Goal: Task Accomplishment & Management: Use online tool/utility

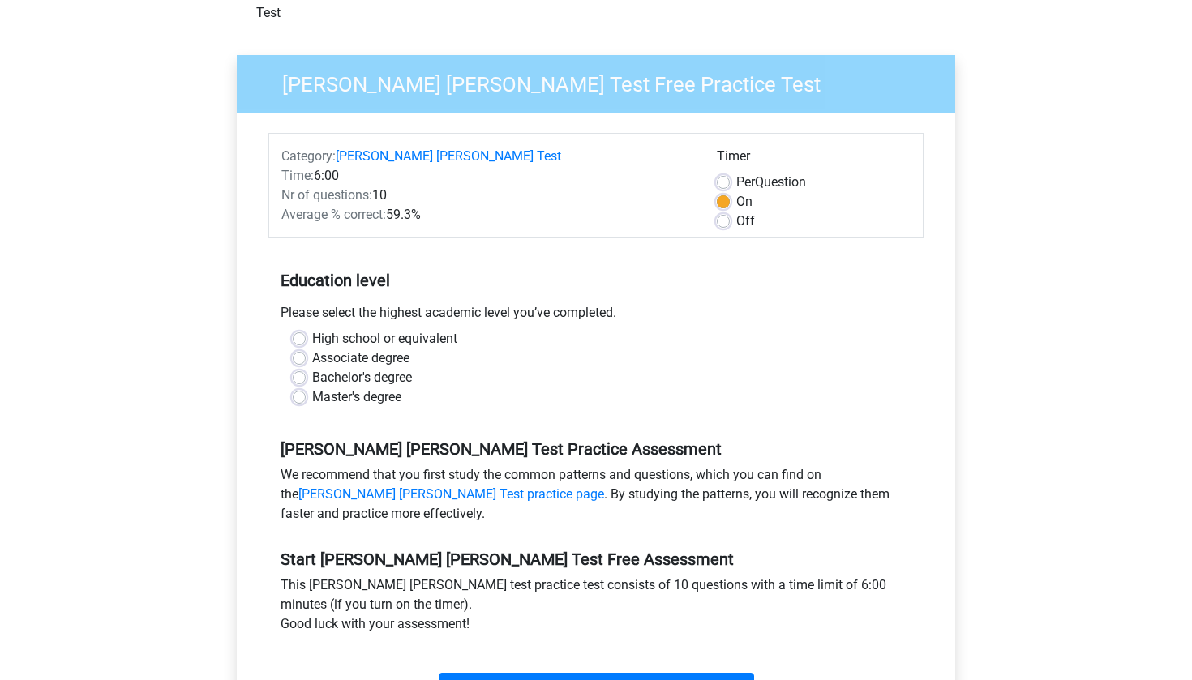
scroll to position [98, 0]
click at [312, 328] on label "High school or equivalent" at bounding box center [384, 337] width 145 height 19
click at [304, 328] on input "High school or equivalent" at bounding box center [299, 336] width 13 height 16
radio input "true"
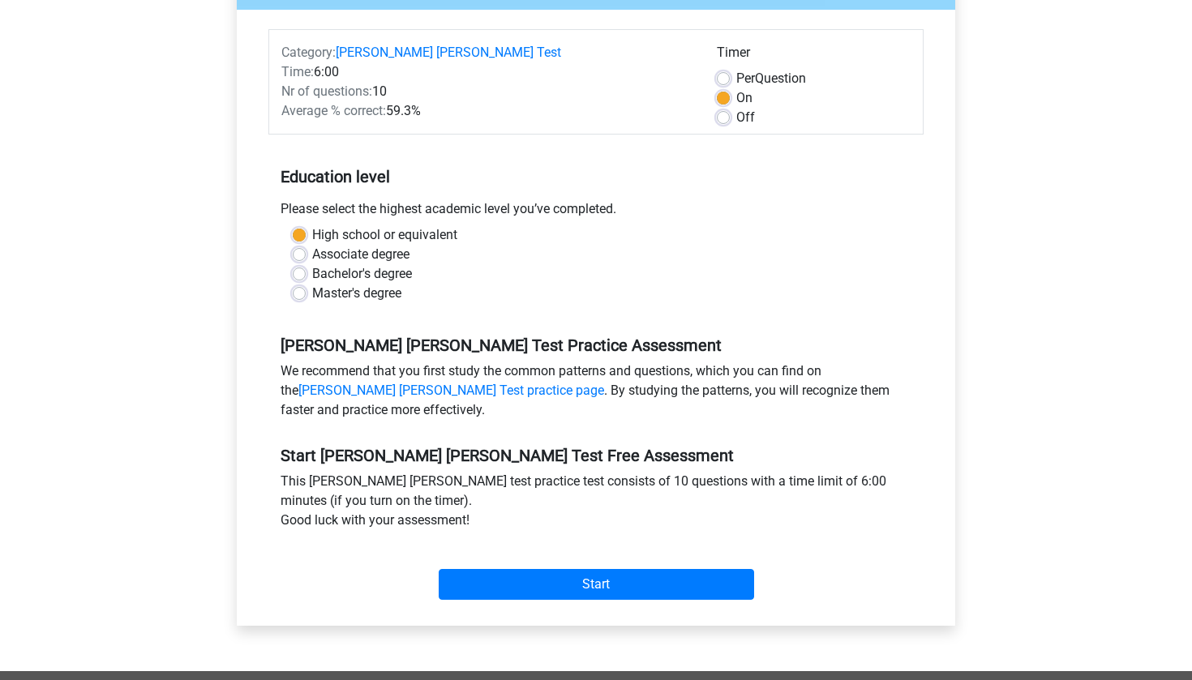
scroll to position [204, 0]
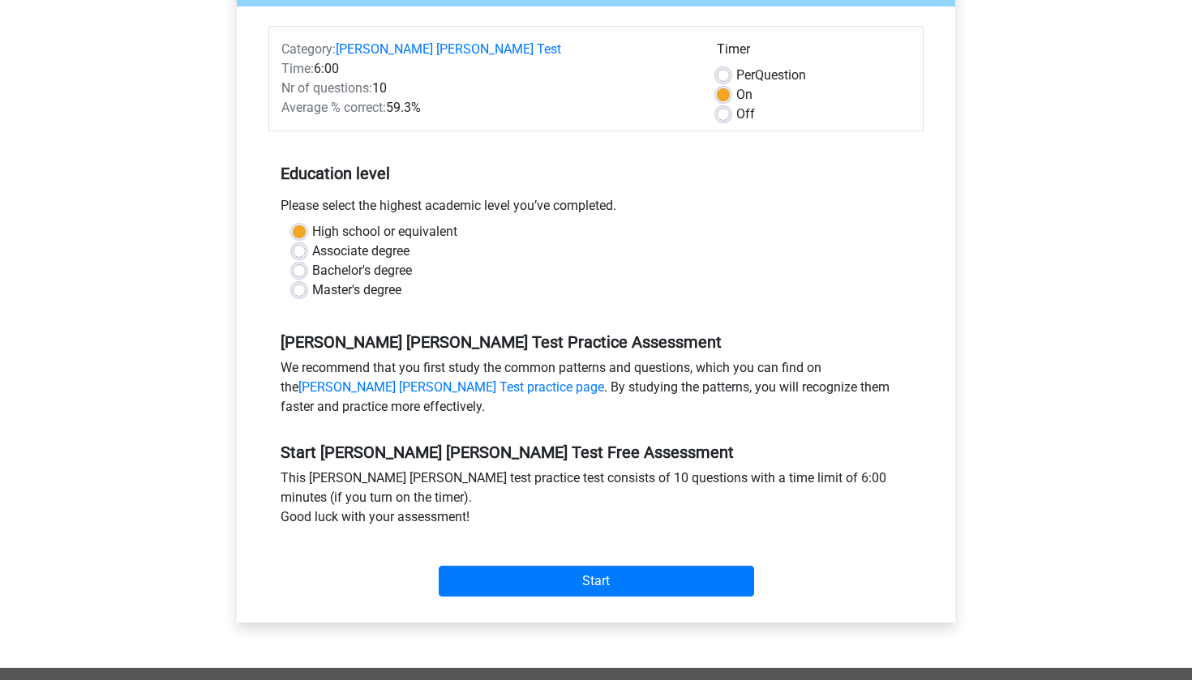
click at [312, 261] on label "Bachelor's degree" at bounding box center [362, 270] width 100 height 19
click at [298, 261] on input "Bachelor's degree" at bounding box center [299, 269] width 13 height 16
radio input "true"
click at [312, 222] on label "High school or equivalent" at bounding box center [384, 231] width 145 height 19
click at [300, 222] on input "High school or equivalent" at bounding box center [299, 230] width 13 height 16
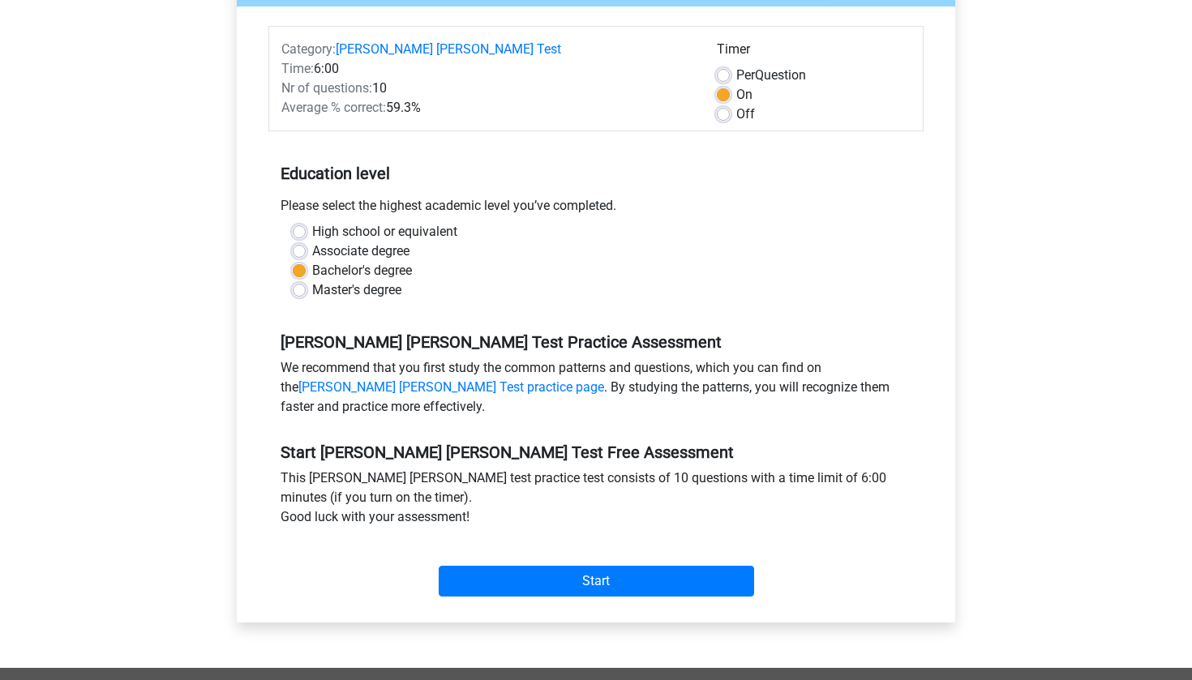
radio input "true"
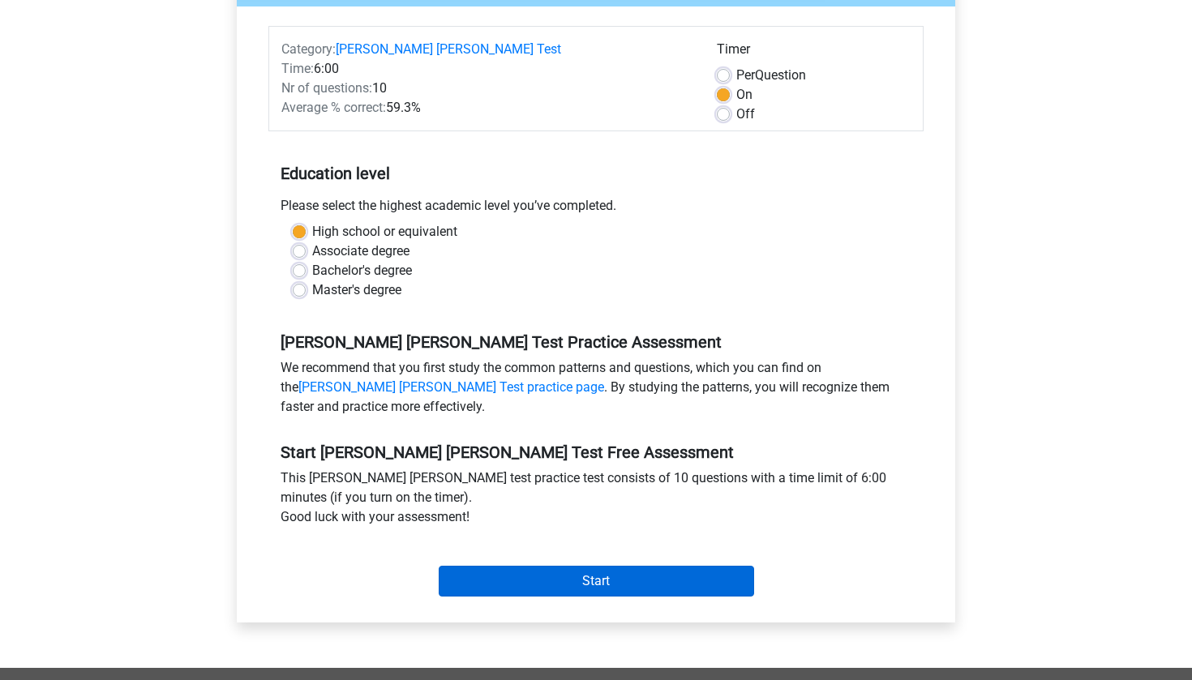
click at [504, 570] on input "Start" at bounding box center [596, 581] width 315 height 31
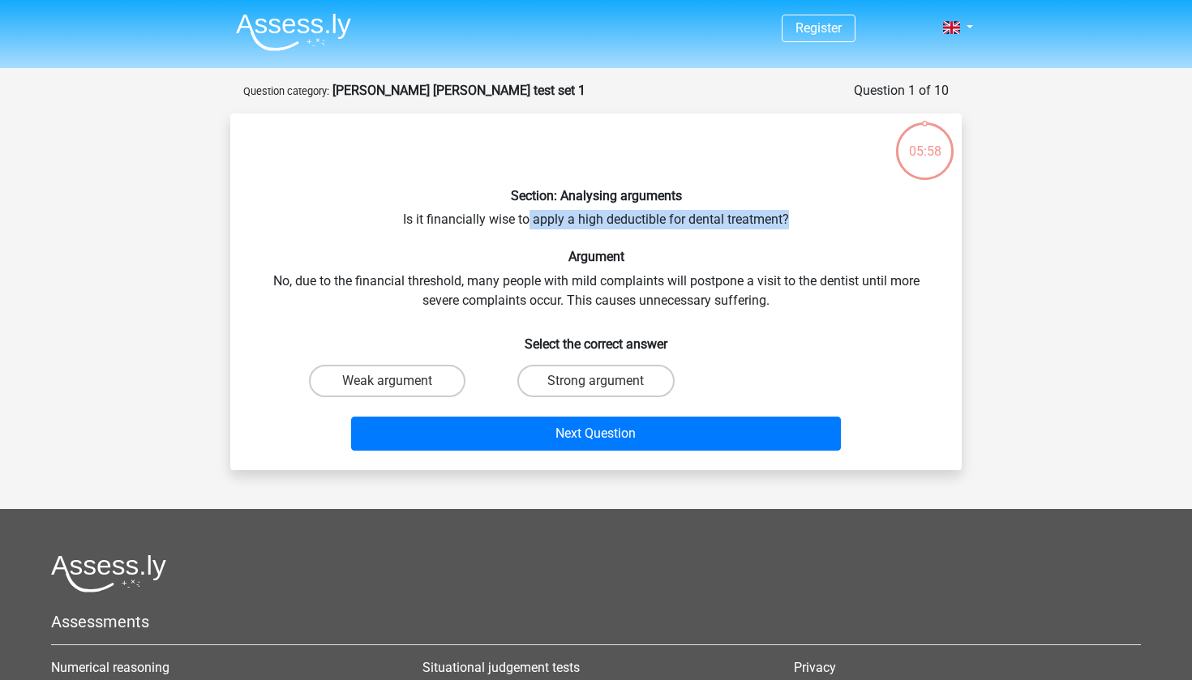
drag, startPoint x: 527, startPoint y: 218, endPoint x: 799, endPoint y: 214, distance: 272.5
click at [799, 214] on div "Section: Analysing arguments Is it financially wise to apply a high deductible …" at bounding box center [596, 291] width 718 height 331
drag, startPoint x: 810, startPoint y: 214, endPoint x: 504, endPoint y: 193, distance: 307.2
click at [504, 193] on div "Section: Analysing arguments Is it financially wise to apply a high deductible …" at bounding box center [596, 291] width 718 height 331
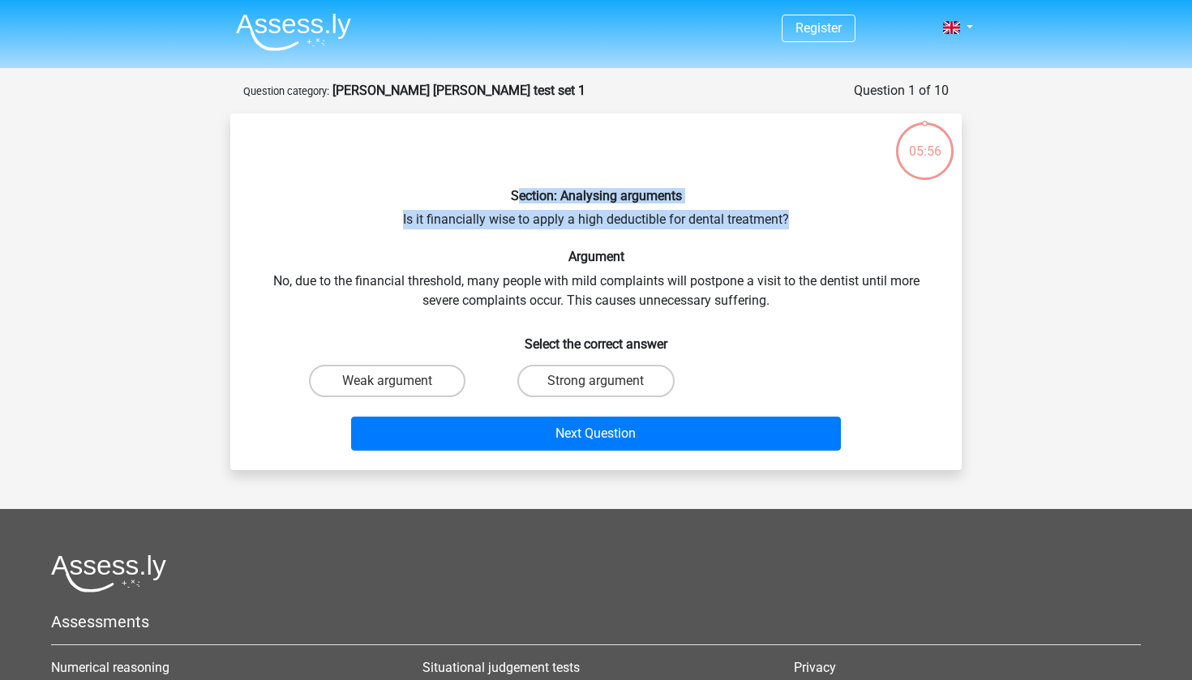
click at [504, 193] on h6 "Section: Analysing arguments" at bounding box center [595, 195] width 679 height 15
drag, startPoint x: 552, startPoint y: 221, endPoint x: 824, endPoint y: 222, distance: 271.6
click at [824, 222] on div "Section: Analysing arguments Is it financially wise to apply a high deductible …" at bounding box center [596, 291] width 718 height 331
drag, startPoint x: 838, startPoint y: 222, endPoint x: 615, endPoint y: 180, distance: 226.1
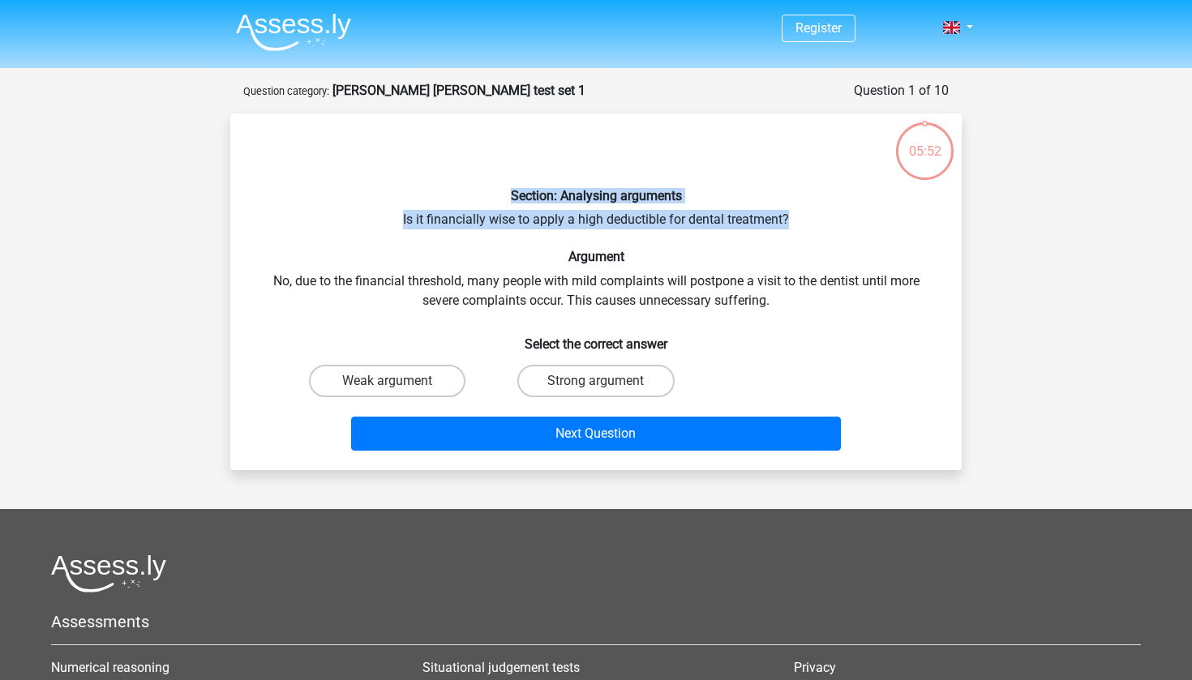
click at [615, 180] on div "Section: Analysing arguments Is it financially wise to apply a high deductible …" at bounding box center [596, 291] width 718 height 331
drag, startPoint x: 493, startPoint y: 216, endPoint x: 827, endPoint y: 225, distance: 334.2
click at [827, 225] on div "Section: Analysing arguments Is it financially wise to apply a high deductible …" at bounding box center [596, 291] width 718 height 331
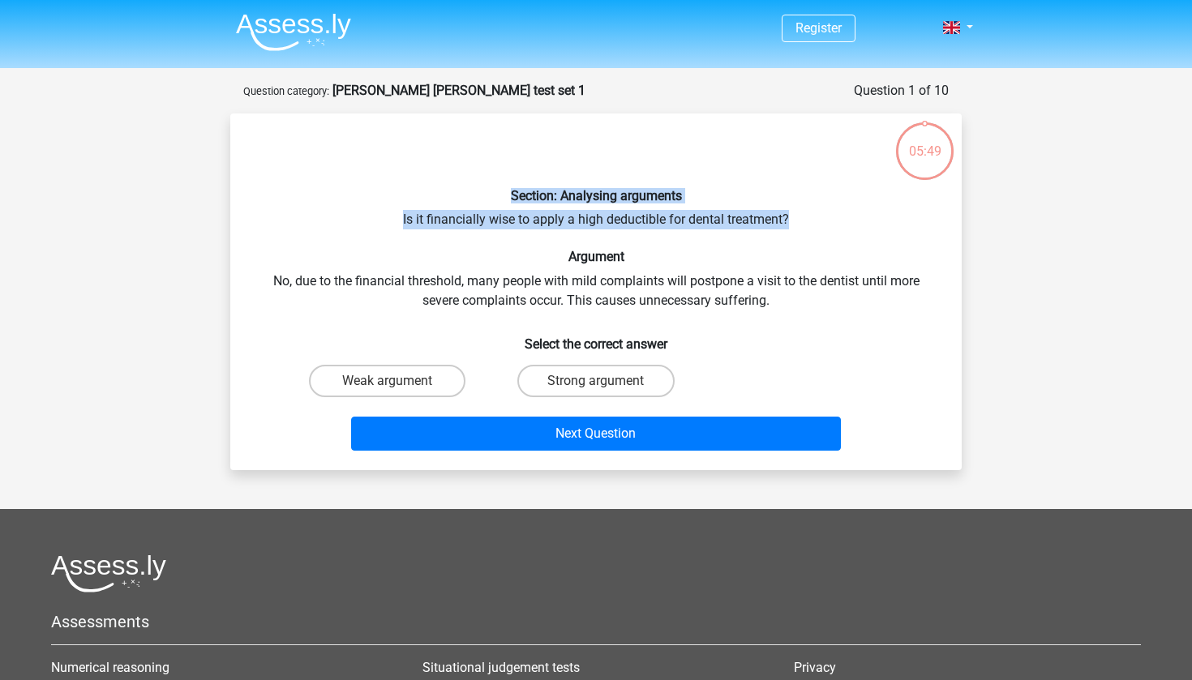
drag, startPoint x: 806, startPoint y: 225, endPoint x: 635, endPoint y: 174, distance: 178.6
click at [635, 174] on div "Section: Analysing arguments Is it financially wise to apply a high deductible …" at bounding box center [596, 291] width 718 height 331
click at [635, 174] on p at bounding box center [565, 150] width 619 height 49
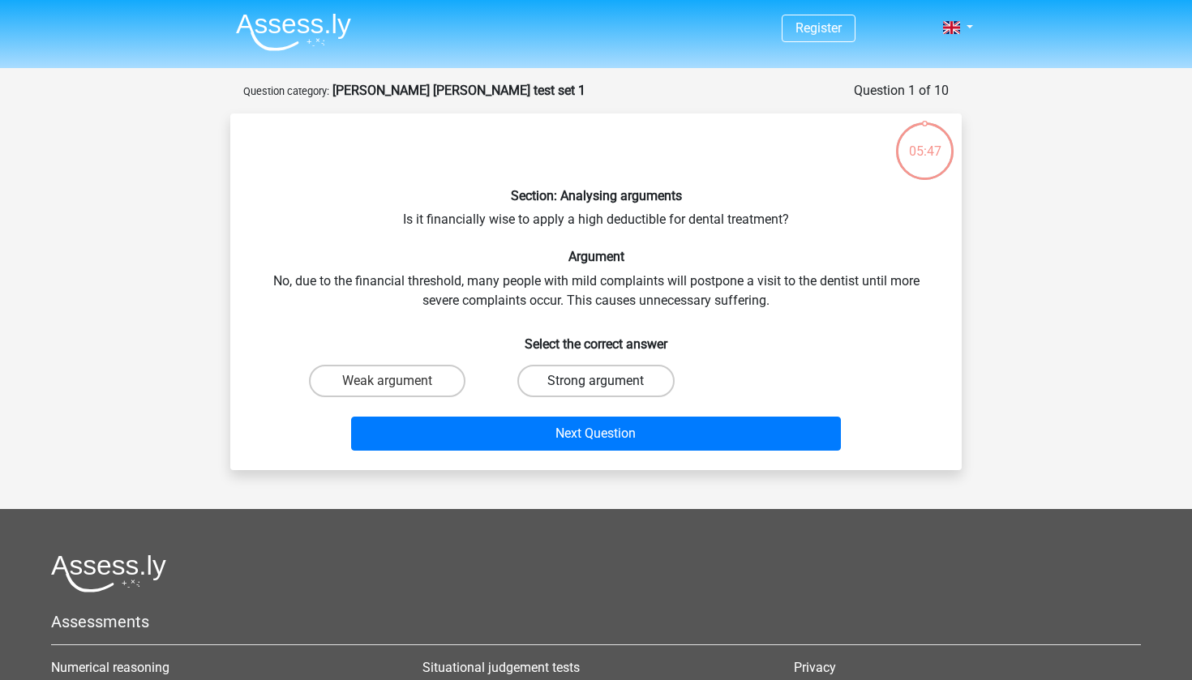
click at [558, 377] on label "Strong argument" at bounding box center [595, 381] width 156 height 32
click at [596, 381] on input "Strong argument" at bounding box center [601, 386] width 11 height 11
radio input "true"
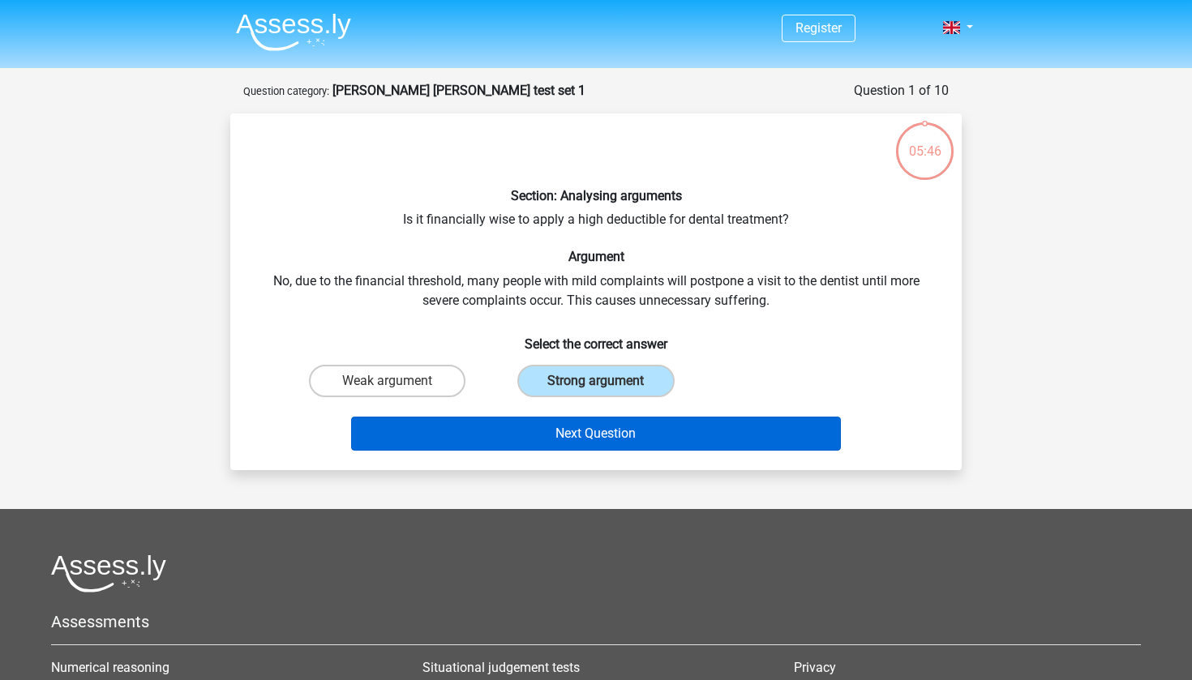
click at [542, 427] on button "Next Question" at bounding box center [596, 434] width 491 height 34
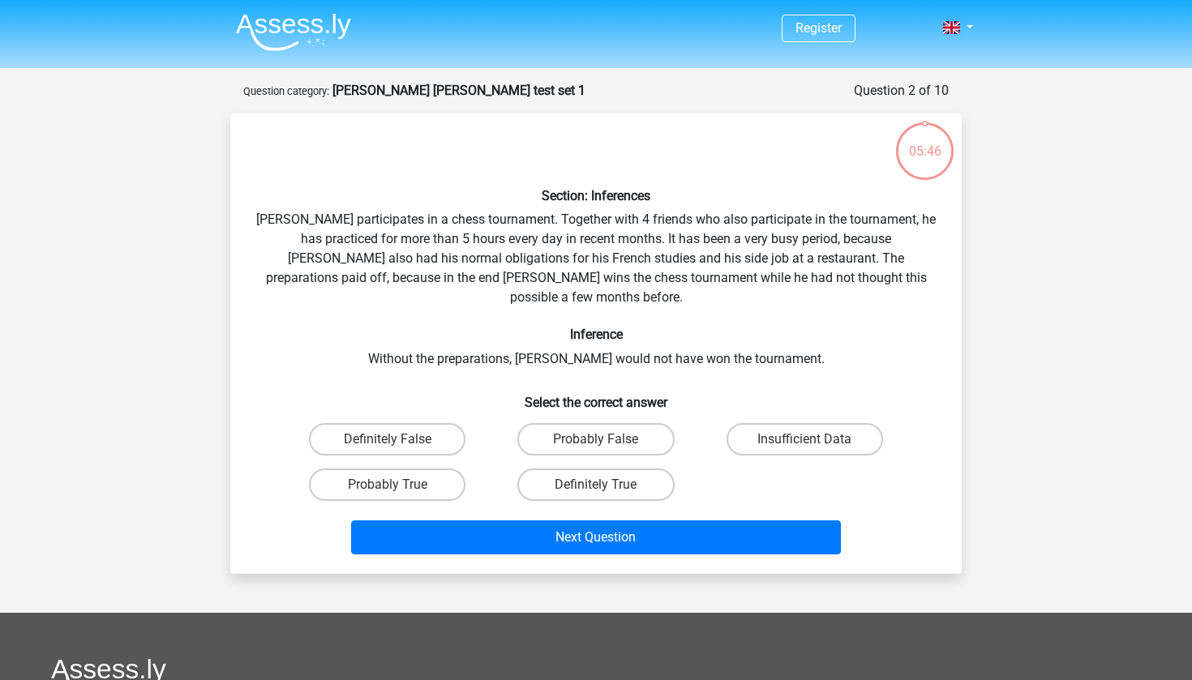
scroll to position [81, 0]
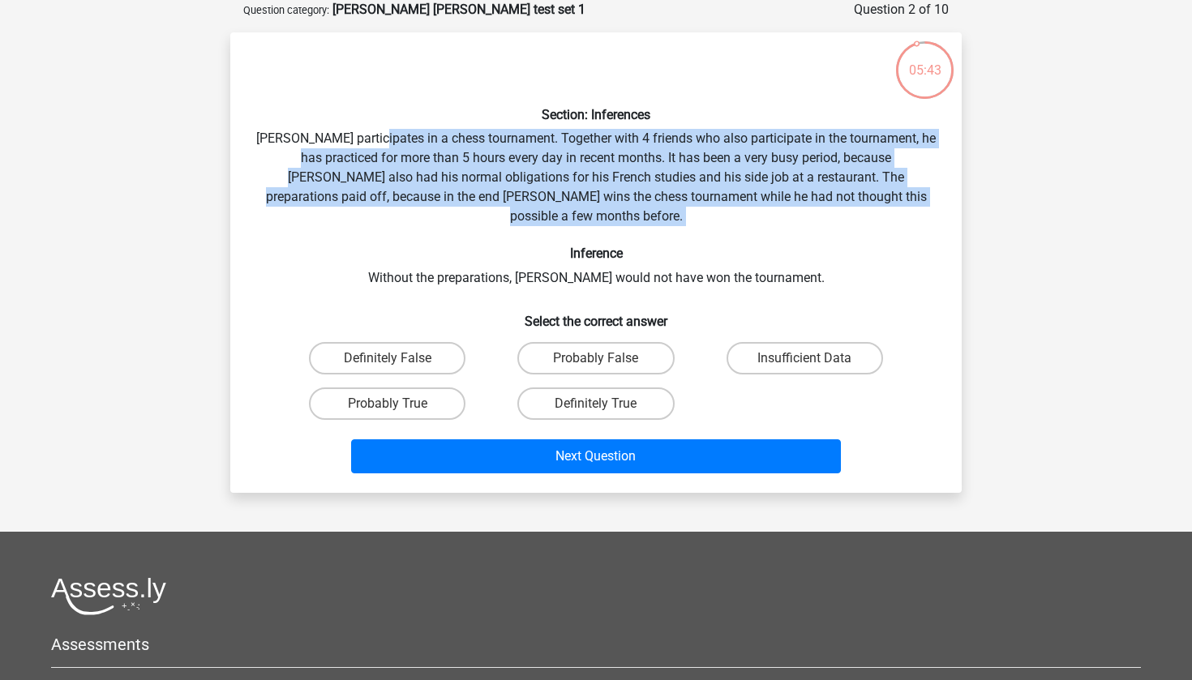
drag, startPoint x: 386, startPoint y: 134, endPoint x: 747, endPoint y: 205, distance: 367.8
click at [747, 205] on div "Section: Inferences Pablo participates in a chess tournament. Together with 4 f…" at bounding box center [596, 262] width 718 height 435
drag, startPoint x: 739, startPoint y: 215, endPoint x: 708, endPoint y: 118, distance: 102.1
click at [708, 118] on div "Section: Inferences Pablo participates in a chess tournament. Together with 4 f…" at bounding box center [596, 262] width 718 height 435
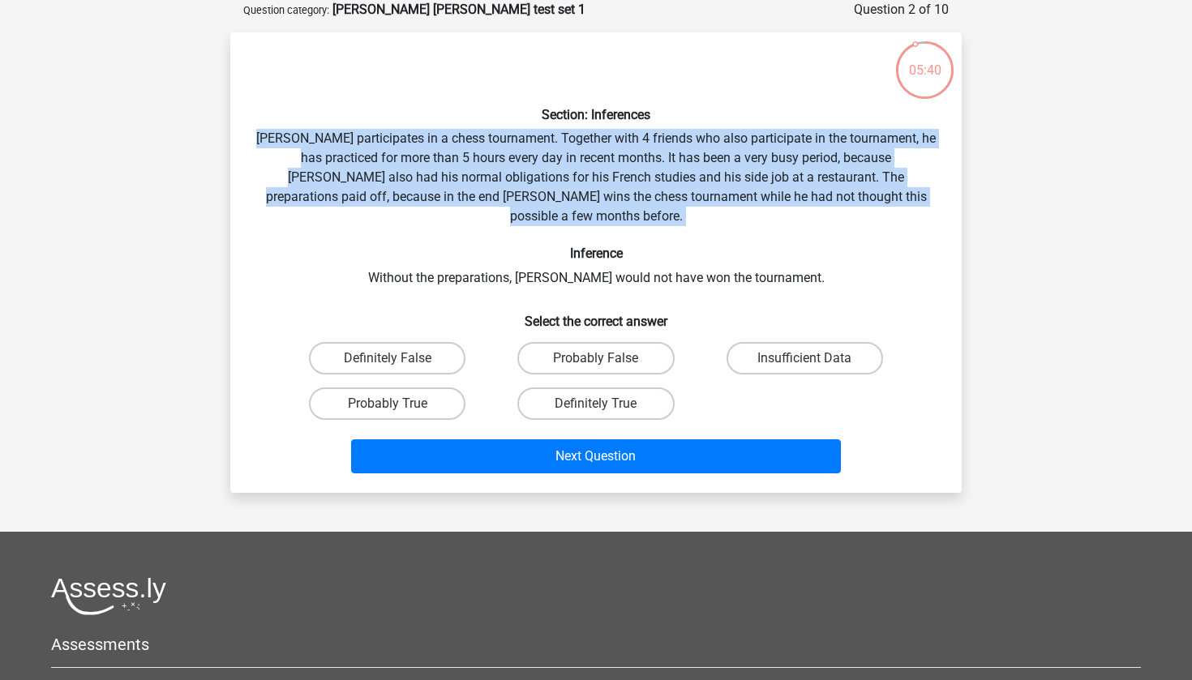
click at [708, 118] on h6 "Section: Inferences" at bounding box center [595, 114] width 679 height 15
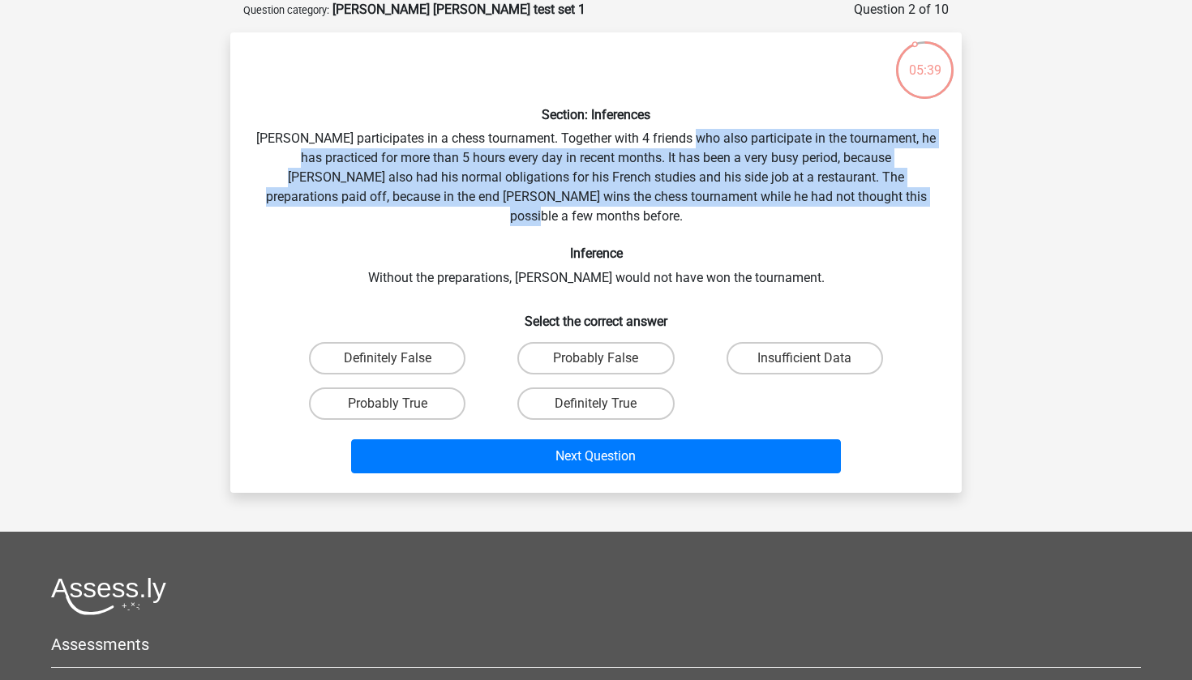
drag, startPoint x: 702, startPoint y: 131, endPoint x: 896, endPoint y: 200, distance: 206.0
click at [896, 200] on div "Section: Inferences Pablo participates in a chess tournament. Together with 4 f…" at bounding box center [596, 262] width 718 height 435
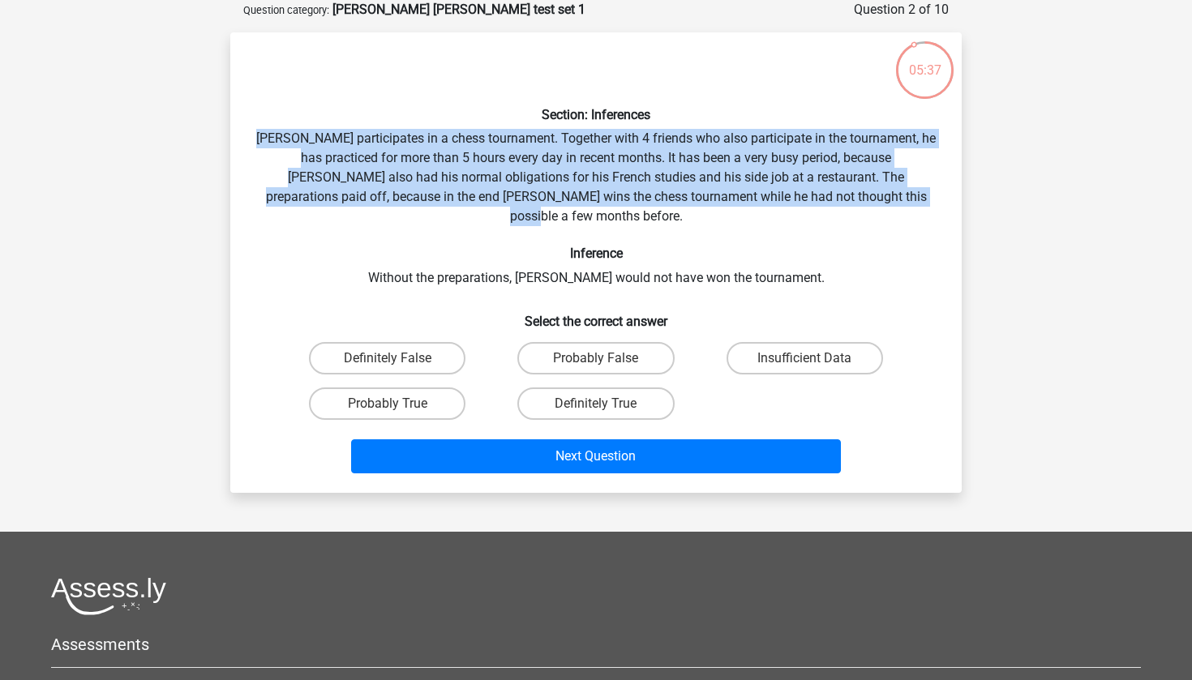
drag, startPoint x: 901, startPoint y: 204, endPoint x: 815, endPoint y: 127, distance: 115.4
click at [815, 127] on div "Section: Inferences Pablo participates in a chess tournament. Together with 4 f…" at bounding box center [596, 262] width 718 height 435
drag, startPoint x: 821, startPoint y: 127, endPoint x: 889, endPoint y: 199, distance: 98.6
click at [889, 199] on div "Section: Inferences Pablo participates in a chess tournament. Together with 4 f…" at bounding box center [596, 262] width 718 height 435
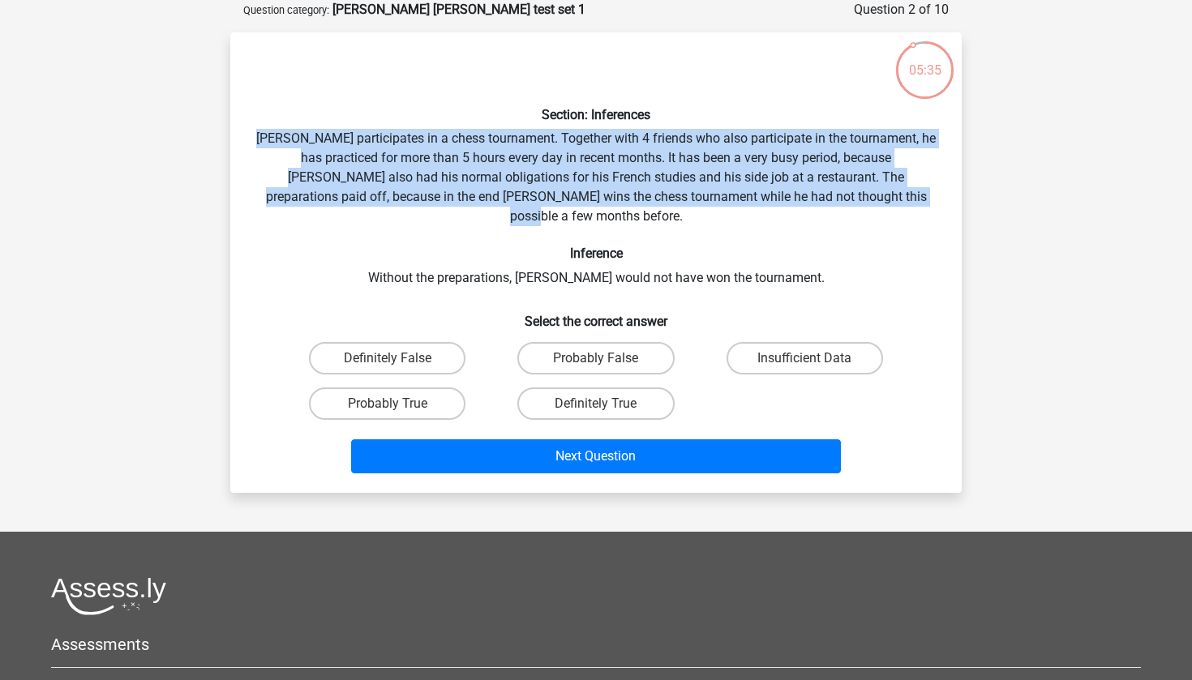
click at [889, 199] on div "Section: Inferences Pablo participates in a chess tournament. Together with 4 f…" at bounding box center [596, 262] width 718 height 435
drag, startPoint x: 890, startPoint y: 199, endPoint x: 829, endPoint y: 124, distance: 96.2
click at [829, 124] on div "Section: Inferences Pablo participates in a chess tournament. Together with 4 f…" at bounding box center [596, 262] width 718 height 435
drag, startPoint x: 834, startPoint y: 124, endPoint x: 898, endPoint y: 197, distance: 97.1
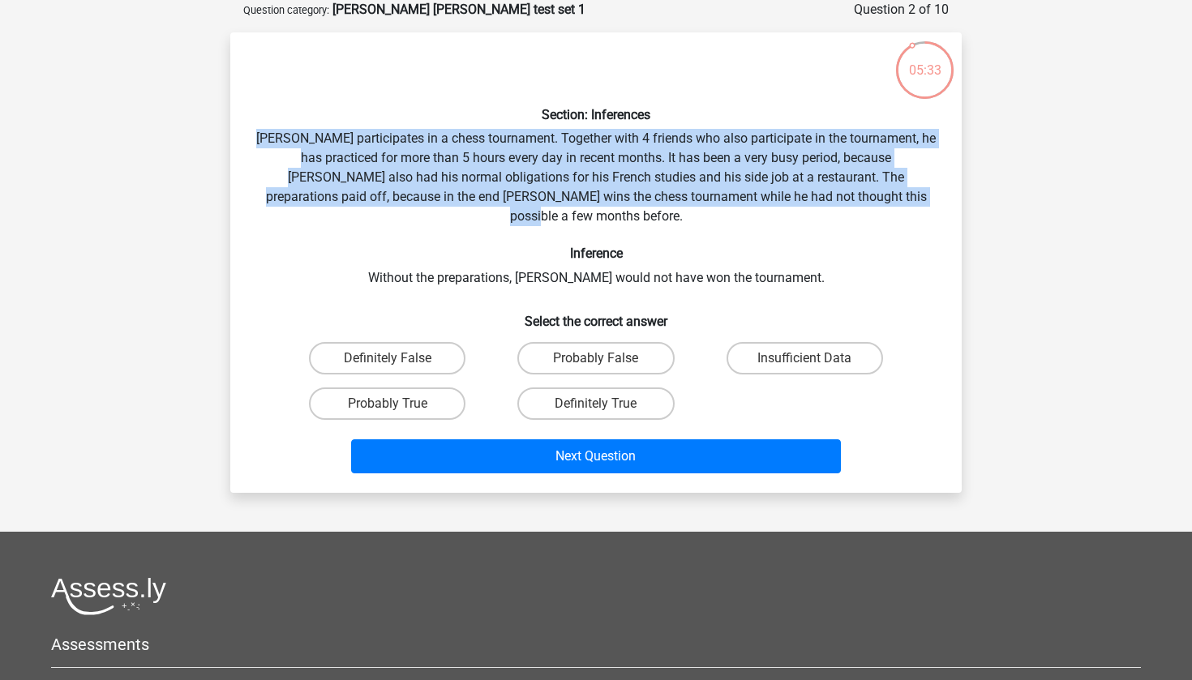
click at [898, 197] on div "Section: Inferences Pablo participates in a chess tournament. Together with 4 f…" at bounding box center [596, 262] width 718 height 435
click at [898, 196] on div "Section: Inferences Pablo participates in a chess tournament. Together with 4 f…" at bounding box center [596, 262] width 718 height 435
drag, startPoint x: 889, startPoint y: 196, endPoint x: 867, endPoint y: 126, distance: 74.1
click at [867, 126] on div "Section: Inferences Pablo participates in a chess tournament. Together with 4 f…" at bounding box center [596, 262] width 718 height 435
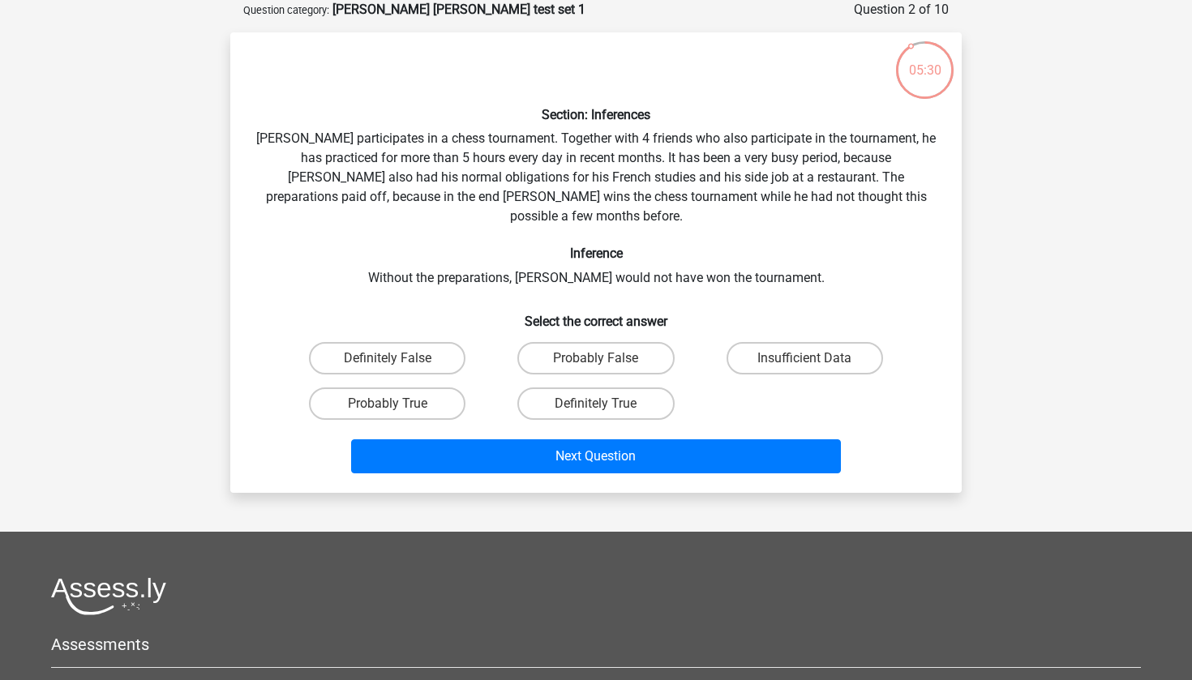
click at [842, 132] on div "Section: Inferences Pablo participates in a chess tournament. Together with 4 f…" at bounding box center [596, 262] width 718 height 435
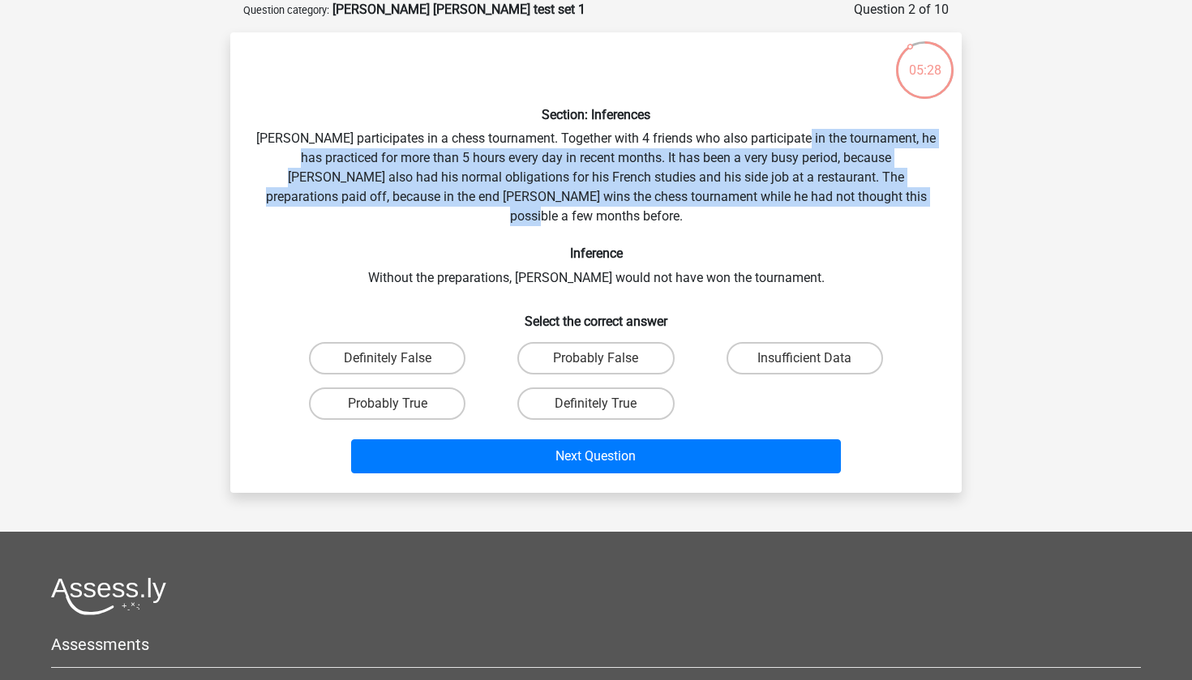
drag, startPoint x: 809, startPoint y: 131, endPoint x: 926, endPoint y: 199, distance: 135.2
click at [926, 199] on div "Section: Inferences Pablo participates in a chess tournament. Together with 4 f…" at bounding box center [596, 262] width 718 height 435
drag, startPoint x: 924, startPoint y: 199, endPoint x: 860, endPoint y: 132, distance: 92.4
click at [860, 132] on div "Section: Inferences Pablo participates in a chess tournament. Together with 4 f…" at bounding box center [596, 262] width 718 height 435
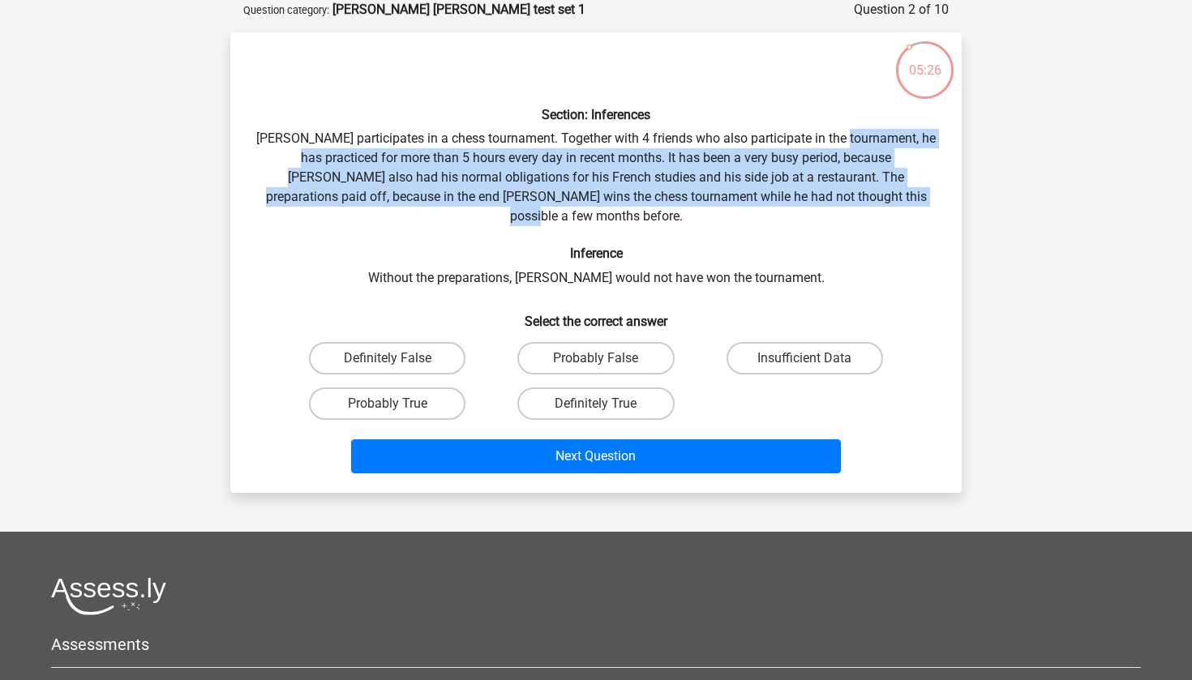
click at [860, 132] on div "Section: Inferences Pablo participates in a chess tournament. Together with 4 f…" at bounding box center [596, 262] width 718 height 435
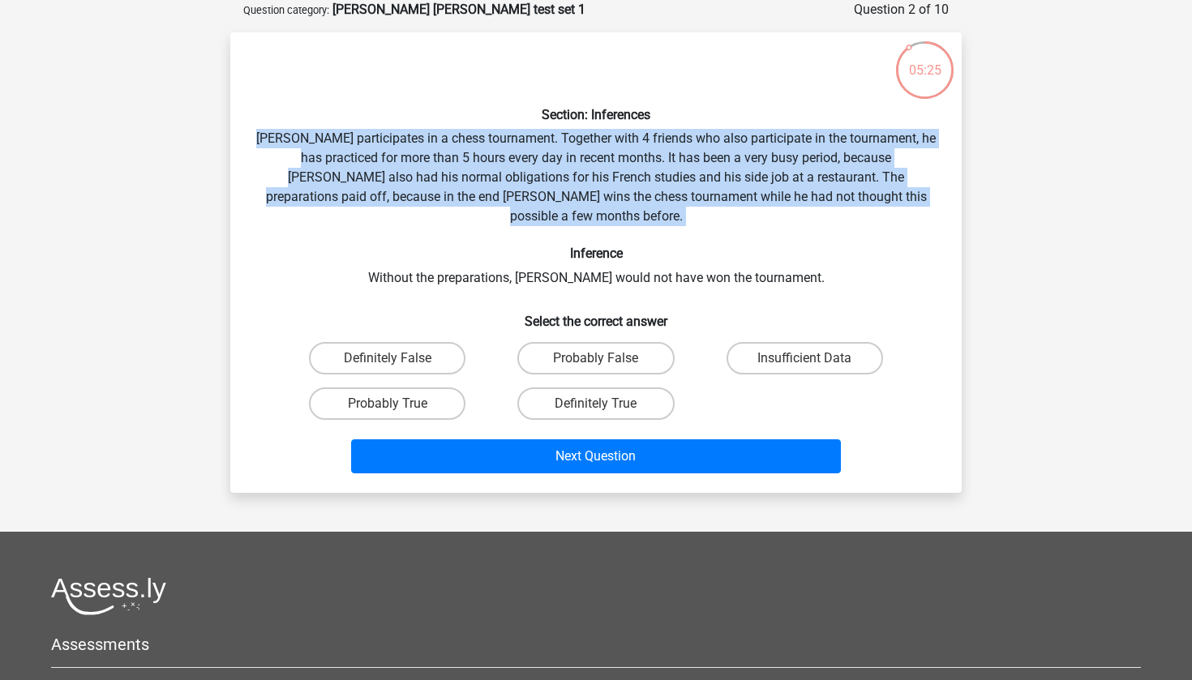
drag, startPoint x: 860, startPoint y: 119, endPoint x: 907, endPoint y: 204, distance: 96.9
click at [907, 204] on div "Section: Inferences Pablo participates in a chess tournament. Together with 4 f…" at bounding box center [596, 262] width 718 height 435
drag, startPoint x: 907, startPoint y: 192, endPoint x: 859, endPoint y: 126, distance: 81.9
click at [859, 126] on div "Section: Inferences Pablo participates in a chess tournament. Together with 4 f…" at bounding box center [596, 262] width 718 height 435
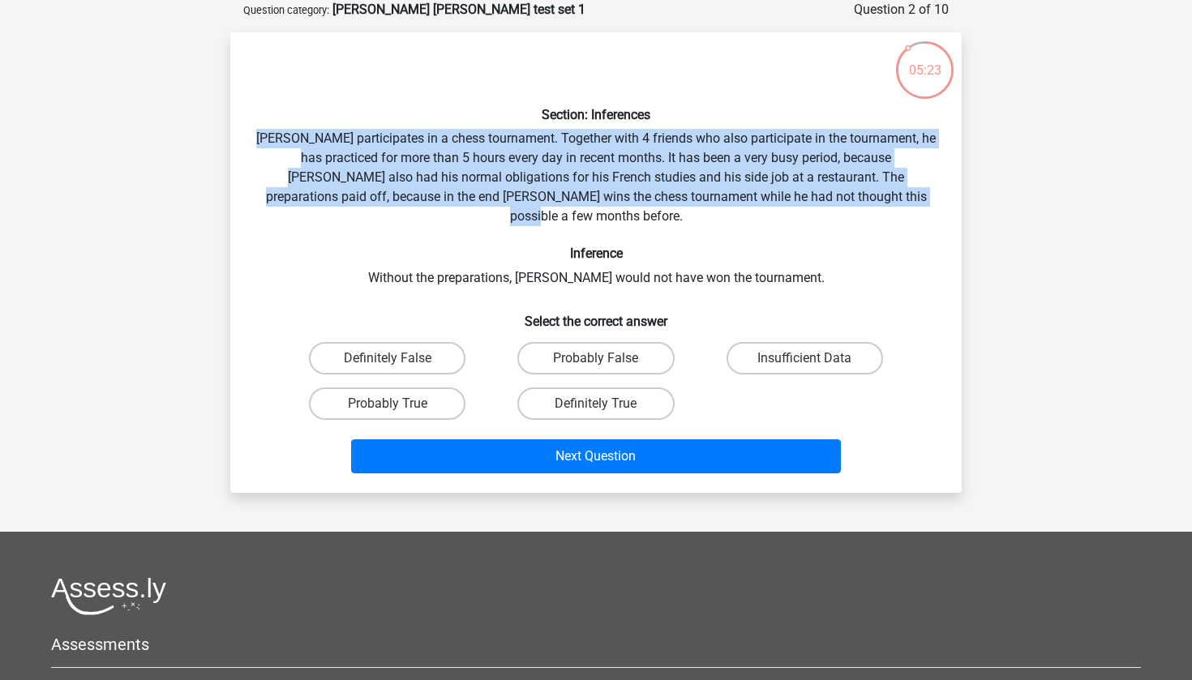
click at [859, 126] on div "Section: Inferences Pablo participates in a chess tournament. Together with 4 f…" at bounding box center [596, 262] width 718 height 435
drag, startPoint x: 851, startPoint y: 126, endPoint x: 904, endPoint y: 198, distance: 89.8
click at [904, 198] on div "Section: Inferences Pablo participates in a chess tournament. Together with 4 f…" at bounding box center [596, 262] width 718 height 435
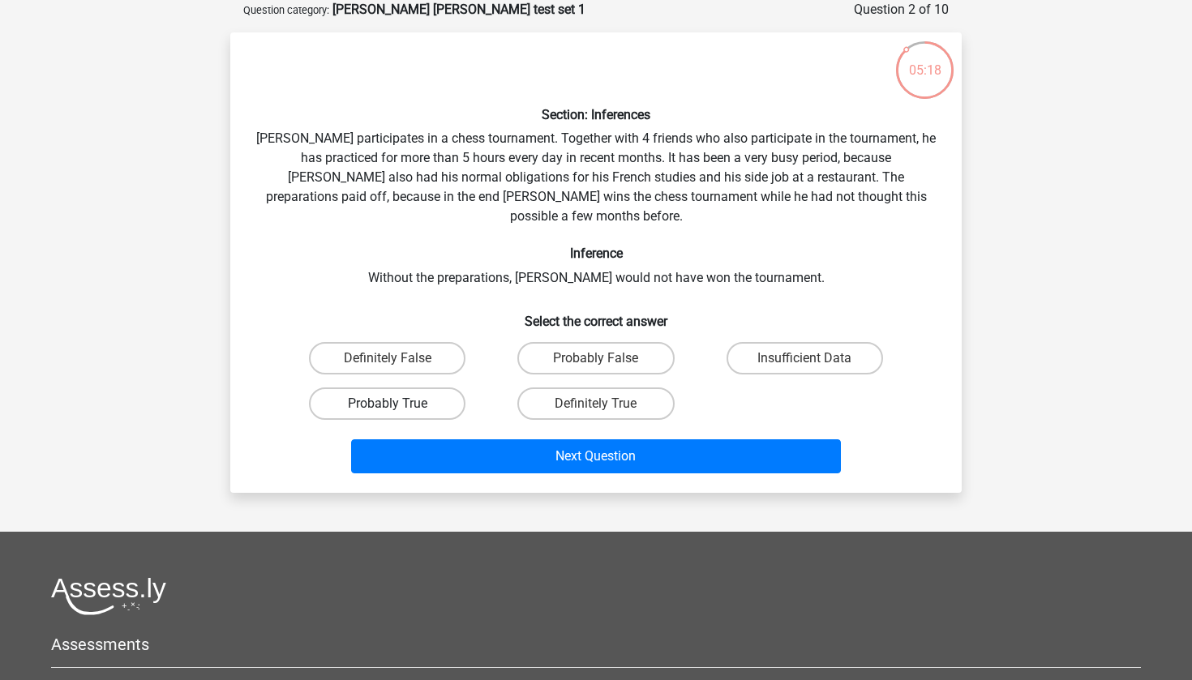
click at [415, 388] on label "Probably True" at bounding box center [387, 404] width 156 height 32
click at [398, 404] on input "Probably True" at bounding box center [393, 409] width 11 height 11
radio input "true"
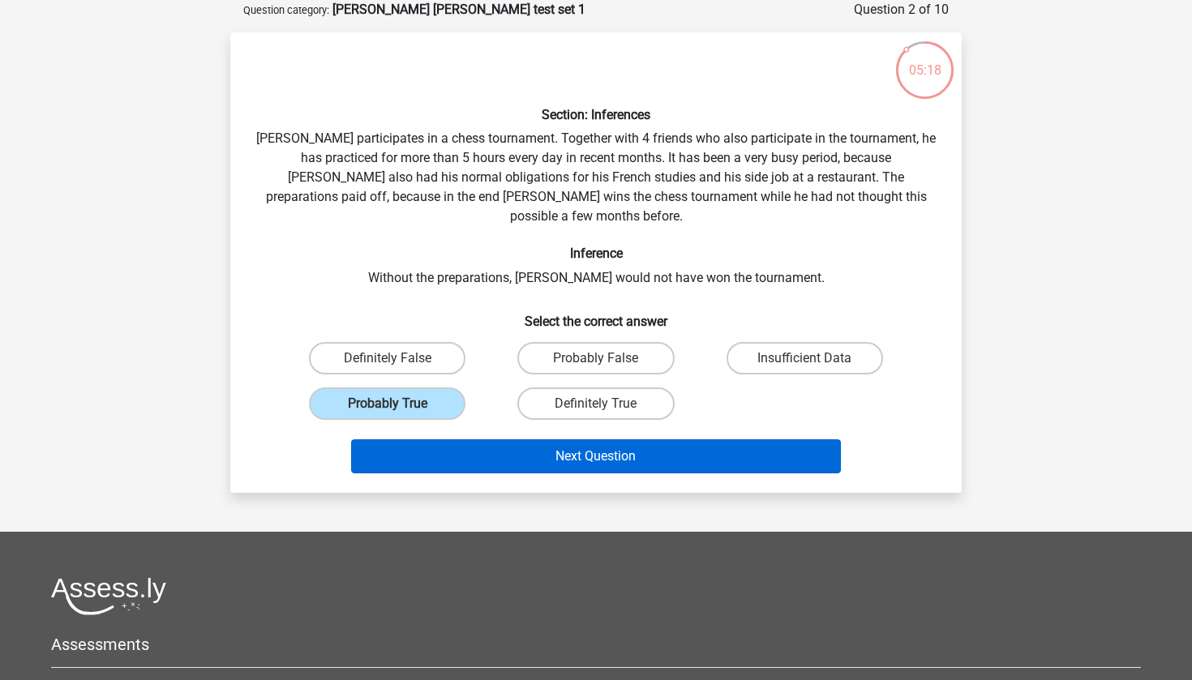
click at [459, 439] on button "Next Question" at bounding box center [596, 456] width 491 height 34
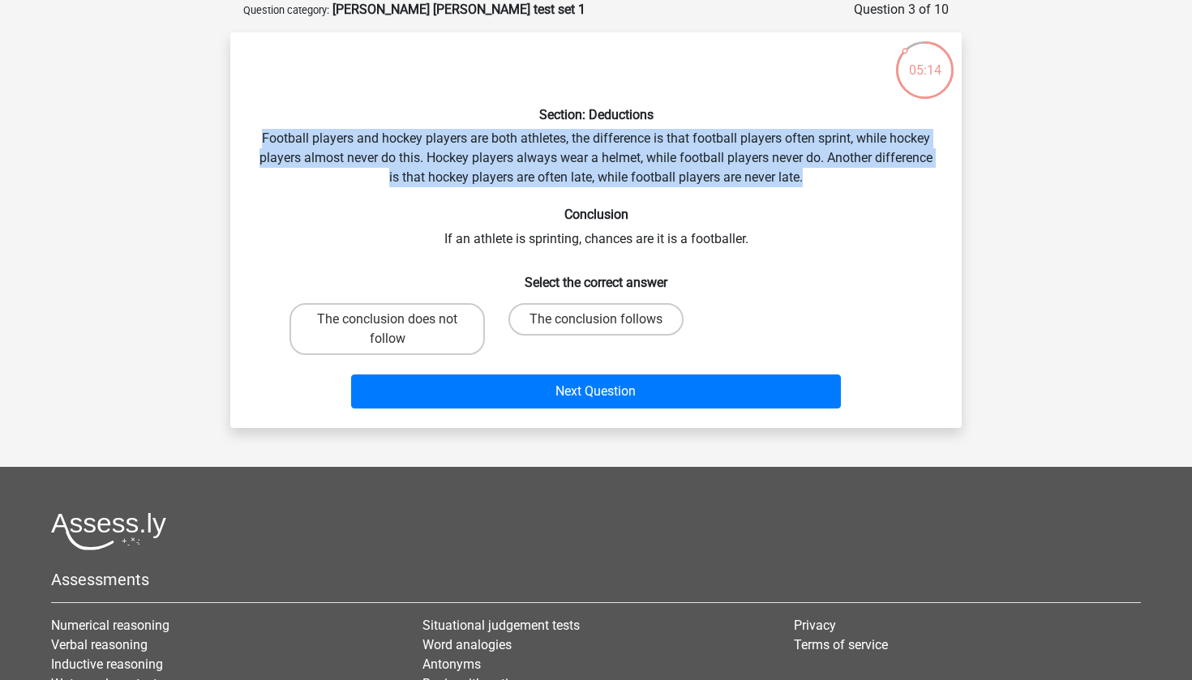
drag, startPoint x: 515, startPoint y: 129, endPoint x: 811, endPoint y: 170, distance: 298.8
click at [811, 170] on div "Section: Deductions Football players and hockey players are both athletes, the …" at bounding box center [596, 230] width 718 height 370
drag, startPoint x: 819, startPoint y: 170, endPoint x: 765, endPoint y: 126, distance: 69.7
click at [765, 126] on div "Section: Deductions Football players and hockey players are both athletes, the …" at bounding box center [596, 230] width 718 height 370
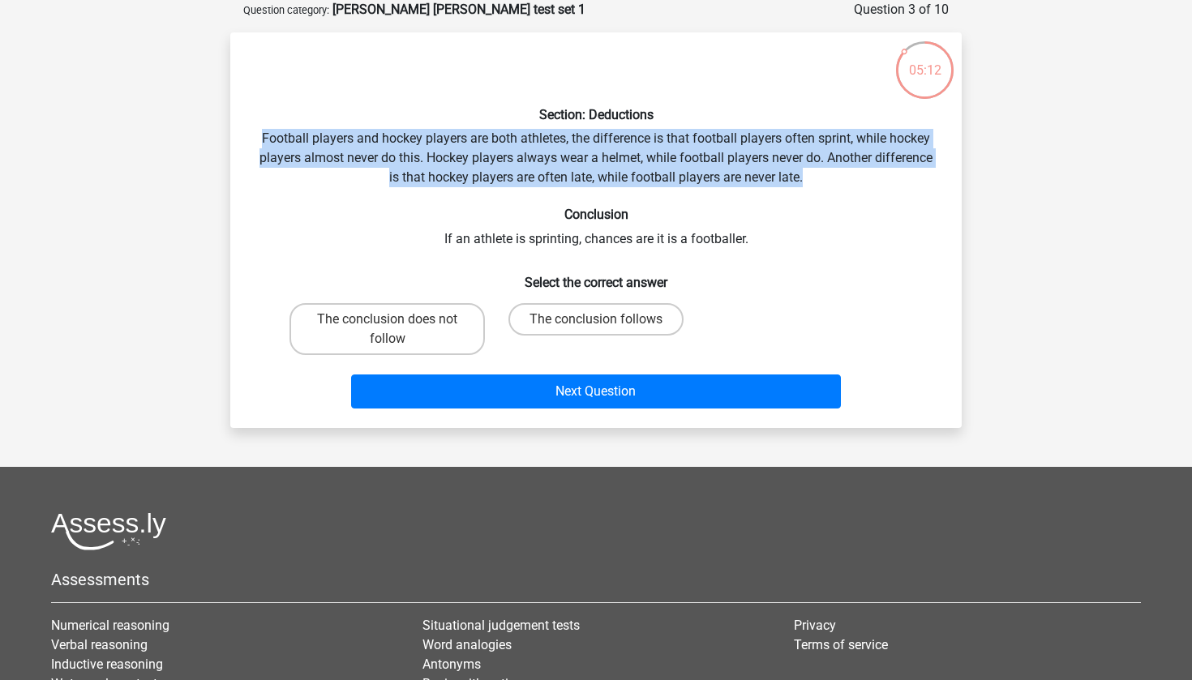
click at [765, 126] on div "Section: Deductions Football players and hockey players are both athletes, the …" at bounding box center [596, 230] width 718 height 370
drag, startPoint x: 778, startPoint y: 126, endPoint x: 808, endPoint y: 168, distance: 51.3
click at [808, 169] on div "Section: Deductions Football players and hockey players are both athletes, the …" at bounding box center [596, 230] width 718 height 370
click at [808, 168] on div "Section: Deductions Football players and hockey players are both athletes, the …" at bounding box center [596, 230] width 718 height 370
drag, startPoint x: 808, startPoint y: 174, endPoint x: 796, endPoint y: 127, distance: 47.6
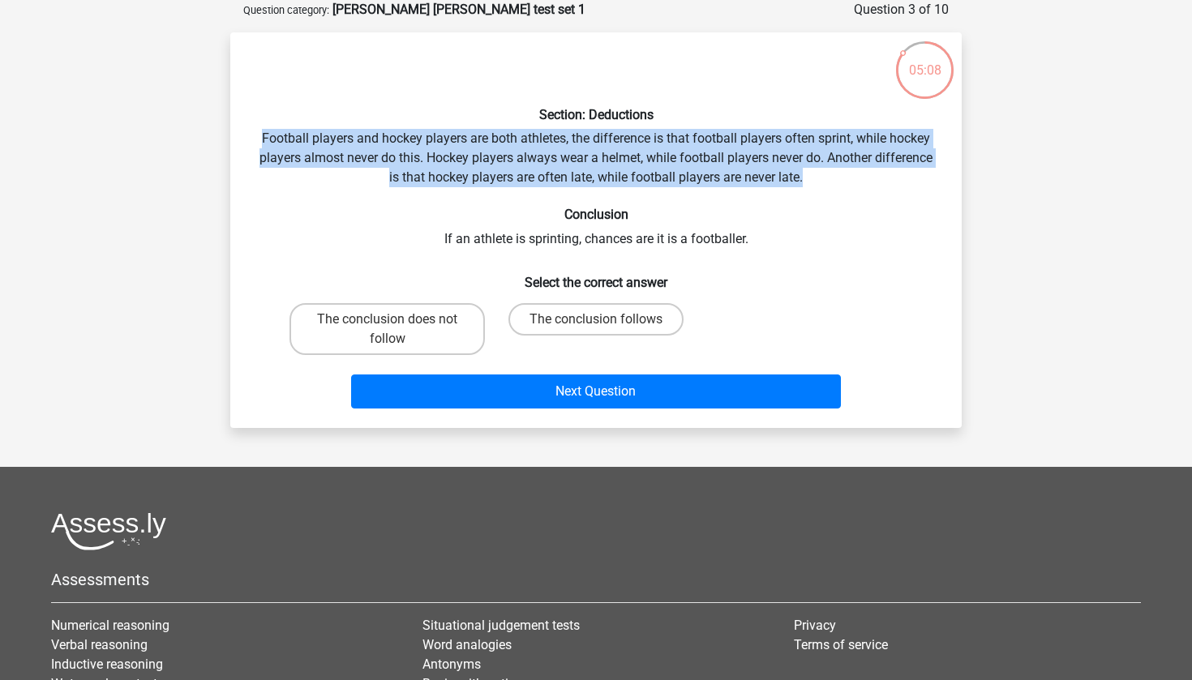
click at [796, 127] on div "Section: Deductions Football players and hockey players are both athletes, the …" at bounding box center [596, 230] width 718 height 370
drag, startPoint x: 799, startPoint y: 127, endPoint x: 811, endPoint y: 186, distance: 59.6
click at [811, 186] on div "Section: Deductions Football players and hockey players are both athletes, the …" at bounding box center [596, 230] width 718 height 370
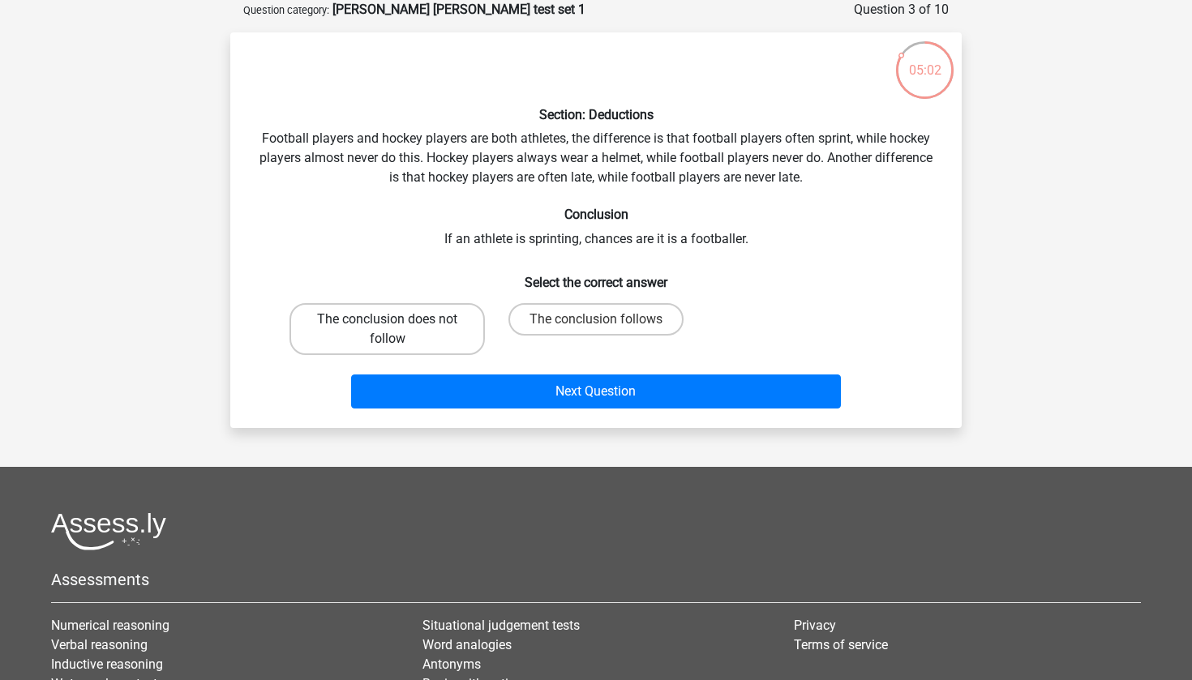
click at [367, 326] on label "The conclusion does not follow" at bounding box center [386, 329] width 195 height 52
click at [388, 326] on input "The conclusion does not follow" at bounding box center [393, 324] width 11 height 11
radio input "true"
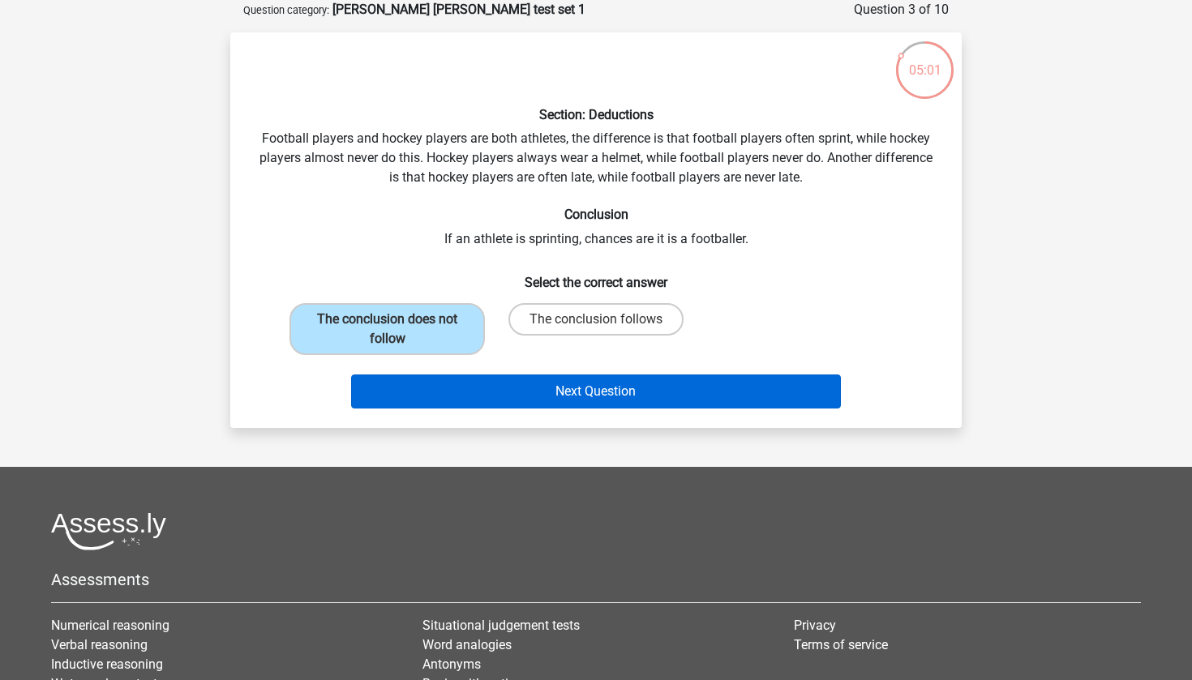
click at [408, 388] on button "Next Question" at bounding box center [596, 392] width 491 height 34
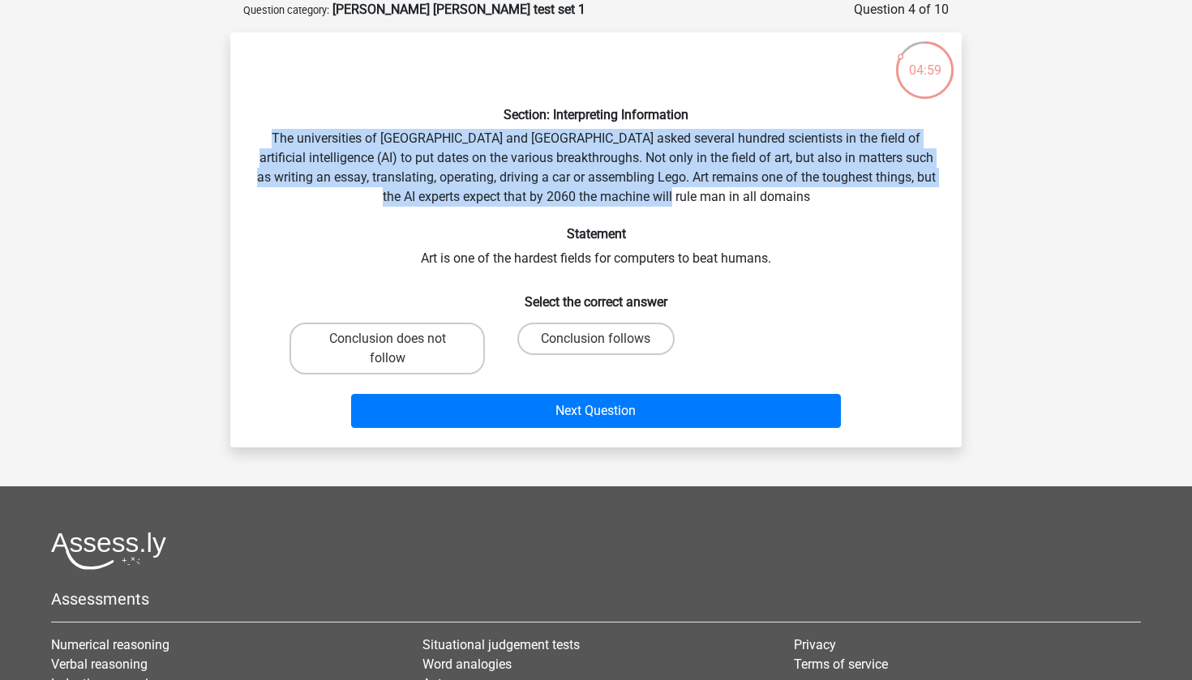
drag, startPoint x: 402, startPoint y: 129, endPoint x: 773, endPoint y: 189, distance: 375.4
click at [774, 191] on div "Section: Interpreting Information The universities of Oxford and Yale asked sev…" at bounding box center [596, 239] width 718 height 389
click at [773, 189] on div "Section: Interpreting Information The universities of Oxford and Yale asked sev…" at bounding box center [596, 239] width 718 height 389
drag, startPoint x: 759, startPoint y: 199, endPoint x: 751, endPoint y: 125, distance: 75.0
click at [751, 125] on div "Section: Interpreting Information The universities of Oxford and Yale asked sev…" at bounding box center [596, 239] width 718 height 389
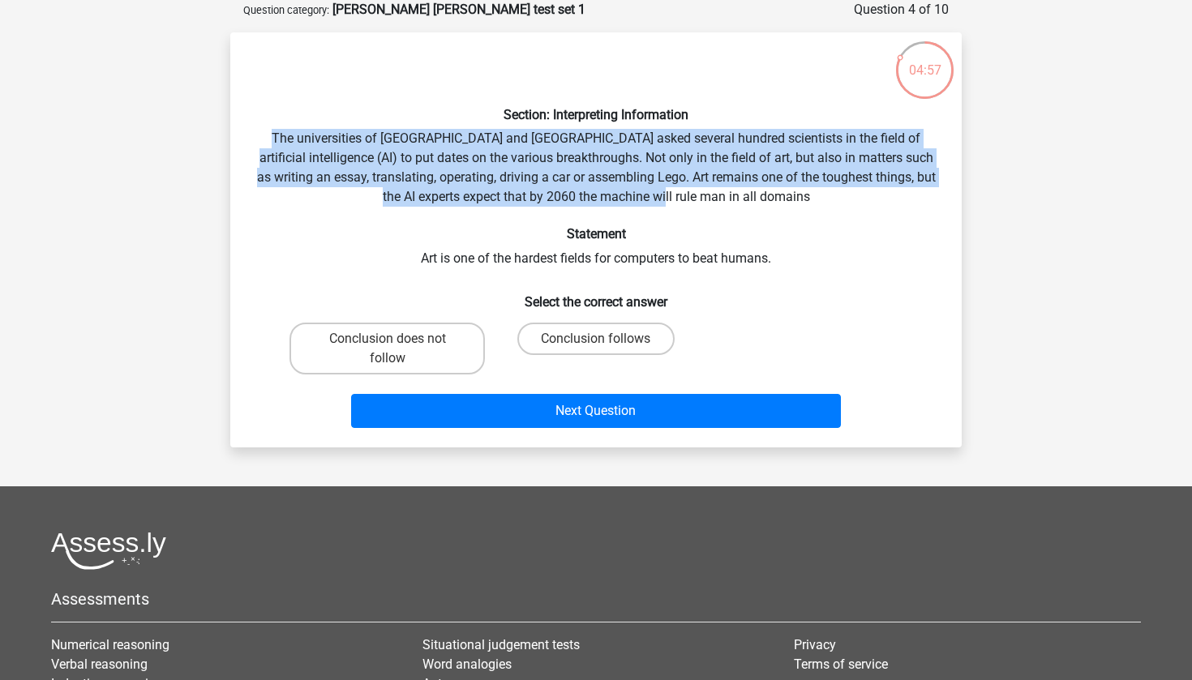
click at [751, 125] on div "Section: Interpreting Information The universities of Oxford and Yale asked sev…" at bounding box center [596, 239] width 718 height 389
drag, startPoint x: 757, startPoint y: 125, endPoint x: 779, endPoint y: 193, distance: 71.5
click at [780, 194] on div "Section: Interpreting Information The universities of Oxford and Yale asked sev…" at bounding box center [596, 239] width 718 height 389
click at [779, 193] on div "Section: Interpreting Information The universities of Oxford and Yale asked sev…" at bounding box center [596, 239] width 718 height 389
drag, startPoint x: 779, startPoint y: 202, endPoint x: 759, endPoint y: 121, distance: 83.6
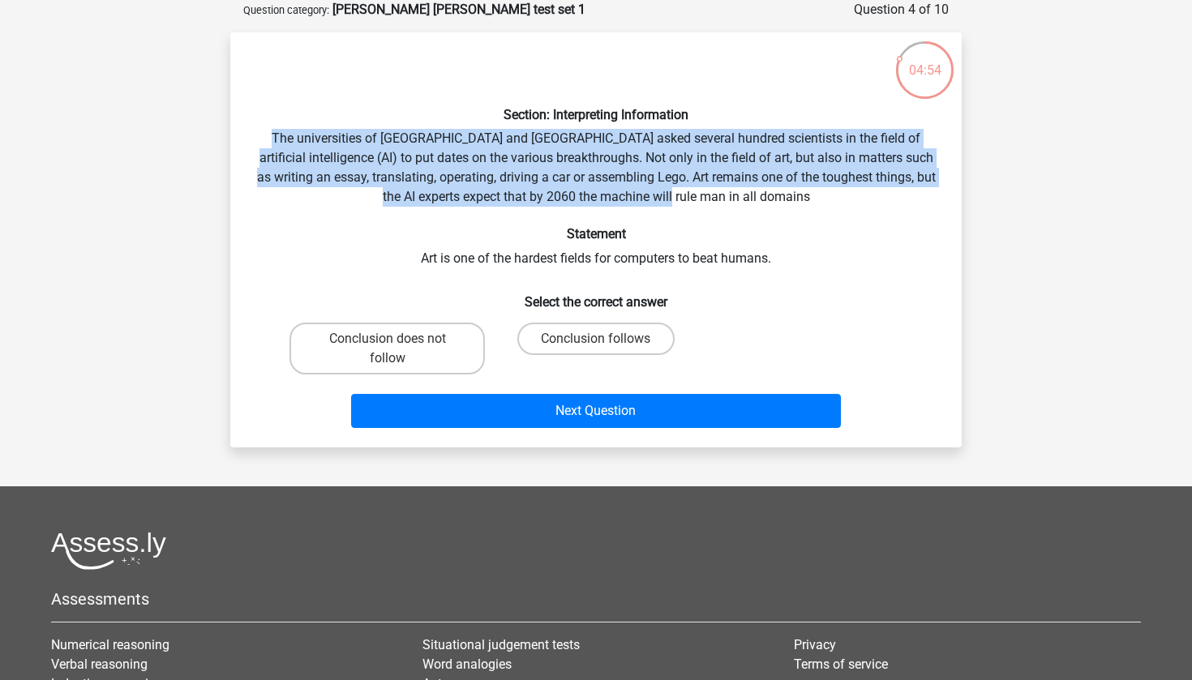
click at [759, 121] on div "Section: Interpreting Information The universities of Oxford and Yale asked sev…" at bounding box center [596, 239] width 718 height 389
click at [759, 121] on h6 "Section: Interpreting Information" at bounding box center [595, 114] width 679 height 15
drag, startPoint x: 753, startPoint y: 123, endPoint x: 771, endPoint y: 194, distance: 72.8
click at [772, 196] on div "Section: Interpreting Information The universities of Oxford and Yale asked sev…" at bounding box center [596, 239] width 718 height 389
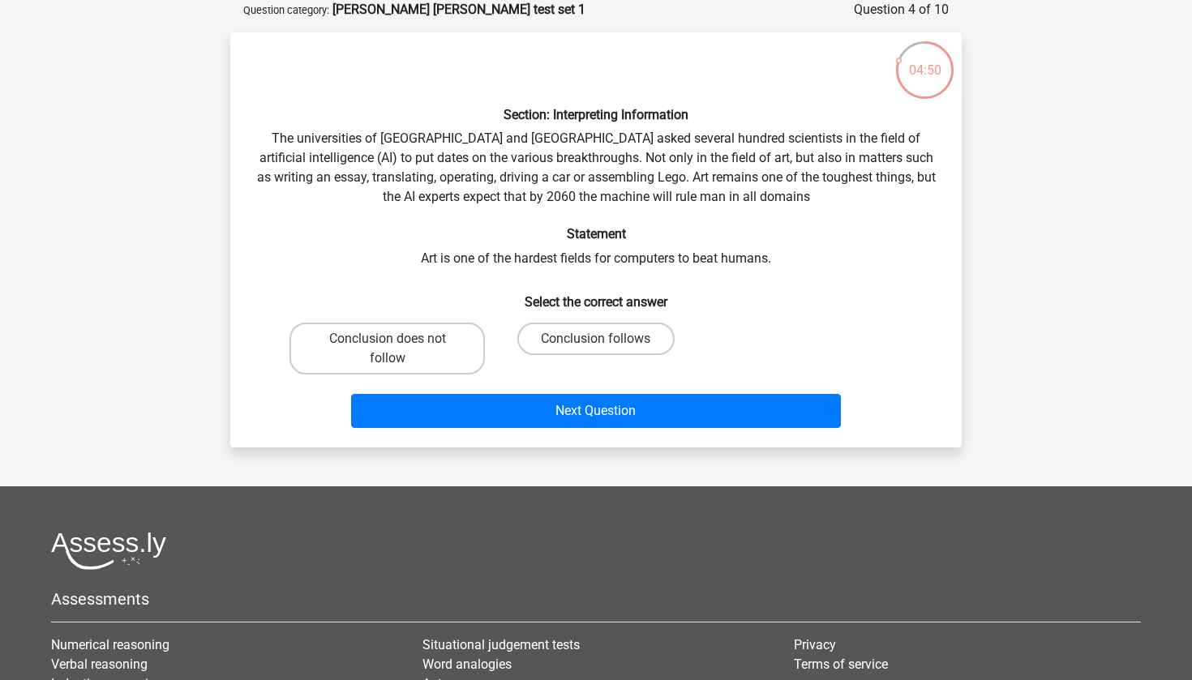
click at [778, 207] on div "Section: Interpreting Information The universities of Oxford and Yale asked sev…" at bounding box center [596, 239] width 718 height 389
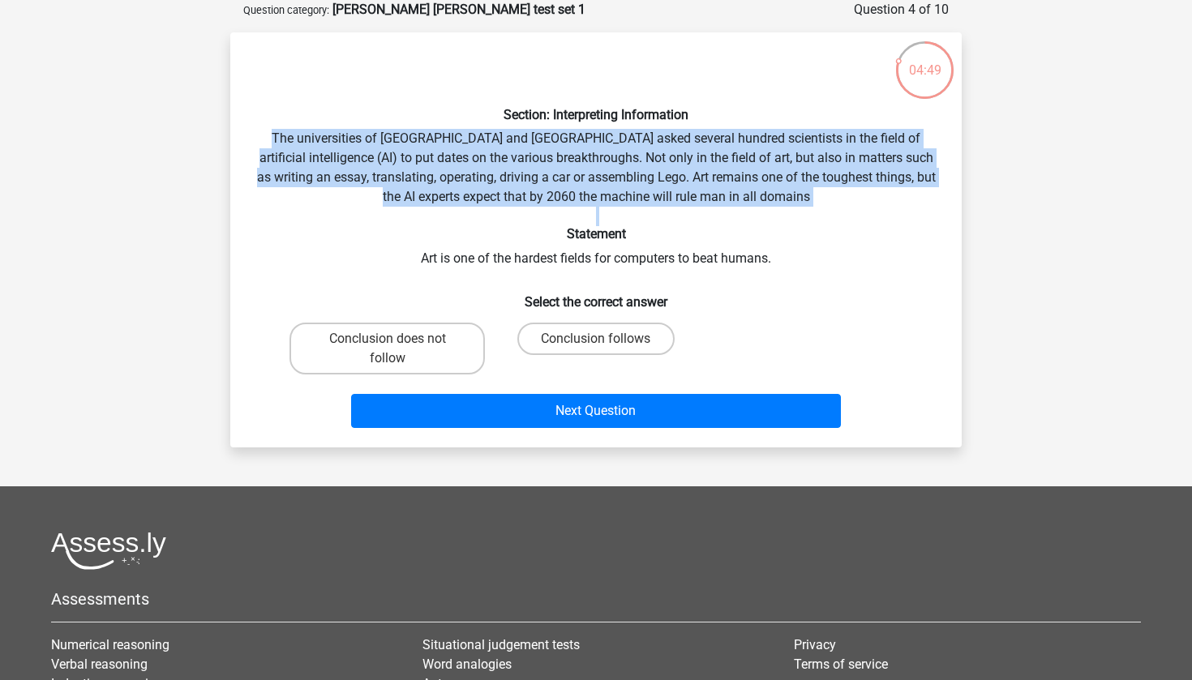
drag, startPoint x: 778, startPoint y: 207, endPoint x: 766, endPoint y: 126, distance: 81.2
click at [766, 126] on div "Section: Interpreting Information The universities of Oxford and Yale asked sev…" at bounding box center [596, 239] width 718 height 389
click at [774, 203] on div "Section: Interpreting Information The universities of Oxford and Yale asked sev…" at bounding box center [596, 239] width 718 height 389
drag, startPoint x: 774, startPoint y: 201, endPoint x: 765, endPoint y: 128, distance: 73.5
click at [765, 128] on div "Section: Interpreting Information The universities of Oxford and Yale asked sev…" at bounding box center [596, 239] width 718 height 389
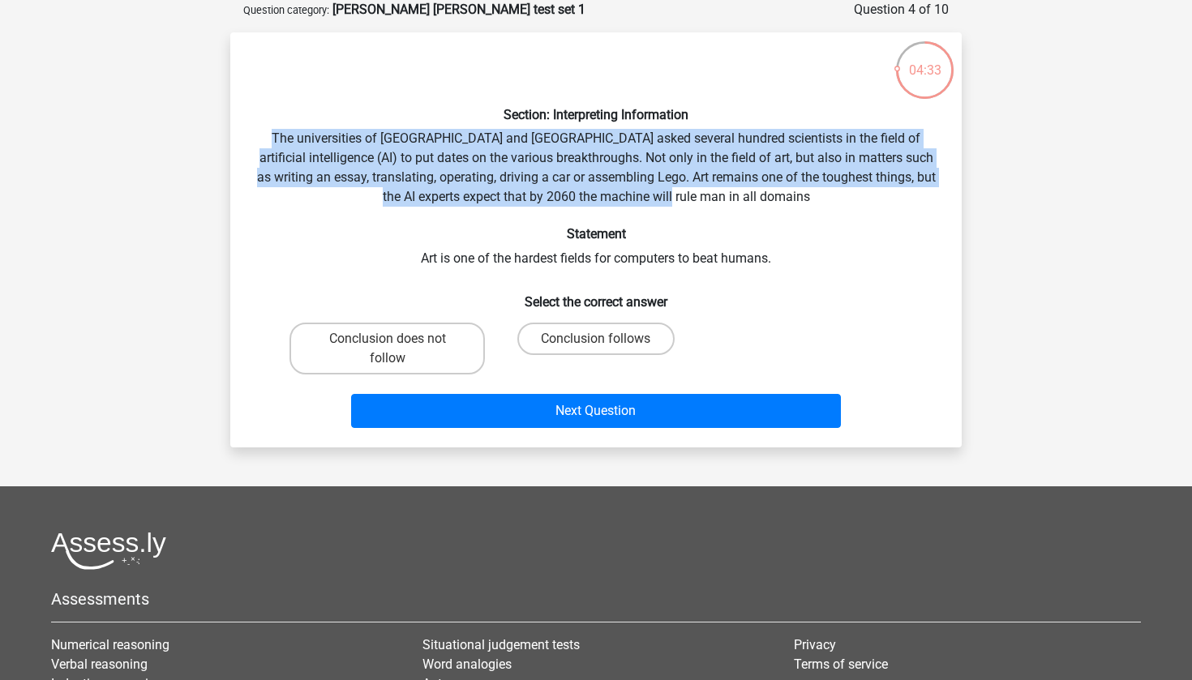
click at [765, 128] on div "Section: Interpreting Information The universities of Oxford and Yale asked sev…" at bounding box center [596, 239] width 718 height 389
drag, startPoint x: 787, startPoint y: 128, endPoint x: 779, endPoint y: 196, distance: 68.5
click at [779, 196] on div "Section: Interpreting Information The universities of Oxford and Yale asked sev…" at bounding box center [596, 239] width 718 height 389
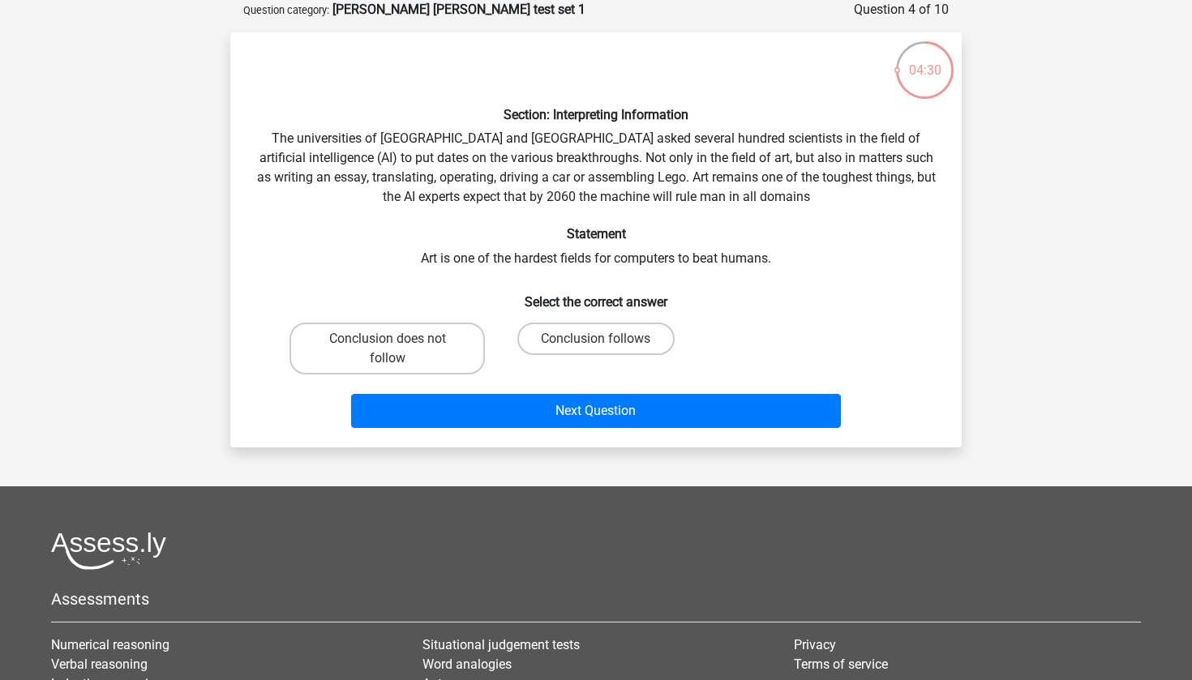
click at [790, 207] on div "Section: Interpreting Information The universities of Oxford and Yale asked sev…" at bounding box center [596, 239] width 718 height 389
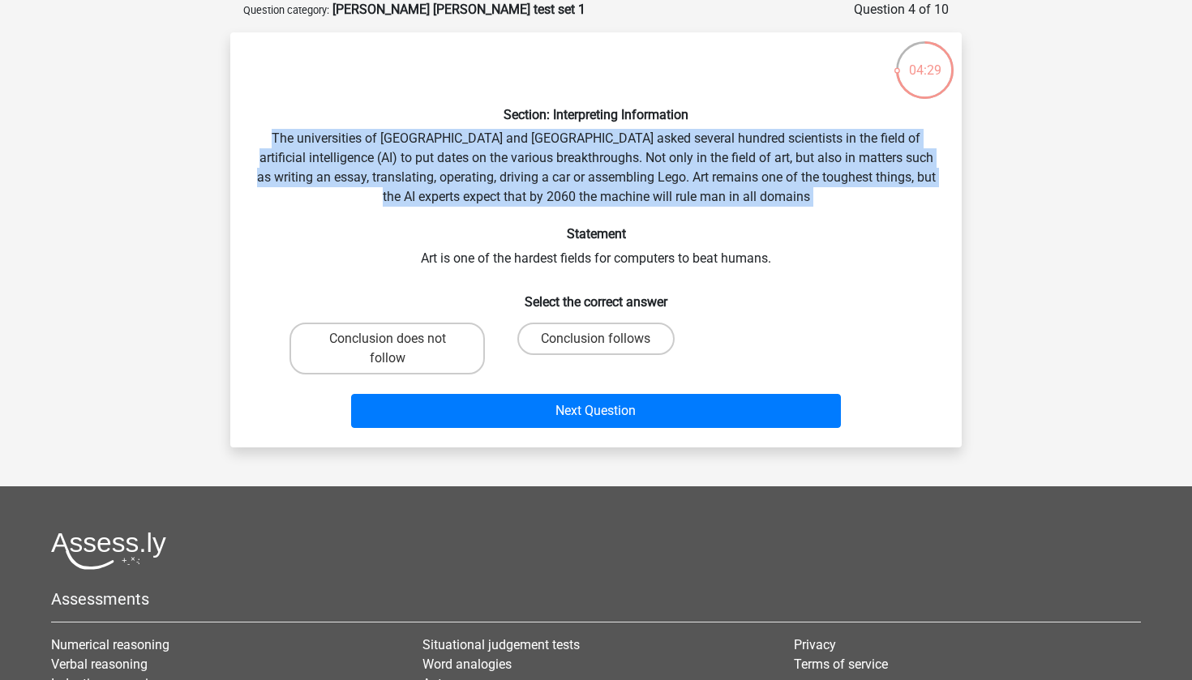
drag, startPoint x: 790, startPoint y: 205, endPoint x: 774, endPoint y: 126, distance: 80.9
click at [774, 126] on div "Section: Interpreting Information The universities of Oxford and Yale asked sev…" at bounding box center [596, 239] width 718 height 389
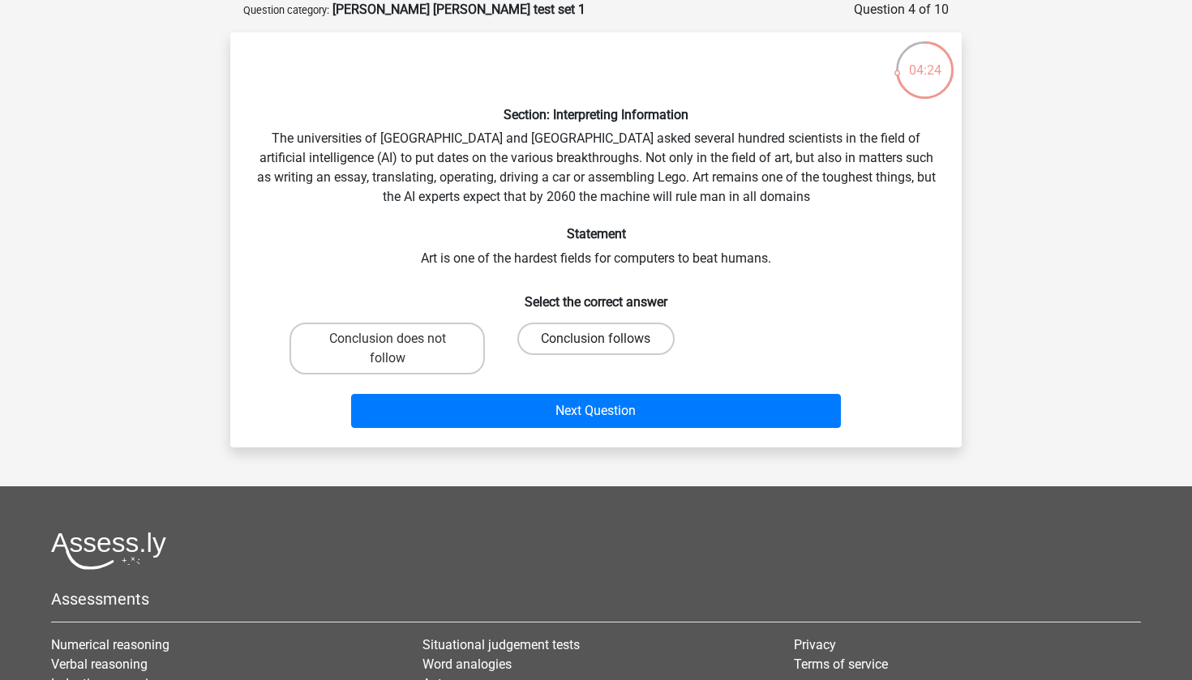
click at [619, 346] on label "Conclusion follows" at bounding box center [595, 339] width 156 height 32
click at [607, 346] on input "Conclusion follows" at bounding box center [601, 344] width 11 height 11
radio input "true"
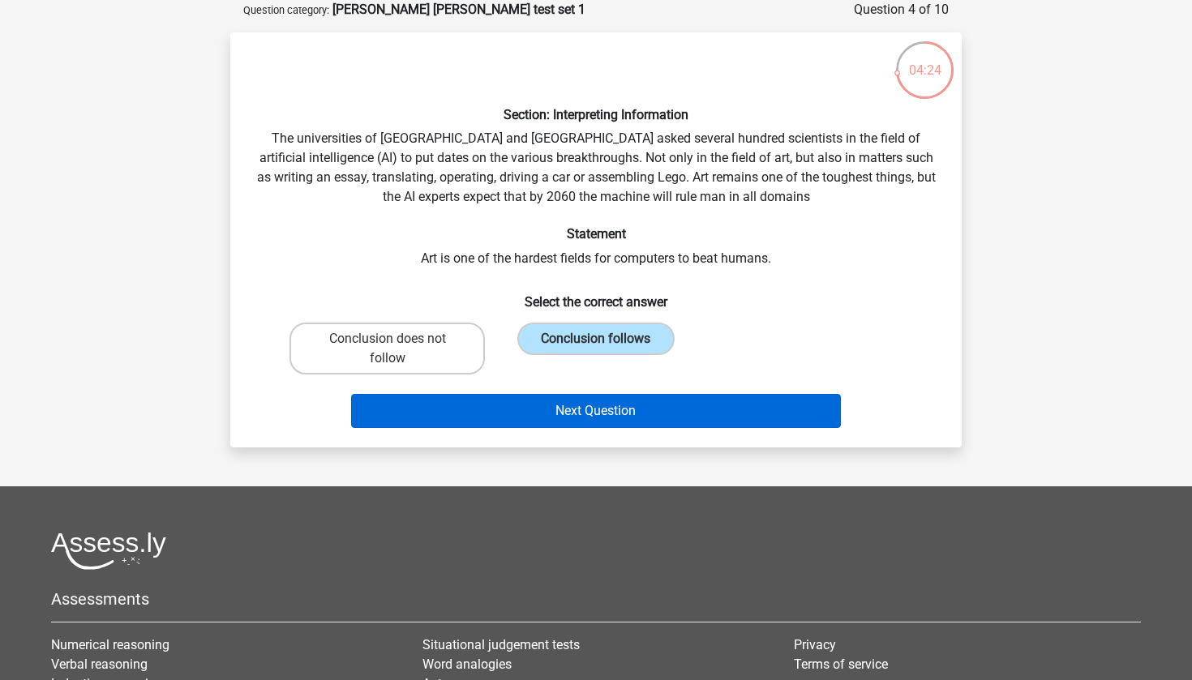
click at [580, 417] on button "Next Question" at bounding box center [596, 411] width 491 height 34
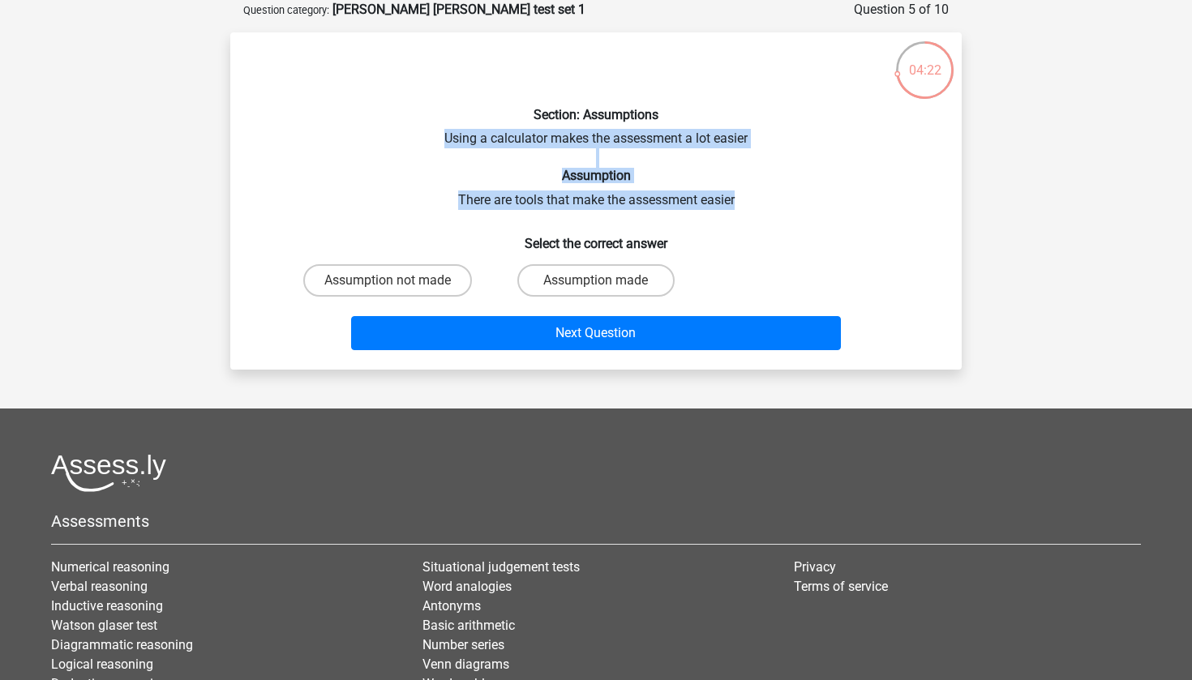
drag, startPoint x: 740, startPoint y: 208, endPoint x: 736, endPoint y: 122, distance: 86.0
click at [736, 122] on div "Section: Assumptions Using a calculator makes the assessment a lot easier Assum…" at bounding box center [596, 200] width 718 height 311
click at [736, 122] on h6 "Section: Assumptions" at bounding box center [595, 114] width 679 height 15
drag, startPoint x: 748, startPoint y: 122, endPoint x: 750, endPoint y: 199, distance: 76.2
click at [750, 199] on div "Section: Assumptions Using a calculator makes the assessment a lot easier Assum…" at bounding box center [596, 200] width 718 height 311
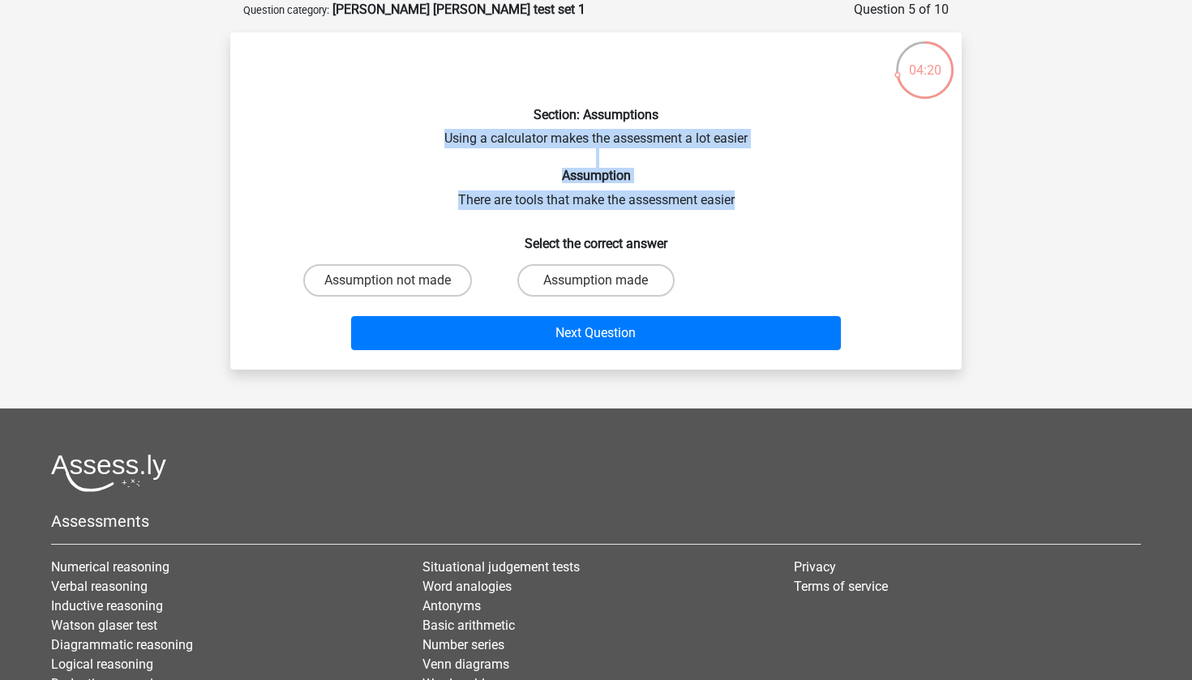
click at [750, 199] on div "Section: Assumptions Using a calculator makes the assessment a lot easier Assum…" at bounding box center [596, 200] width 718 height 311
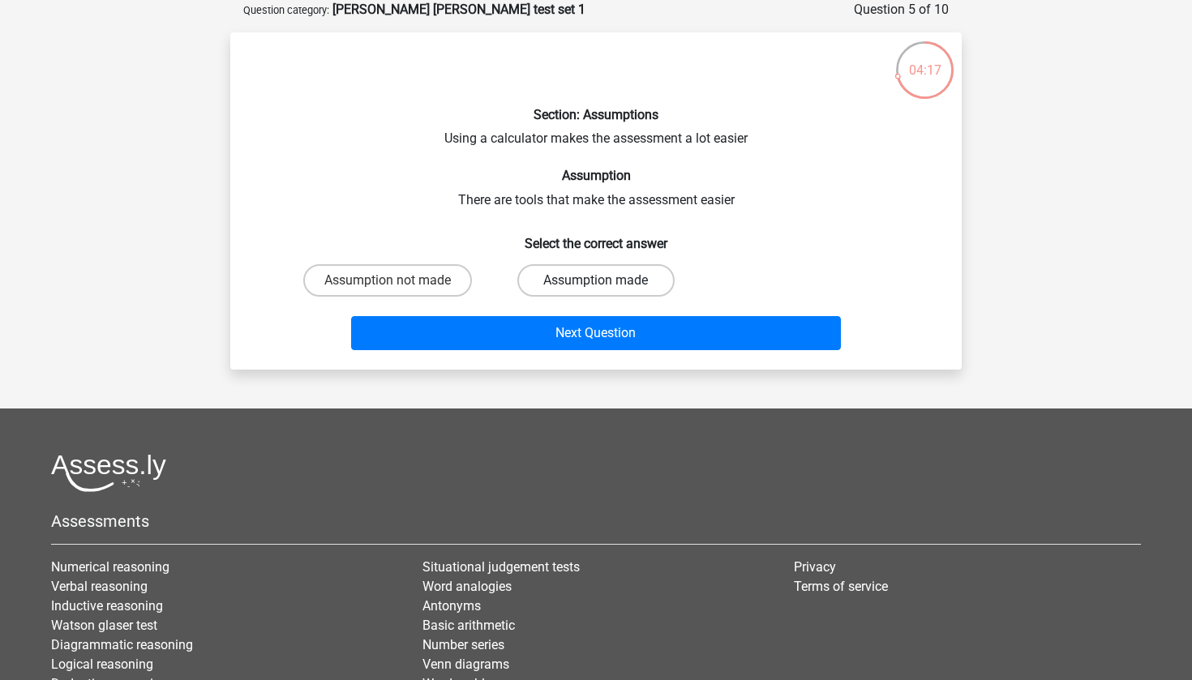
click at [563, 281] on label "Assumption made" at bounding box center [595, 280] width 156 height 32
click at [596, 281] on input "Assumption made" at bounding box center [601, 286] width 11 height 11
radio input "true"
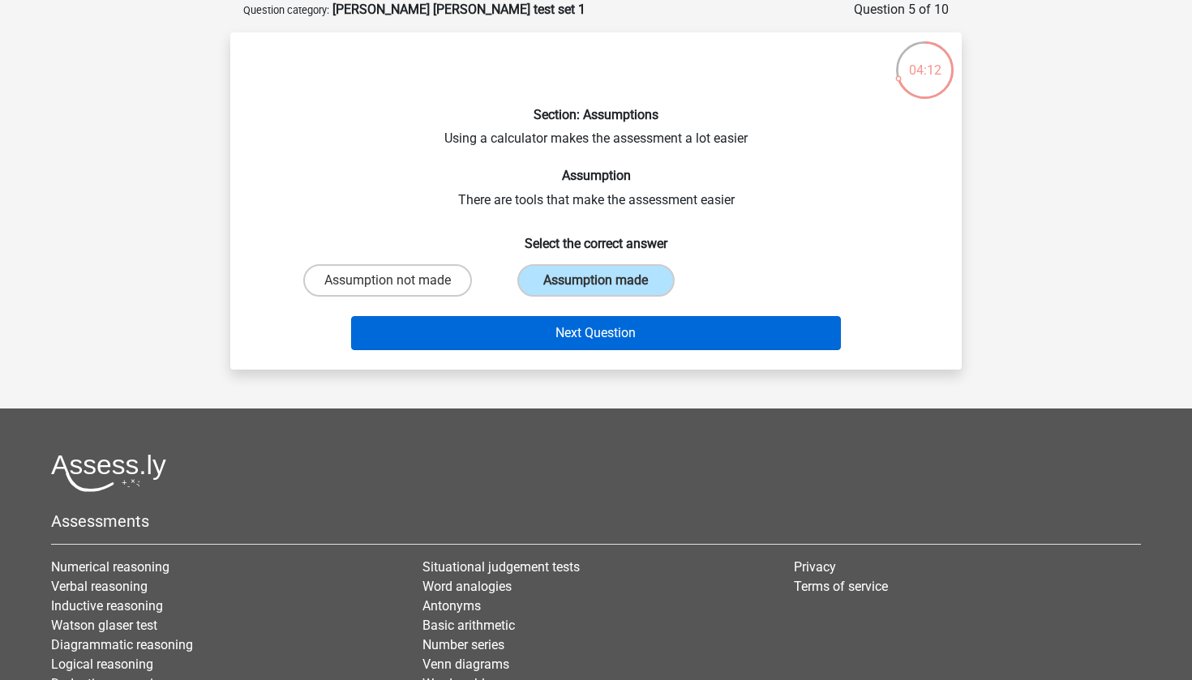
click at [544, 328] on button "Next Question" at bounding box center [596, 333] width 491 height 34
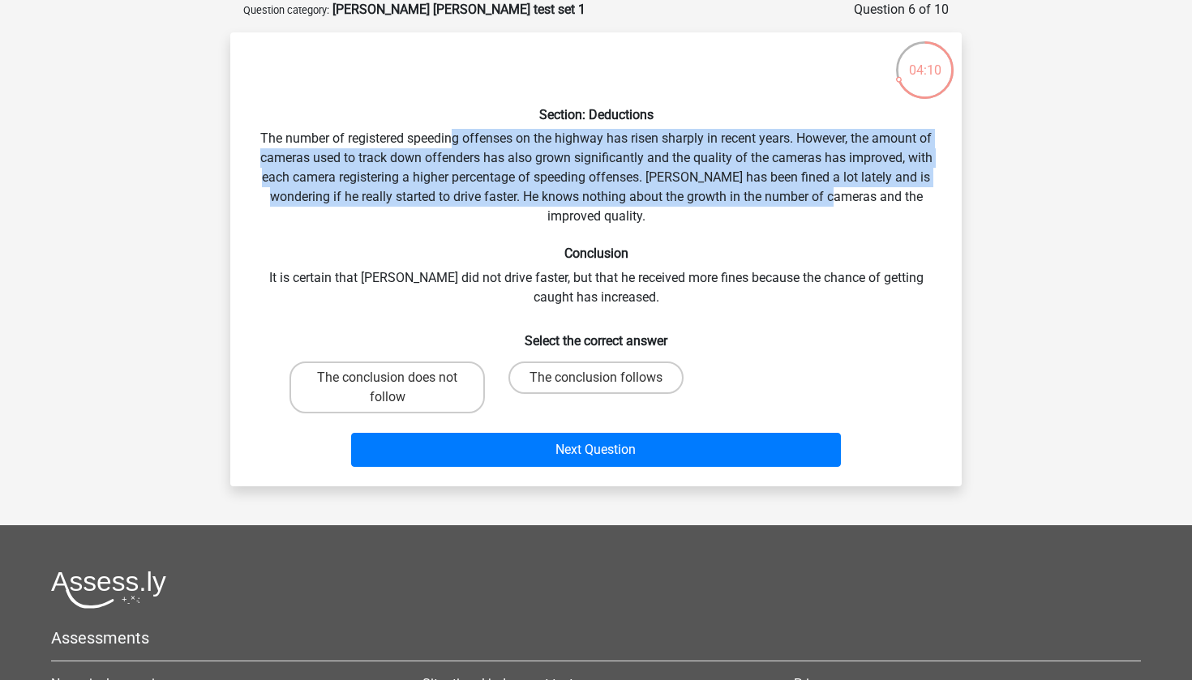
drag, startPoint x: 455, startPoint y: 144, endPoint x: 827, endPoint y: 191, distance: 375.1
click at [827, 191] on div "Section: Deductions The number of registered speeding offenses on the highway h…" at bounding box center [596, 259] width 718 height 428
drag, startPoint x: 798, startPoint y: 219, endPoint x: 792, endPoint y: 121, distance: 98.3
click at [792, 121] on div "Section: Deductions The number of registered speeding offenses on the highway h…" at bounding box center [596, 259] width 718 height 428
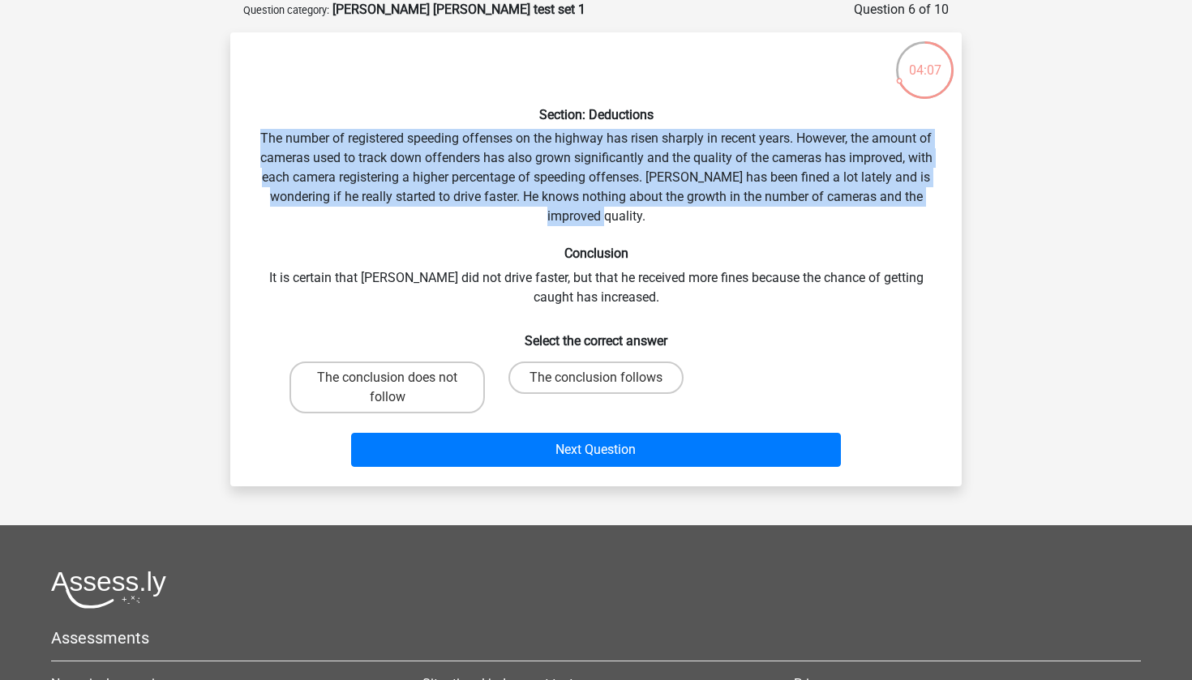
click at [792, 121] on h6 "Section: Deductions" at bounding box center [595, 114] width 679 height 15
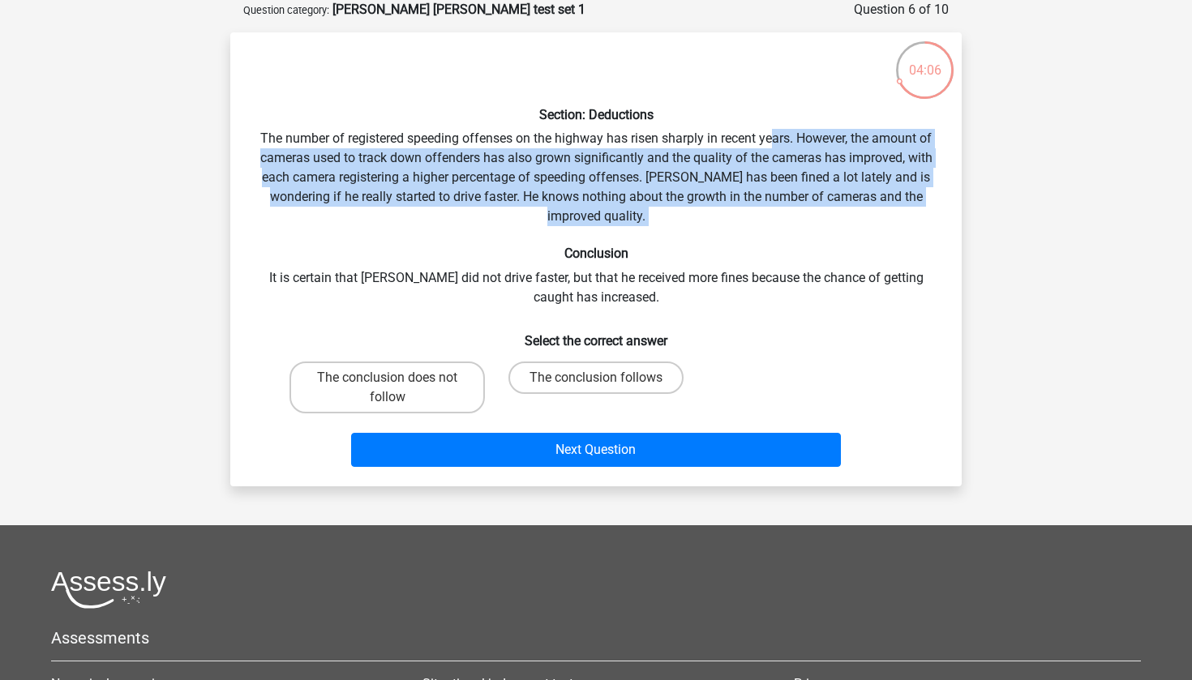
drag, startPoint x: 770, startPoint y: 131, endPoint x: 723, endPoint y: 234, distance: 113.9
click at [723, 234] on div "Section: Deductions The number of registered speeding offenses on the highway h…" at bounding box center [596, 259] width 718 height 428
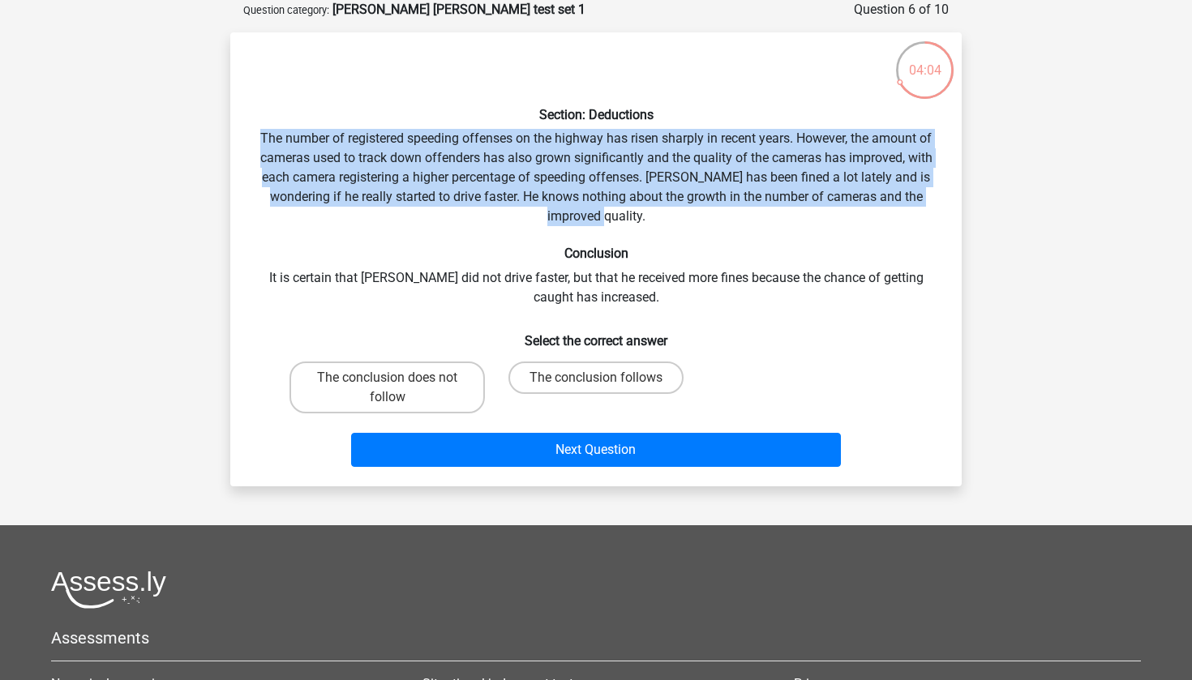
drag, startPoint x: 731, startPoint y: 222, endPoint x: 735, endPoint y: 126, distance: 96.5
click at [735, 125] on div "Section: Deductions The number of registered speeding offenses on the highway h…" at bounding box center [596, 259] width 718 height 428
click at [735, 126] on div "Section: Deductions The number of registered speeding offenses on the highway h…" at bounding box center [596, 259] width 718 height 428
drag, startPoint x: 752, startPoint y: 122, endPoint x: 695, endPoint y: 222, distance: 115.9
click at [695, 222] on div "Section: Deductions The number of registered speeding offenses on the highway h…" at bounding box center [596, 259] width 718 height 428
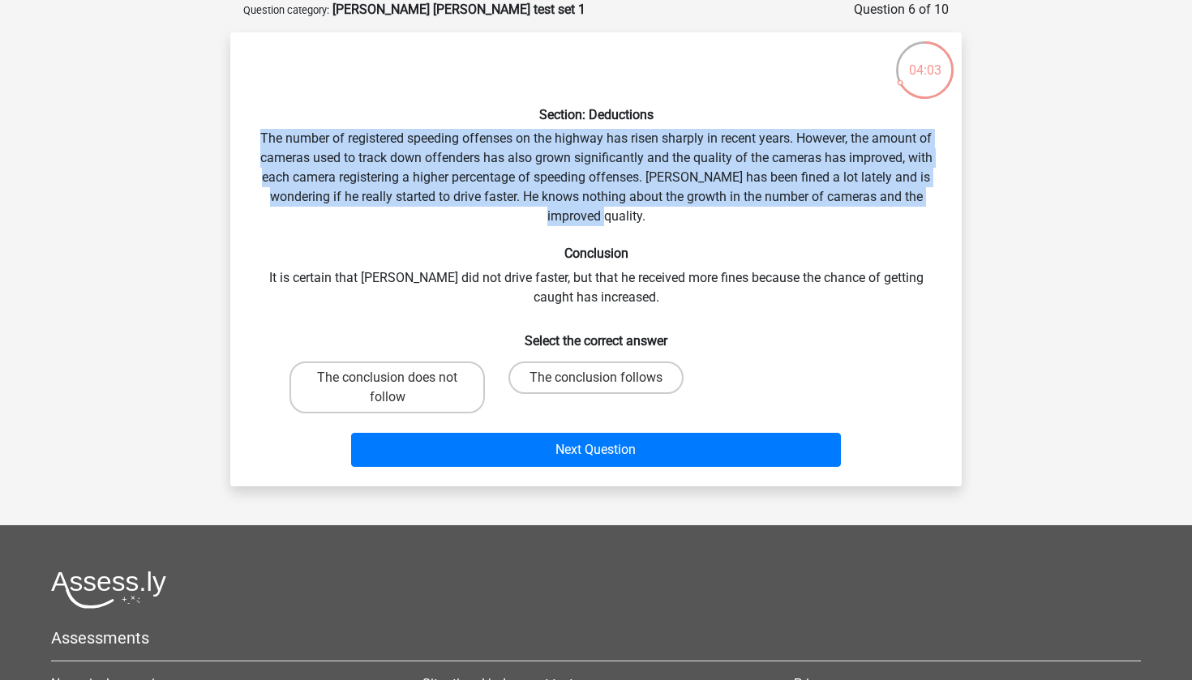
click at [695, 222] on div "Section: Deductions The number of registered speeding offenses on the highway h…" at bounding box center [596, 259] width 718 height 428
drag, startPoint x: 745, startPoint y: 215, endPoint x: 731, endPoint y: 126, distance: 90.4
click at [731, 126] on div "Section: Deductions The number of registered speeding offenses on the highway h…" at bounding box center [596, 259] width 718 height 428
drag, startPoint x: 684, startPoint y: 126, endPoint x: 671, endPoint y: 209, distance: 83.8
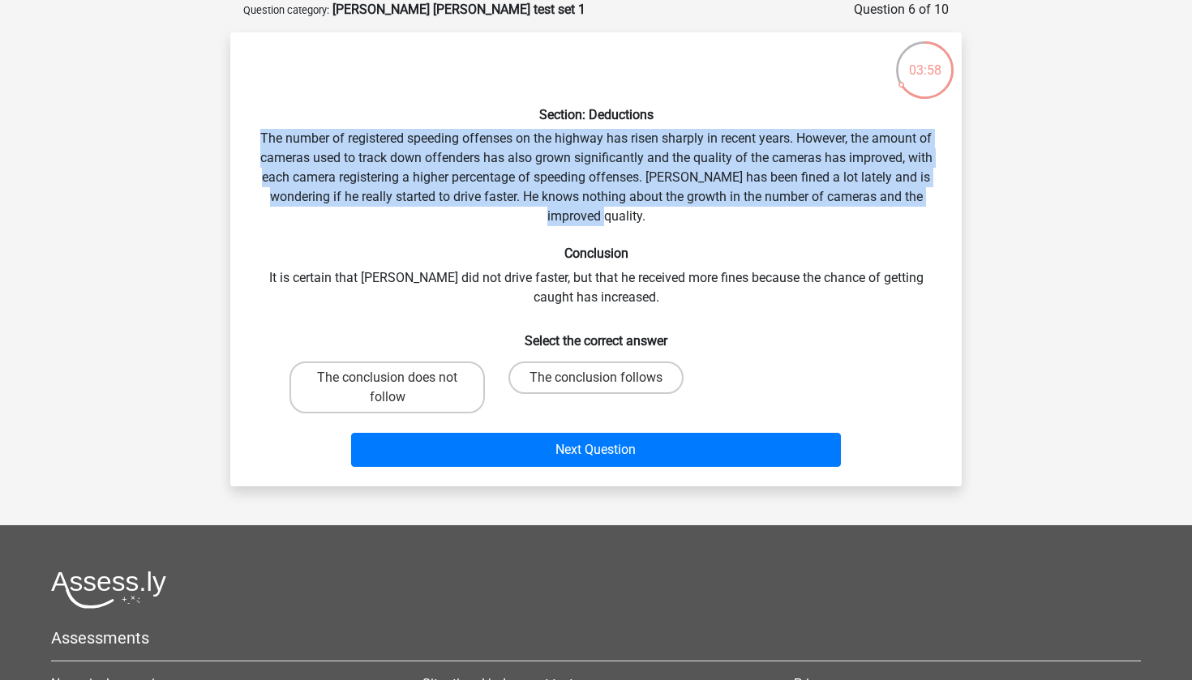
click at [671, 209] on div "Section: Deductions The number of registered speeding offenses on the highway h…" at bounding box center [596, 259] width 718 height 428
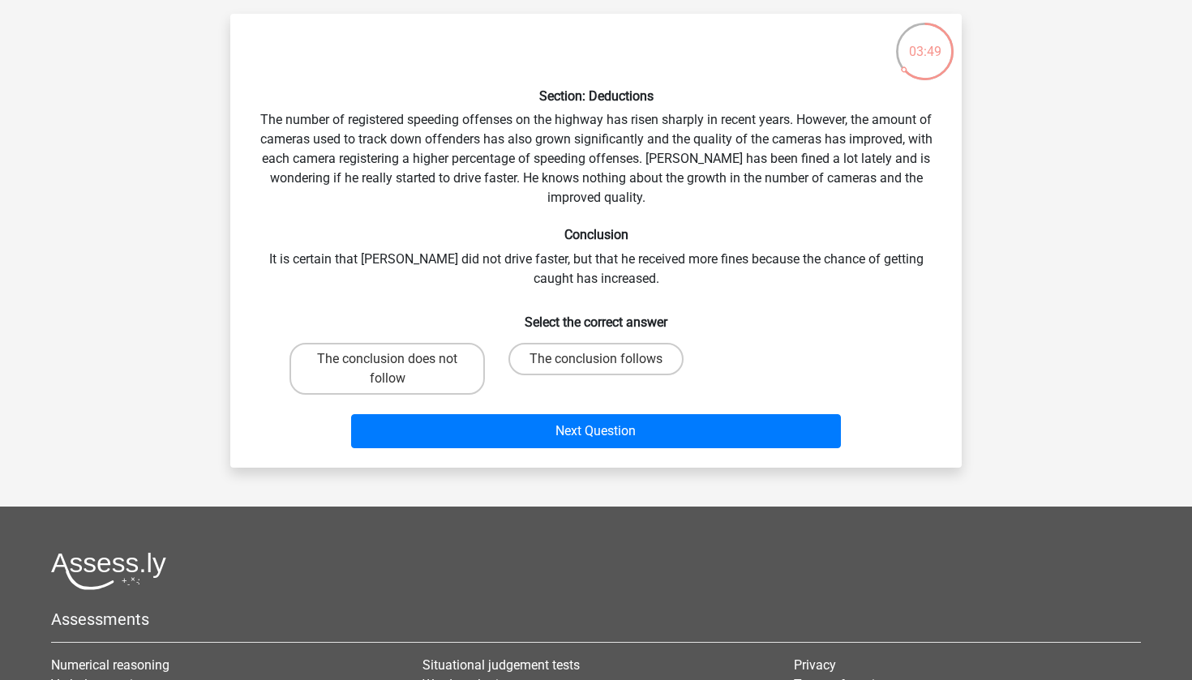
scroll to position [101, 0]
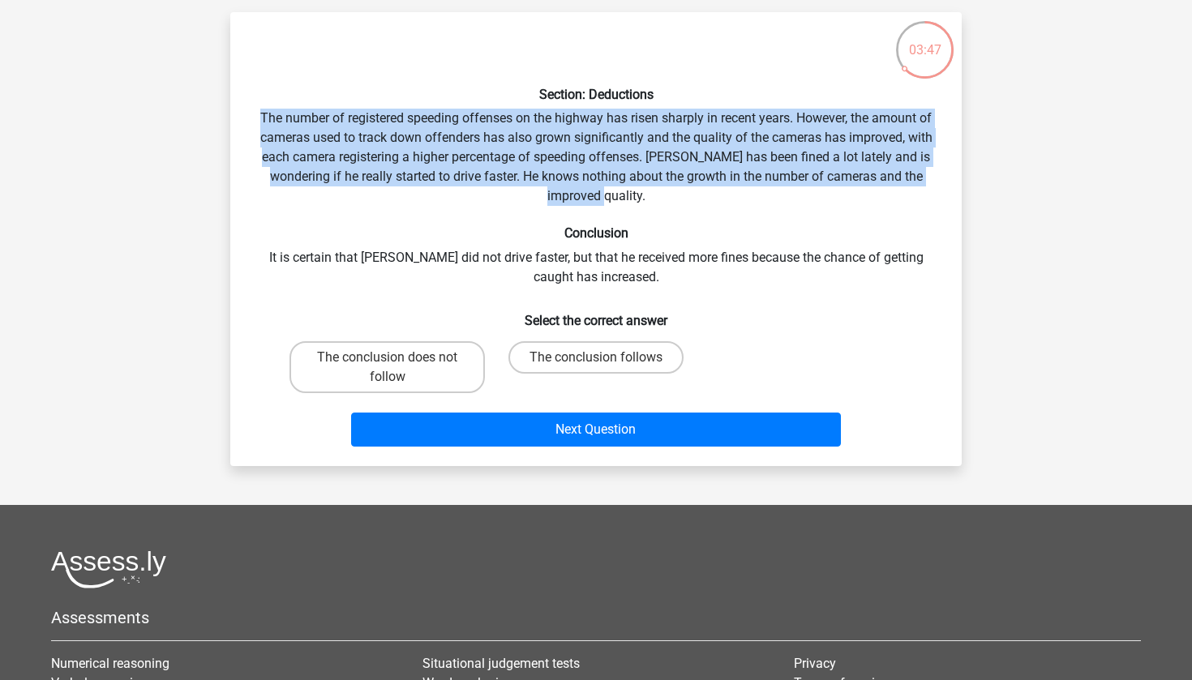
drag, startPoint x: 654, startPoint y: 201, endPoint x: 645, endPoint y: 109, distance: 92.9
click at [645, 109] on div "Section: Deductions The number of registered speeding offenses on the highway h…" at bounding box center [596, 239] width 718 height 428
drag, startPoint x: 661, startPoint y: 109, endPoint x: 657, endPoint y: 200, distance: 91.7
click at [657, 200] on div "Section: Deductions The number of registered speeding offenses on the highway h…" at bounding box center [596, 239] width 718 height 428
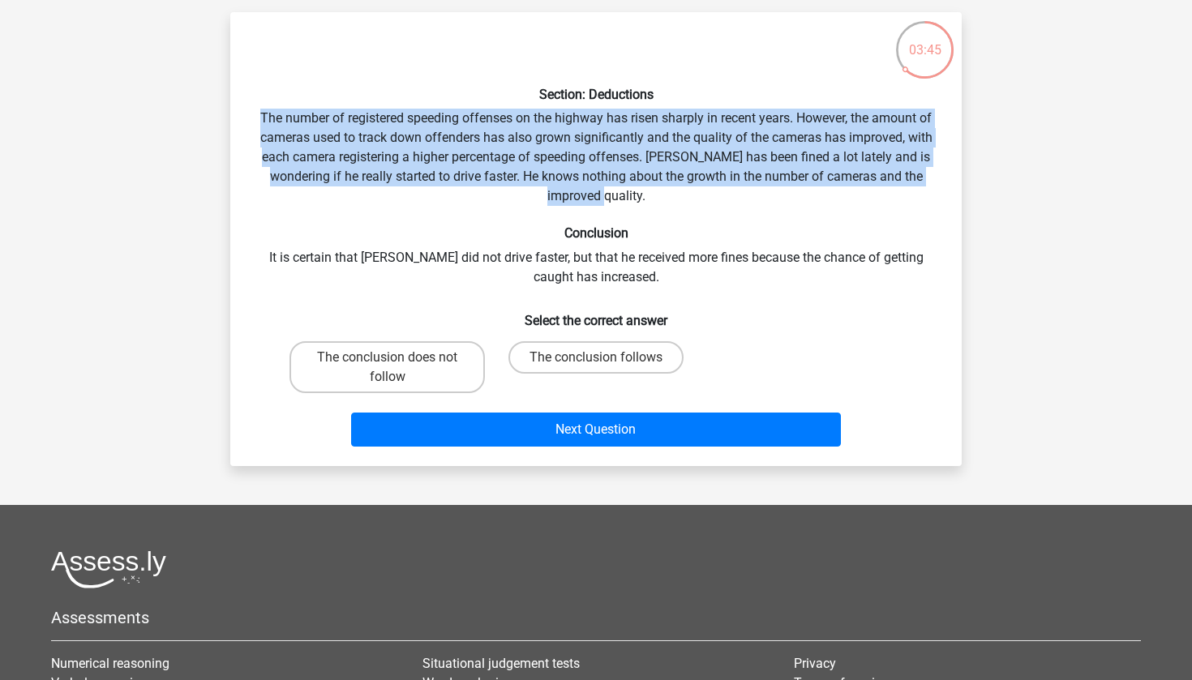
click at [657, 200] on div "Section: Deductions The number of registered speeding offenses on the highway h…" at bounding box center [596, 239] width 718 height 428
drag, startPoint x: 677, startPoint y: 200, endPoint x: 660, endPoint y: 106, distance: 95.6
click at [660, 106] on div "Section: Deductions The number of registered speeding offenses on the highway h…" at bounding box center [596, 239] width 718 height 428
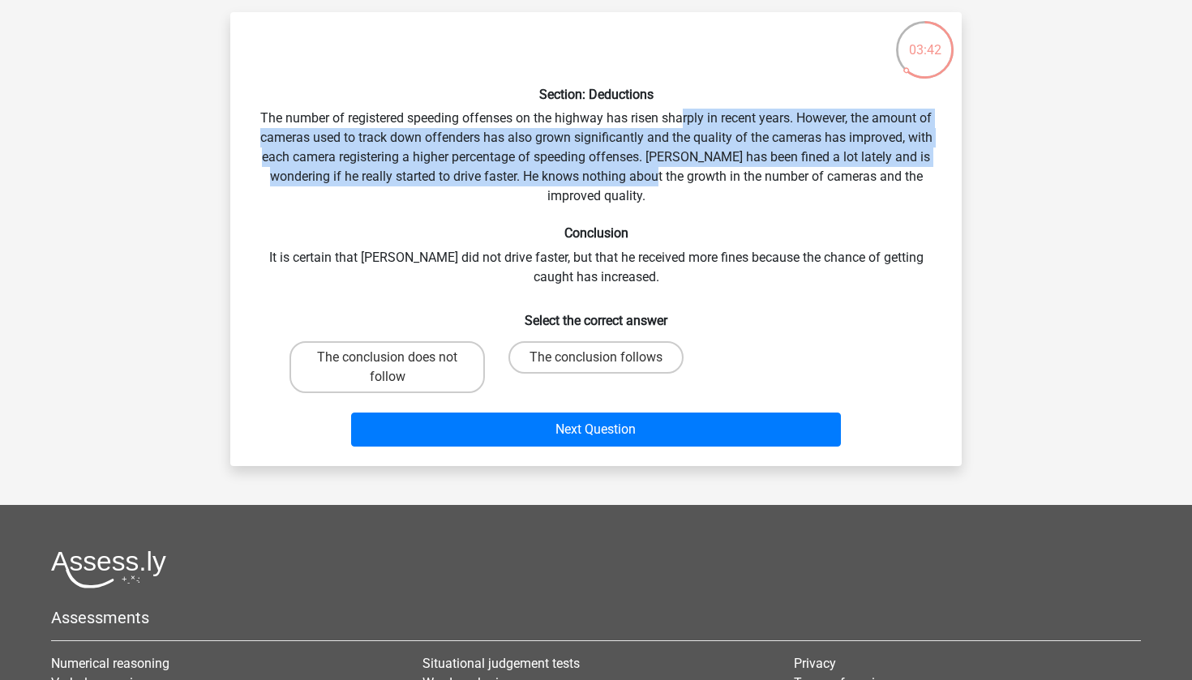
drag, startPoint x: 679, startPoint y: 114, endPoint x: 640, endPoint y: 183, distance: 80.3
click at [640, 183] on div "Section: Deductions The number of registered speeding offenses on the highway h…" at bounding box center [596, 239] width 718 height 428
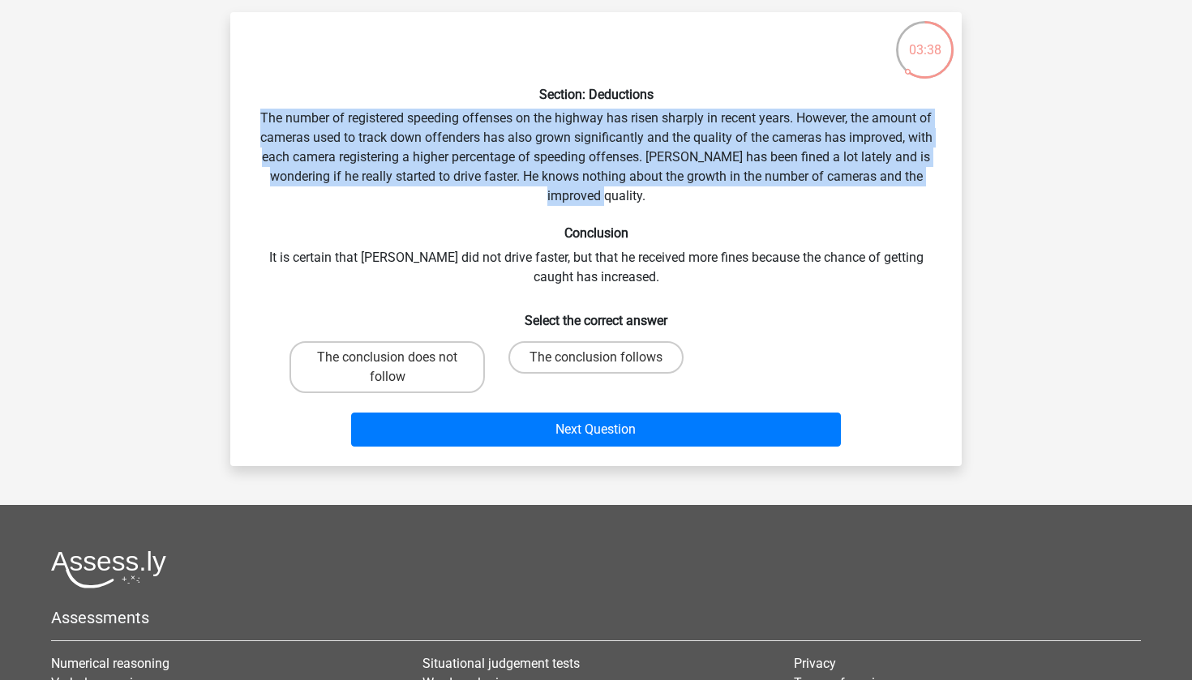
drag, startPoint x: 635, startPoint y: 195, endPoint x: 629, endPoint y: 107, distance: 88.6
click at [629, 107] on div "Section: Deductions The number of registered speeding offenses on the highway h…" at bounding box center [596, 239] width 718 height 428
drag, startPoint x: 649, startPoint y: 107, endPoint x: 644, endPoint y: 196, distance: 89.4
click at [644, 196] on div "Section: Deductions The number of registered speeding offenses on the highway h…" at bounding box center [596, 239] width 718 height 428
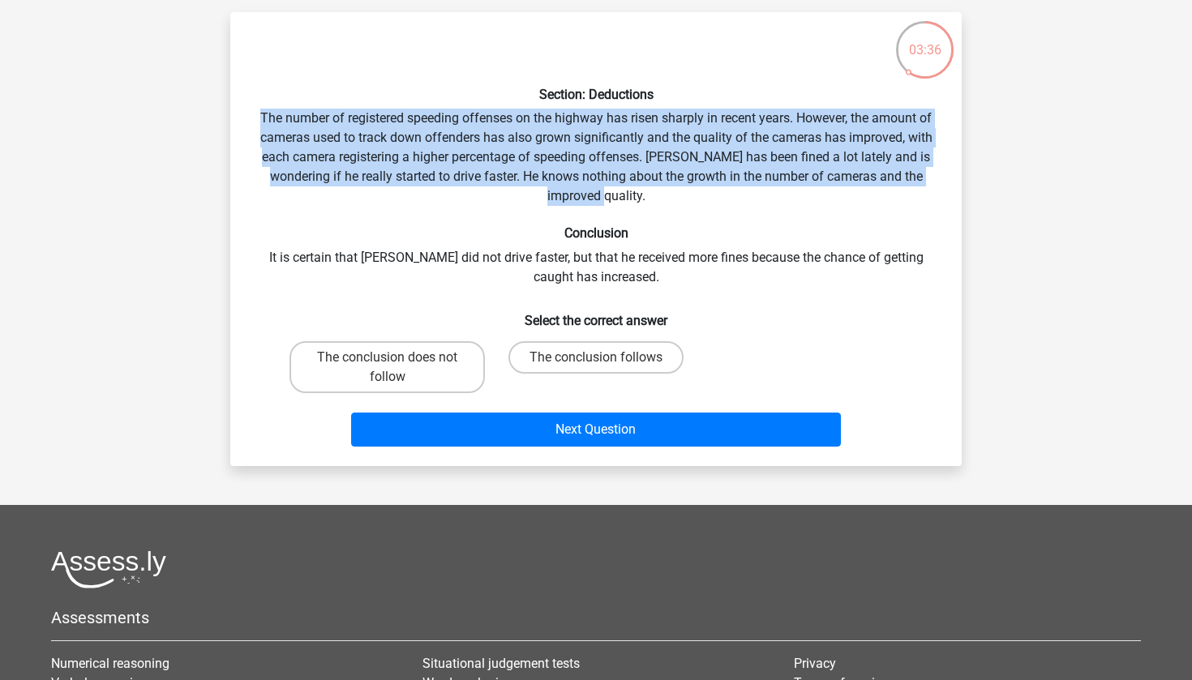
click at [644, 196] on div "Section: Deductions The number of registered speeding offenses on the highway h…" at bounding box center [596, 239] width 718 height 428
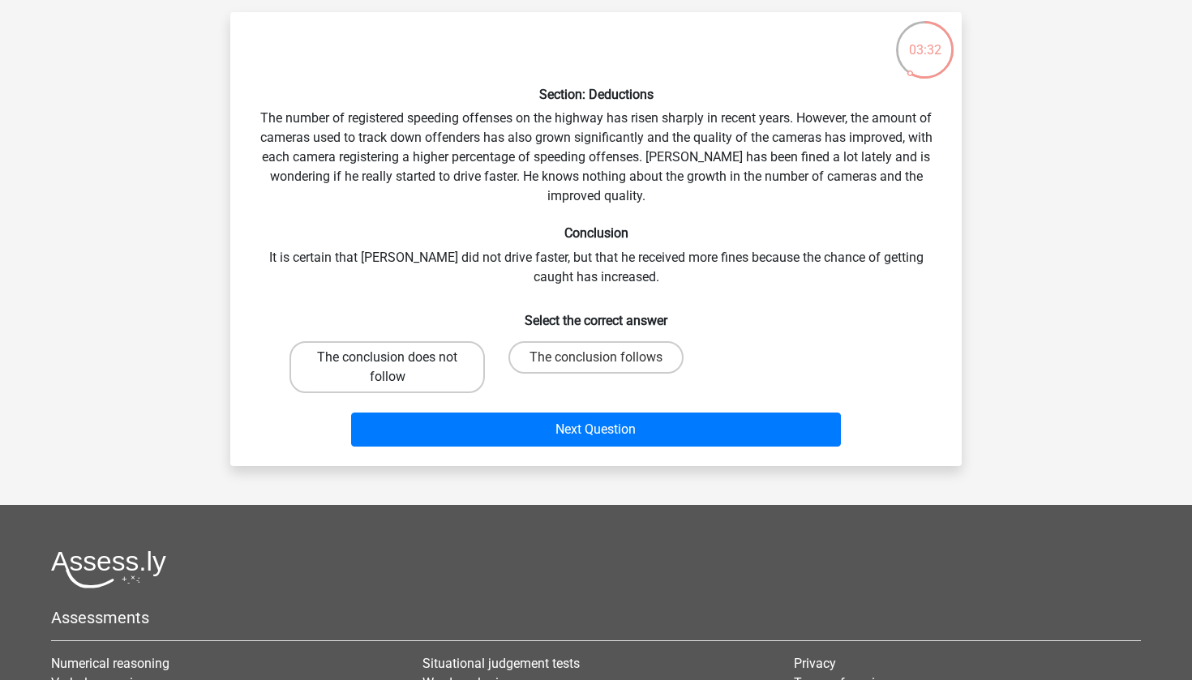
click at [437, 384] on label "The conclusion does not follow" at bounding box center [386, 367] width 195 height 52
click at [398, 368] on input "The conclusion does not follow" at bounding box center [393, 363] width 11 height 11
radio input "true"
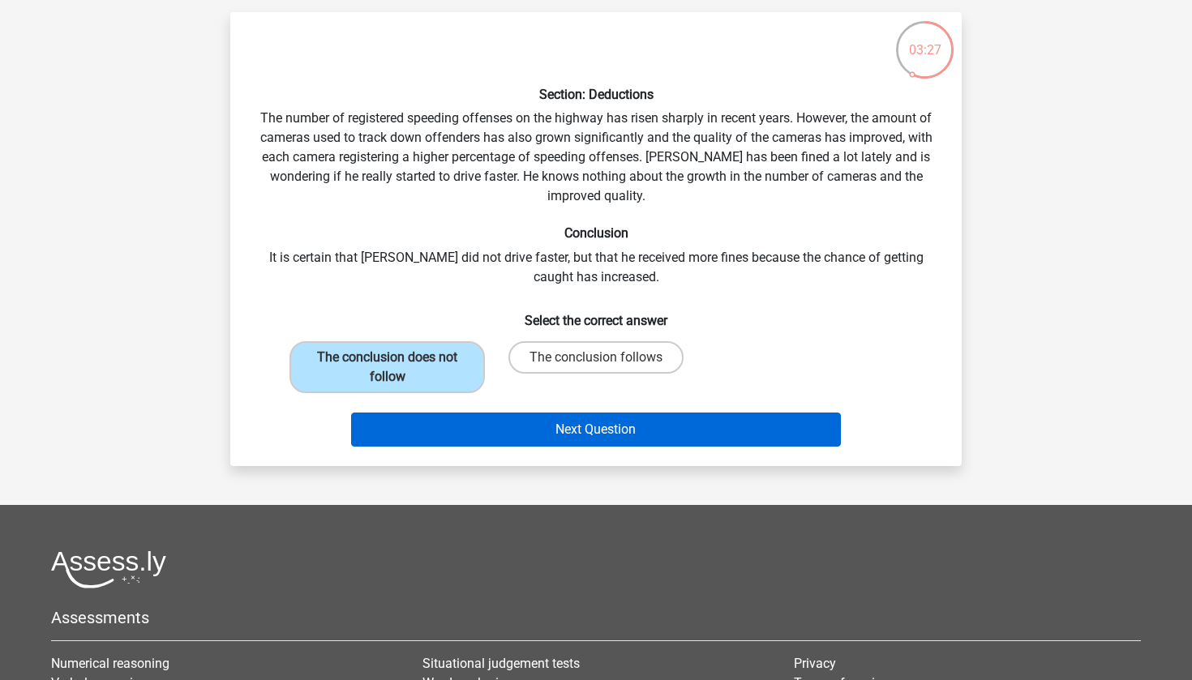
click at [521, 422] on button "Next Question" at bounding box center [596, 430] width 491 height 34
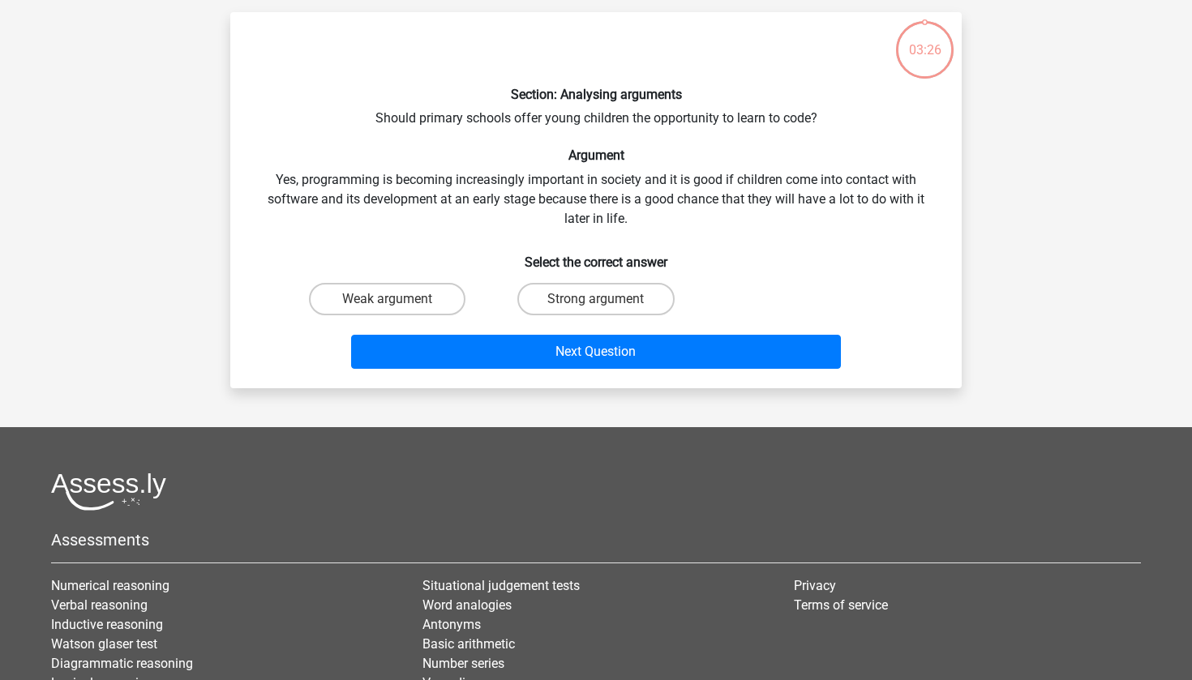
scroll to position [81, 0]
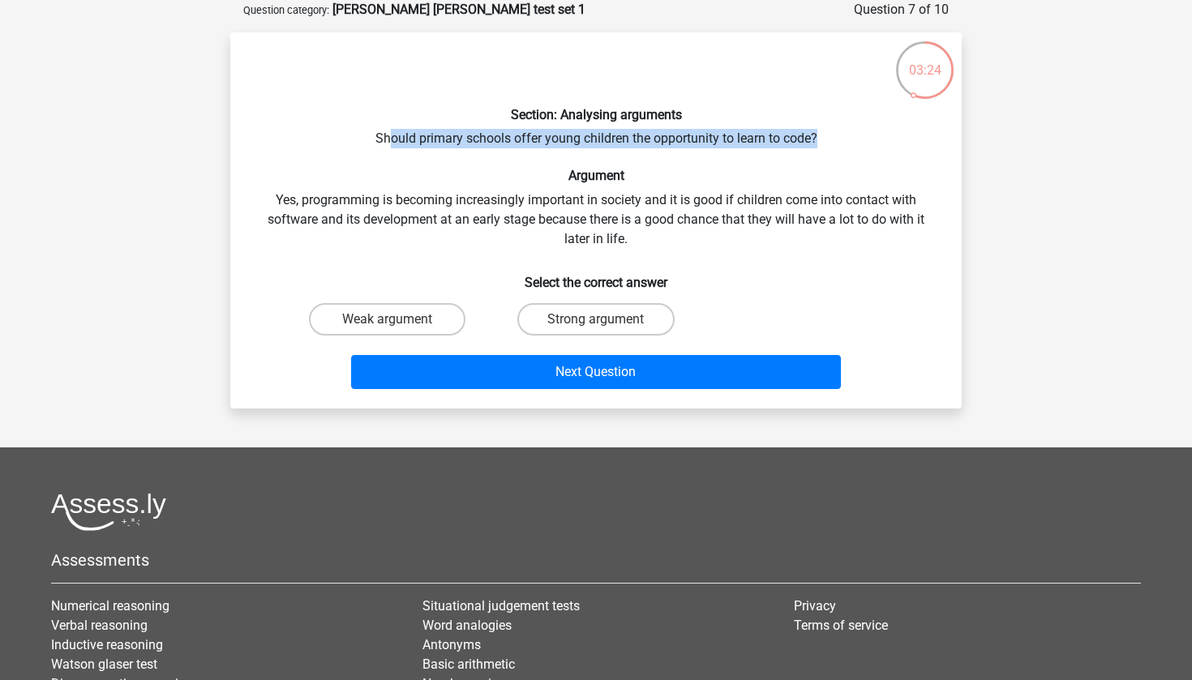
drag, startPoint x: 386, startPoint y: 135, endPoint x: 823, endPoint y: 135, distance: 437.0
click at [823, 135] on div "Section: Analysing arguments Should primary schools offer young children the op…" at bounding box center [596, 220] width 718 height 350
drag, startPoint x: 839, startPoint y: 135, endPoint x: 343, endPoint y: 139, distance: 496.3
click at [343, 139] on div "Section: Analysing arguments Should primary schools offer young children the op…" at bounding box center [596, 220] width 718 height 350
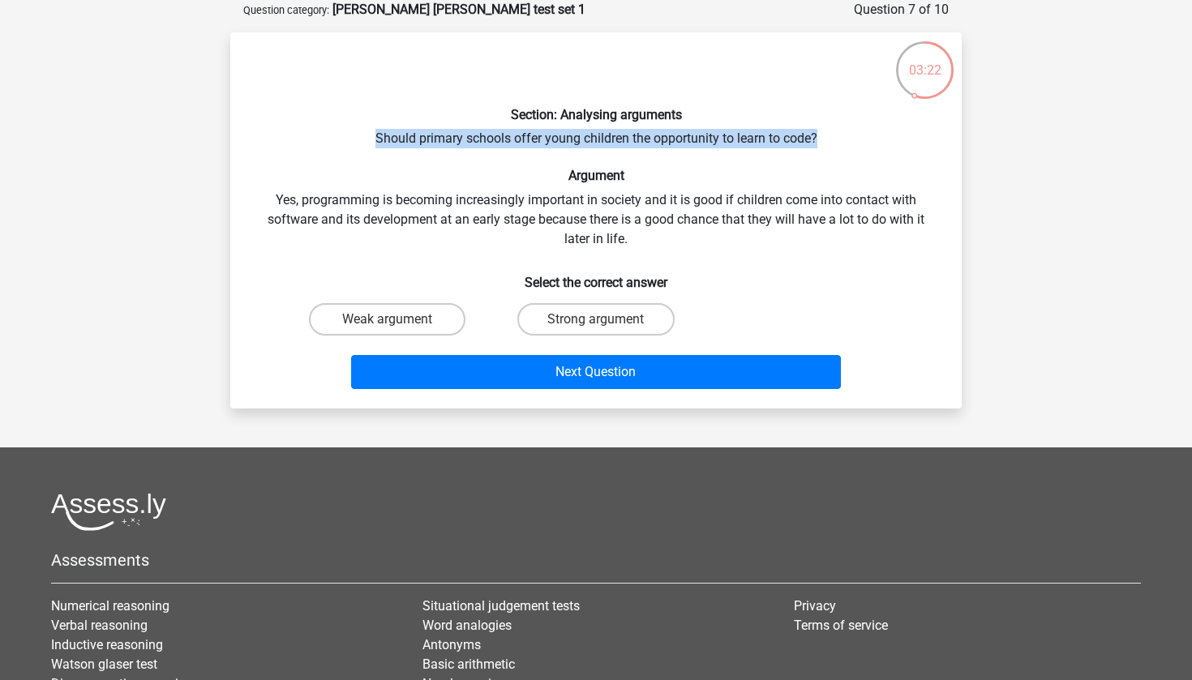
click at [343, 139] on div "Section: Analysing arguments Should primary schools offer young children the op…" at bounding box center [596, 220] width 718 height 350
drag, startPoint x: 371, startPoint y: 137, endPoint x: 838, endPoint y: 137, distance: 467.0
click at [838, 137] on div "Section: Analysing arguments Should primary schools offer young children the op…" at bounding box center [596, 220] width 718 height 350
click at [838, 136] on div "Section: Analysing arguments Should primary schools offer young children the op…" at bounding box center [596, 220] width 718 height 350
drag, startPoint x: 820, startPoint y: 138, endPoint x: 344, endPoint y: 131, distance: 476.0
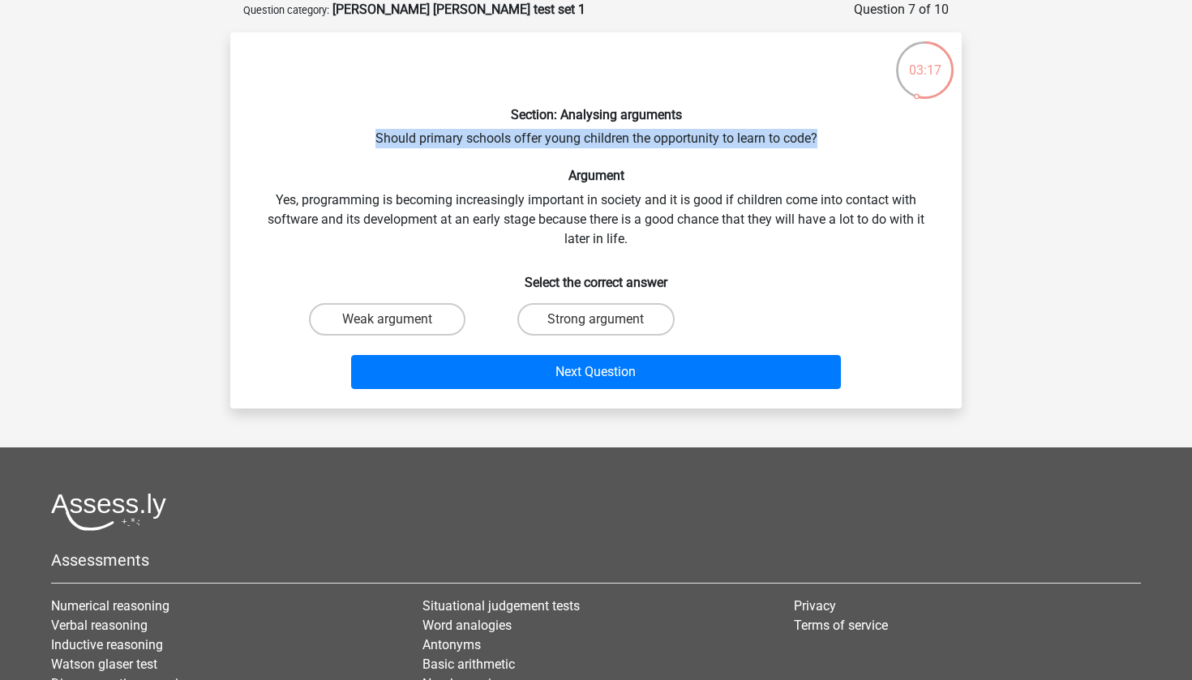
click at [344, 131] on div "Section: Analysing arguments Should primary schools offer young children the op…" at bounding box center [596, 220] width 718 height 350
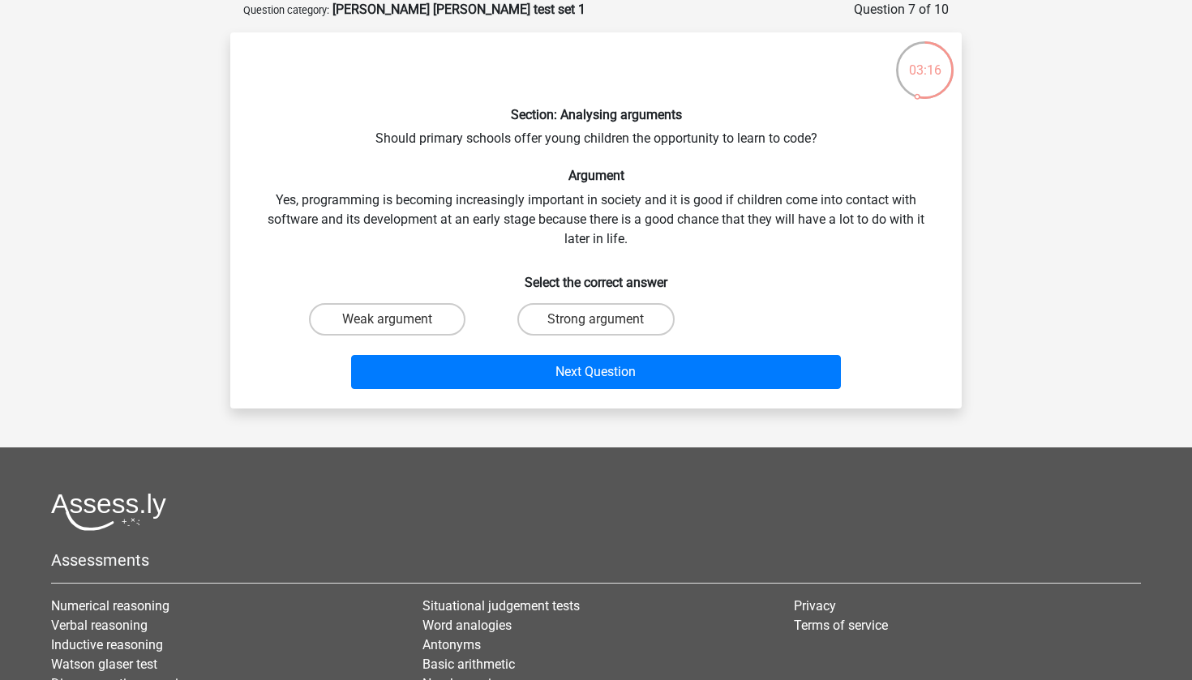
click at [547, 301] on div "Strong argument" at bounding box center [595, 319] width 208 height 45
click at [540, 315] on label "Strong argument" at bounding box center [595, 319] width 156 height 32
click at [596, 319] on input "Strong argument" at bounding box center [601, 324] width 11 height 11
radio input "true"
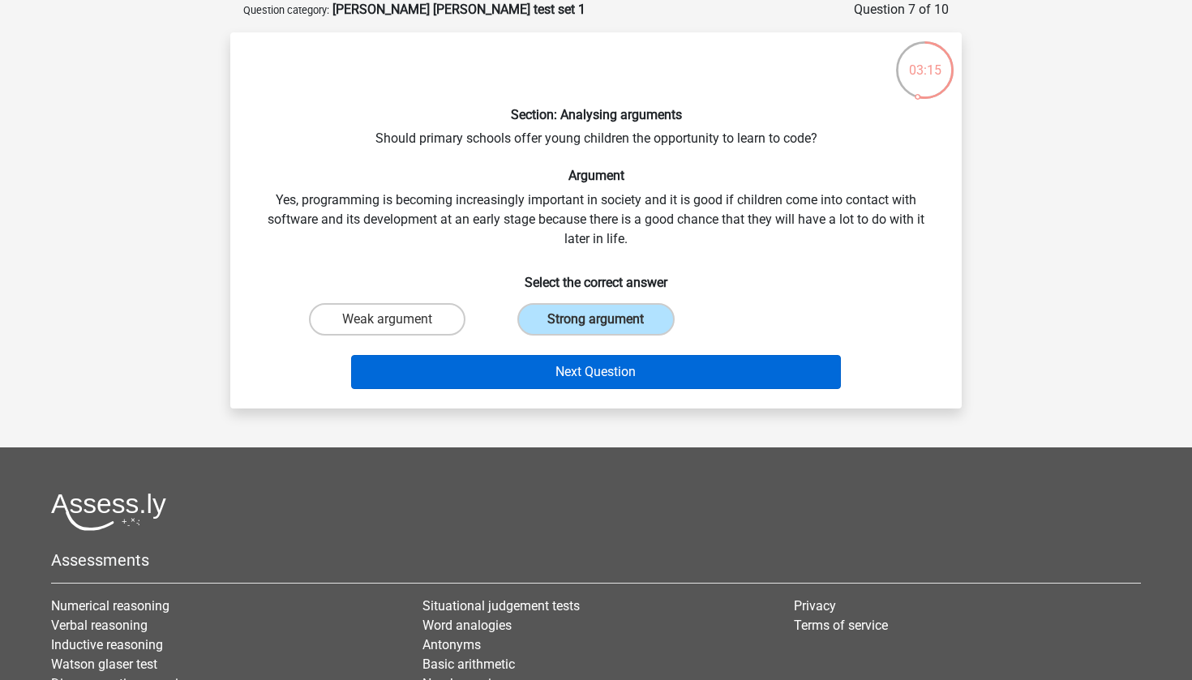
click at [531, 358] on button "Next Question" at bounding box center [596, 372] width 491 height 34
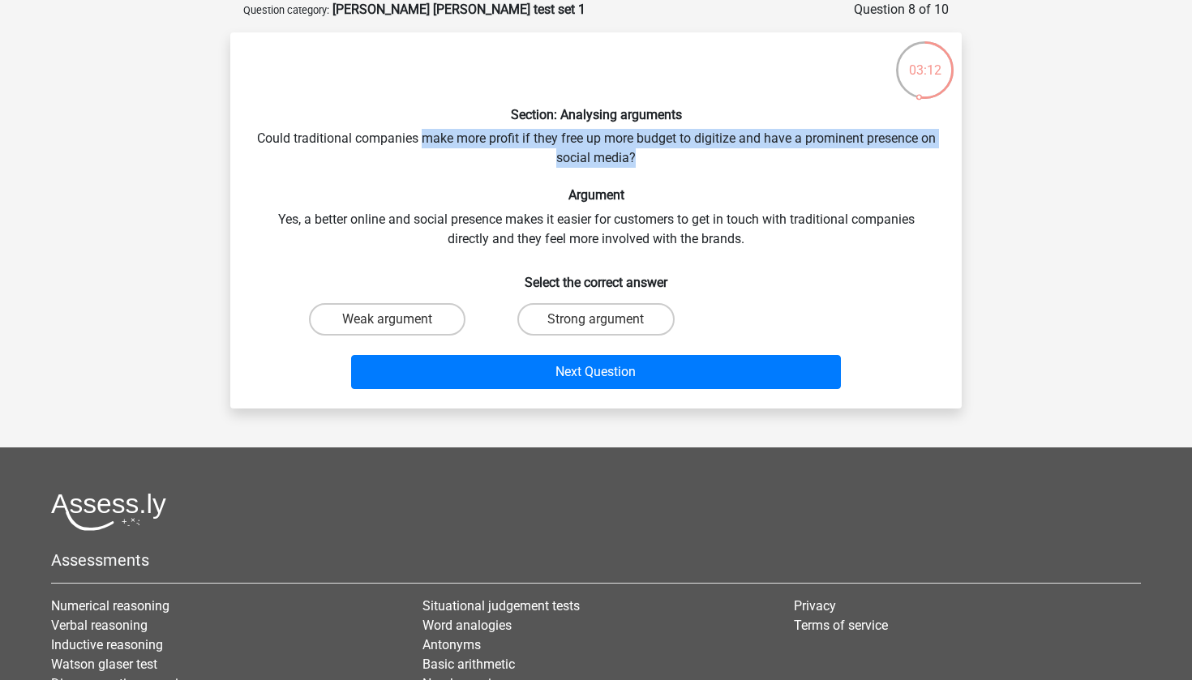
drag, startPoint x: 431, startPoint y: 134, endPoint x: 678, endPoint y: 160, distance: 248.7
click at [678, 160] on div "Section: Analysing arguments Could traditional companies make more profit if th…" at bounding box center [596, 220] width 718 height 350
drag, startPoint x: 686, startPoint y: 160, endPoint x: 671, endPoint y: 125, distance: 38.1
click at [671, 125] on div "Section: Analysing arguments Could traditional companies make more profit if th…" at bounding box center [596, 220] width 718 height 350
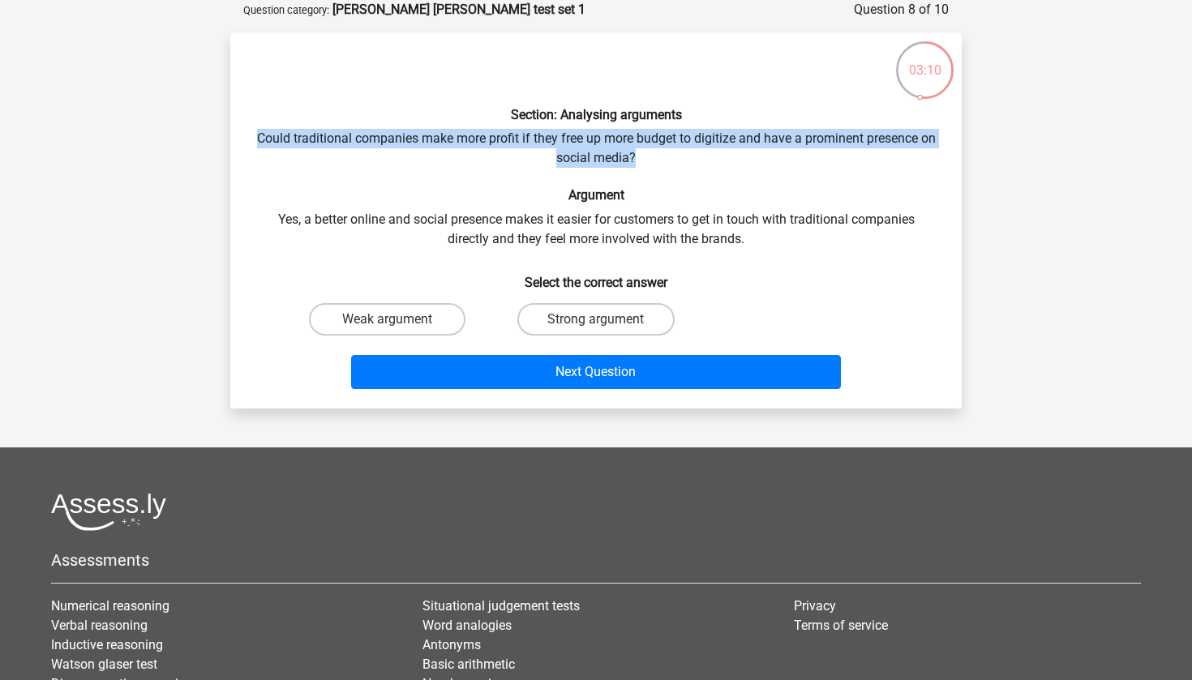
click at [671, 125] on div "Section: Analysing arguments Could traditional companies make more profit if th…" at bounding box center [596, 220] width 718 height 350
drag, startPoint x: 700, startPoint y: 125, endPoint x: 686, endPoint y: 162, distance: 39.8
click at [686, 162] on div "Section: Analysing arguments Could traditional companies make more profit if th…" at bounding box center [596, 220] width 718 height 350
drag, startPoint x: 707, startPoint y: 162, endPoint x: 707, endPoint y: 125, distance: 37.3
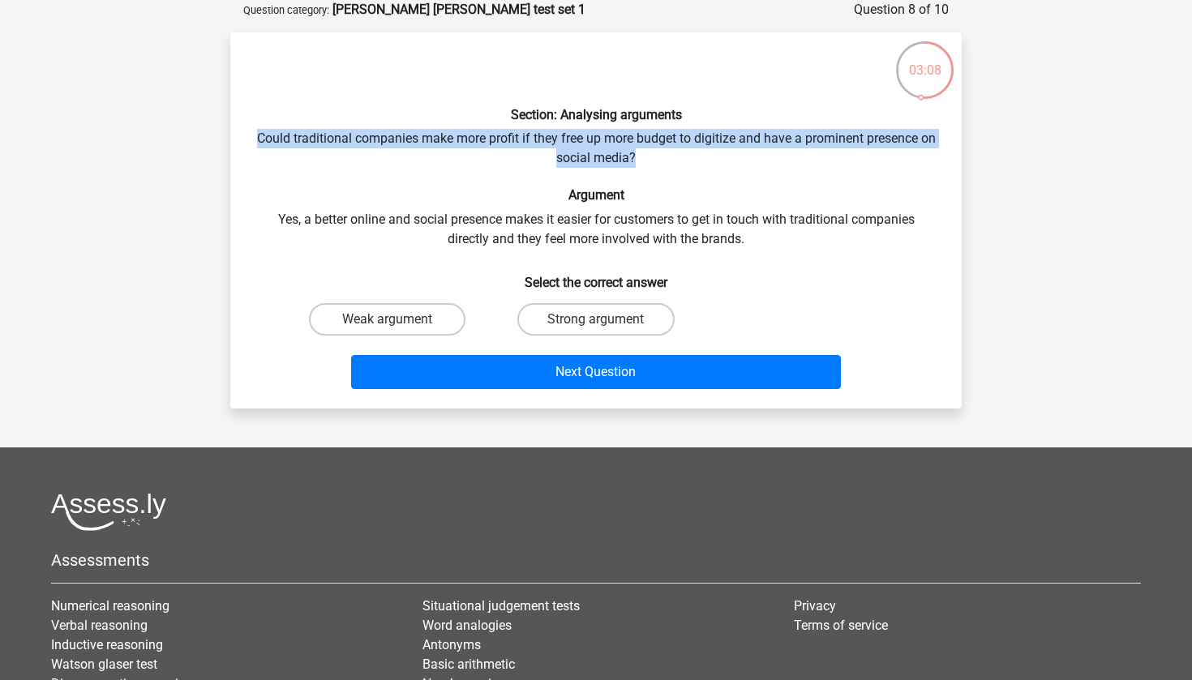
click at [707, 125] on div "Section: Analysing arguments Could traditional companies make more profit if th…" at bounding box center [596, 220] width 718 height 350
drag, startPoint x: 719, startPoint y: 122, endPoint x: 674, endPoint y: 157, distance: 57.7
click at [674, 157] on div "Section: Analysing arguments Could traditional companies make more profit if th…" at bounding box center [596, 220] width 718 height 350
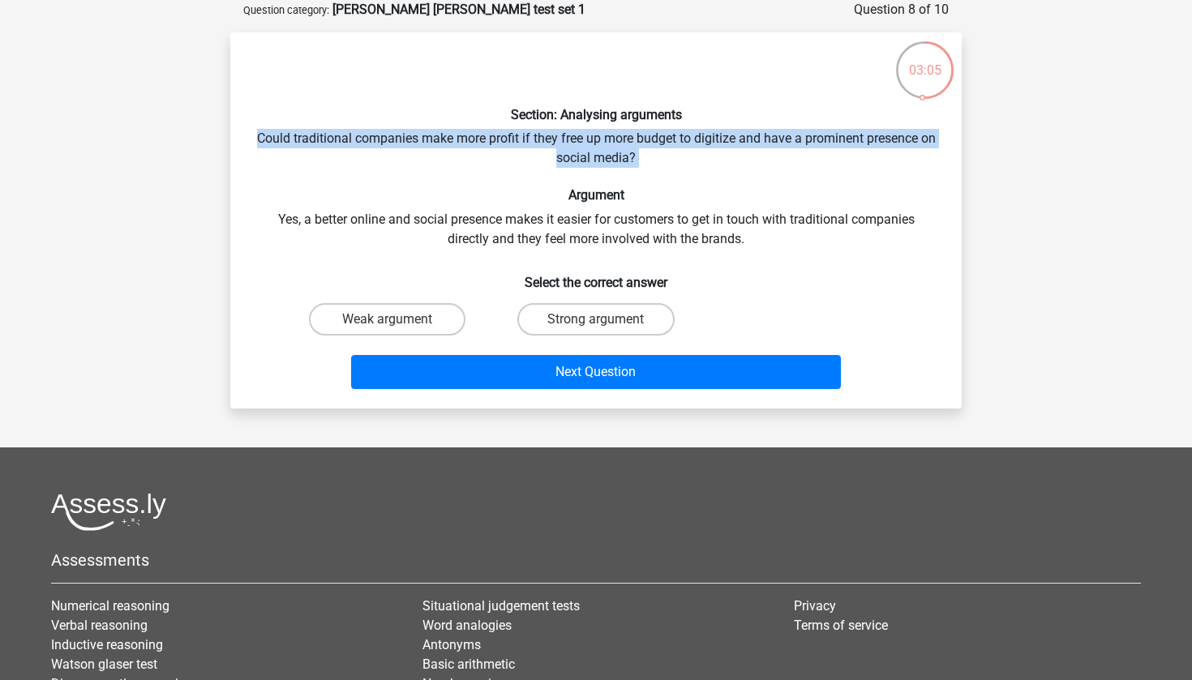
drag, startPoint x: 675, startPoint y: 157, endPoint x: 655, endPoint y: 126, distance: 37.1
click at [655, 126] on div "Section: Analysing arguments Could traditional companies make more profit if th…" at bounding box center [596, 220] width 718 height 350
drag, startPoint x: 703, startPoint y: 126, endPoint x: 671, endPoint y: 150, distance: 40.5
click at [671, 150] on div "Section: Analysing arguments Could traditional companies make more profit if th…" at bounding box center [596, 220] width 718 height 350
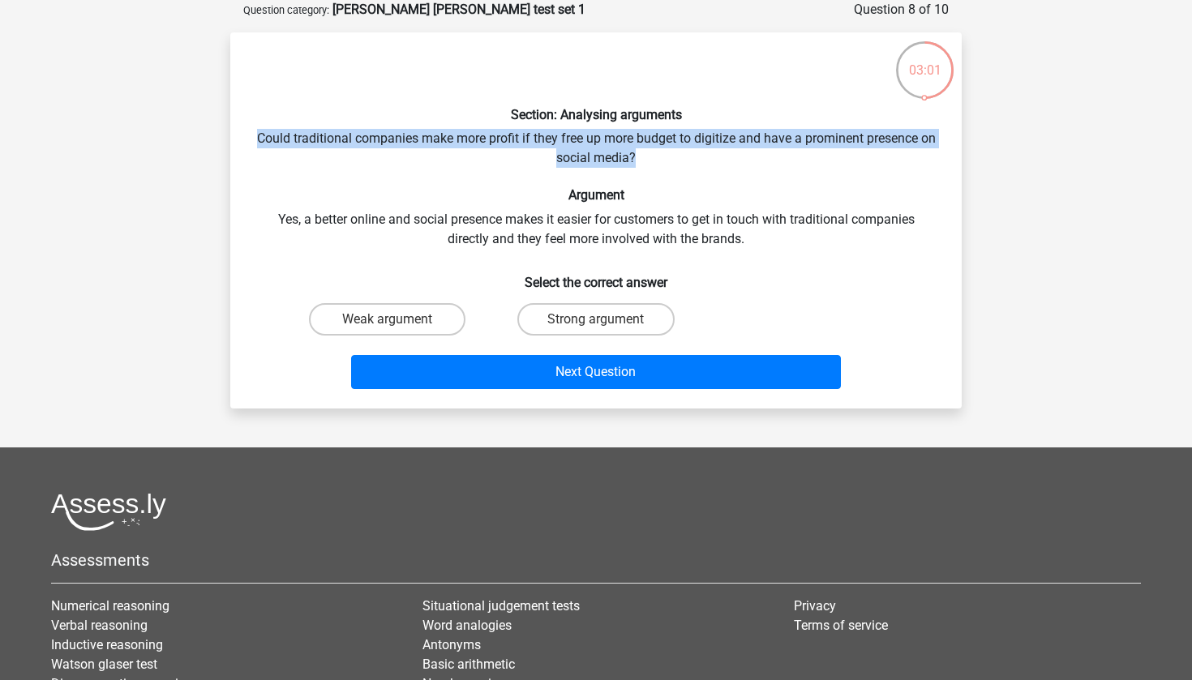
click at [671, 150] on div "Section: Analysing arguments Could traditional companies make more profit if th…" at bounding box center [596, 220] width 718 height 350
drag, startPoint x: 711, startPoint y: 160, endPoint x: 713, endPoint y: 125, distance: 34.9
click at [713, 125] on div "Section: Analysing arguments Could traditional companies make more profit if th…" at bounding box center [596, 220] width 718 height 350
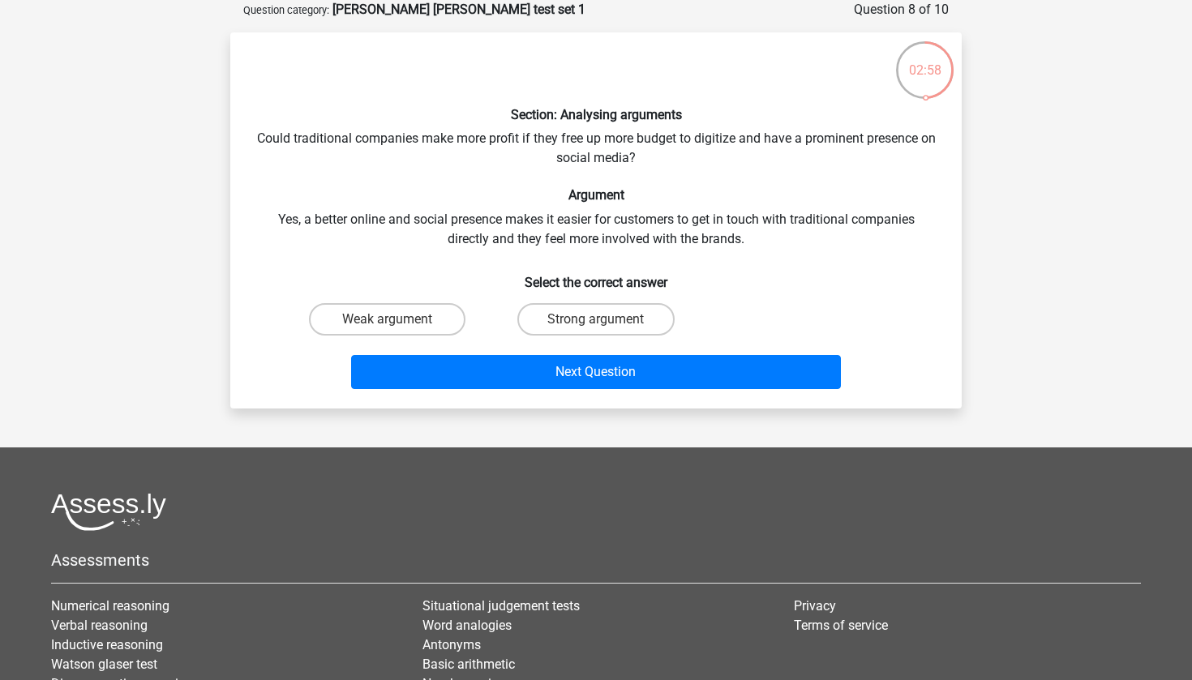
click at [599, 324] on input "Strong argument" at bounding box center [601, 324] width 11 height 11
radio input "true"
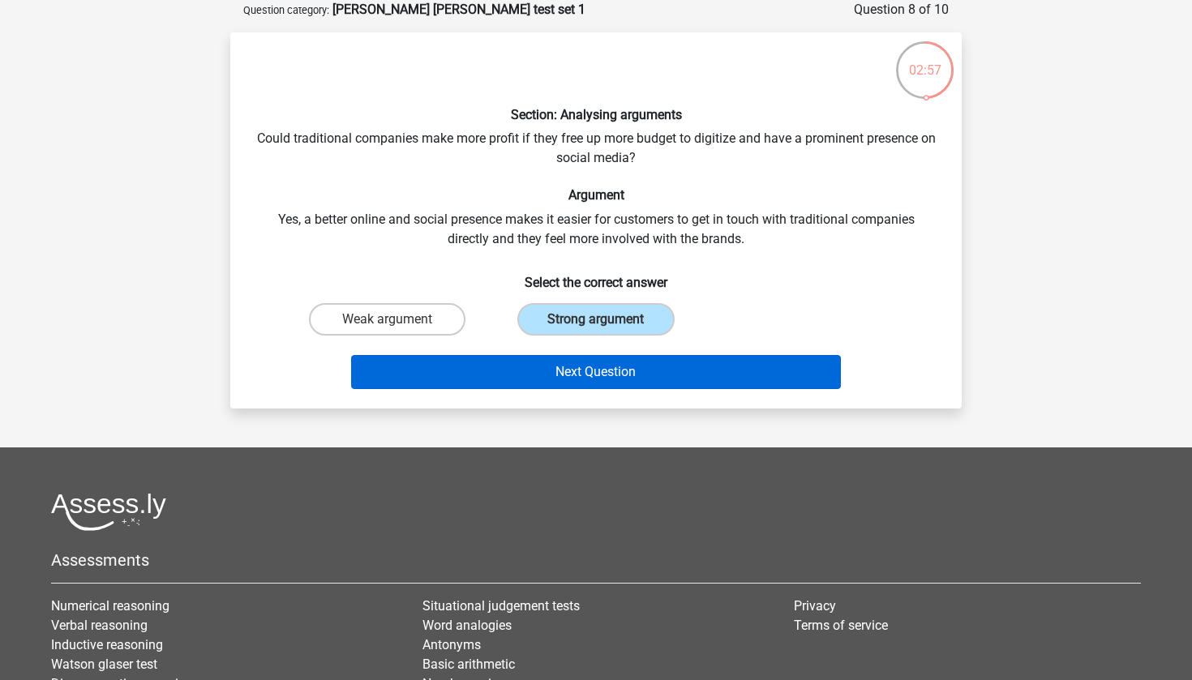
click at [570, 372] on button "Next Question" at bounding box center [596, 372] width 491 height 34
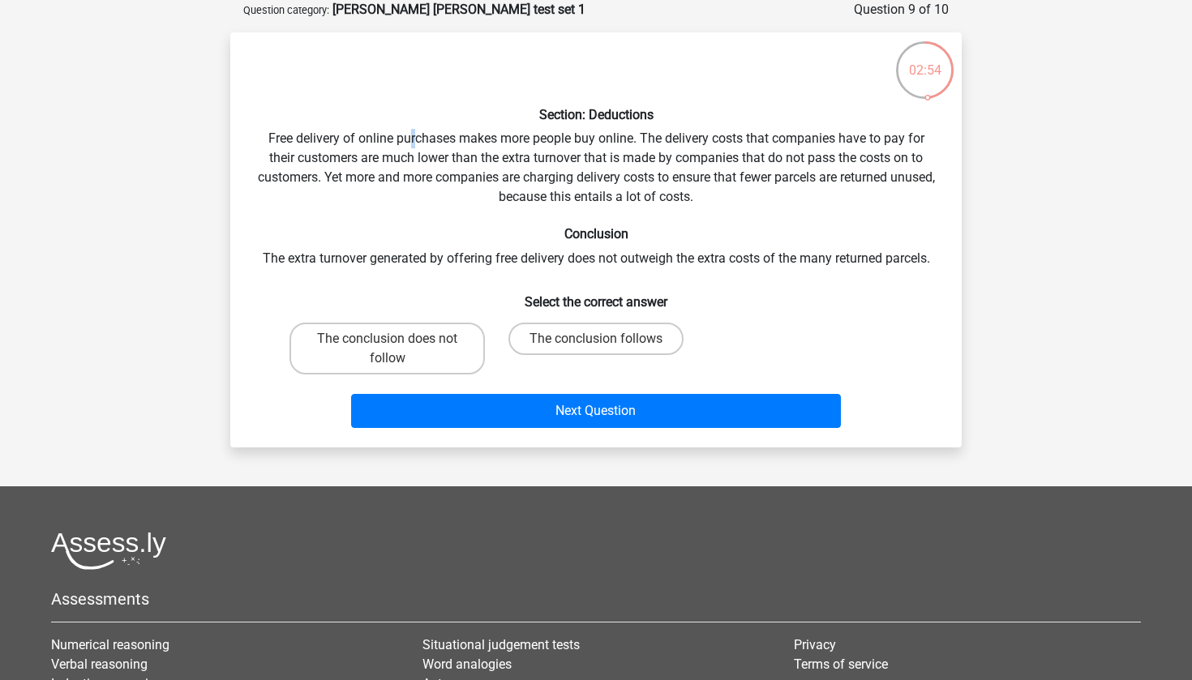
click at [413, 145] on div "Section: Deductions Free delivery of online purchases makes more people buy onl…" at bounding box center [596, 239] width 718 height 389
click at [412, 144] on div "Section: Deductions Free delivery of online purchases makes more people buy onl…" at bounding box center [596, 239] width 718 height 389
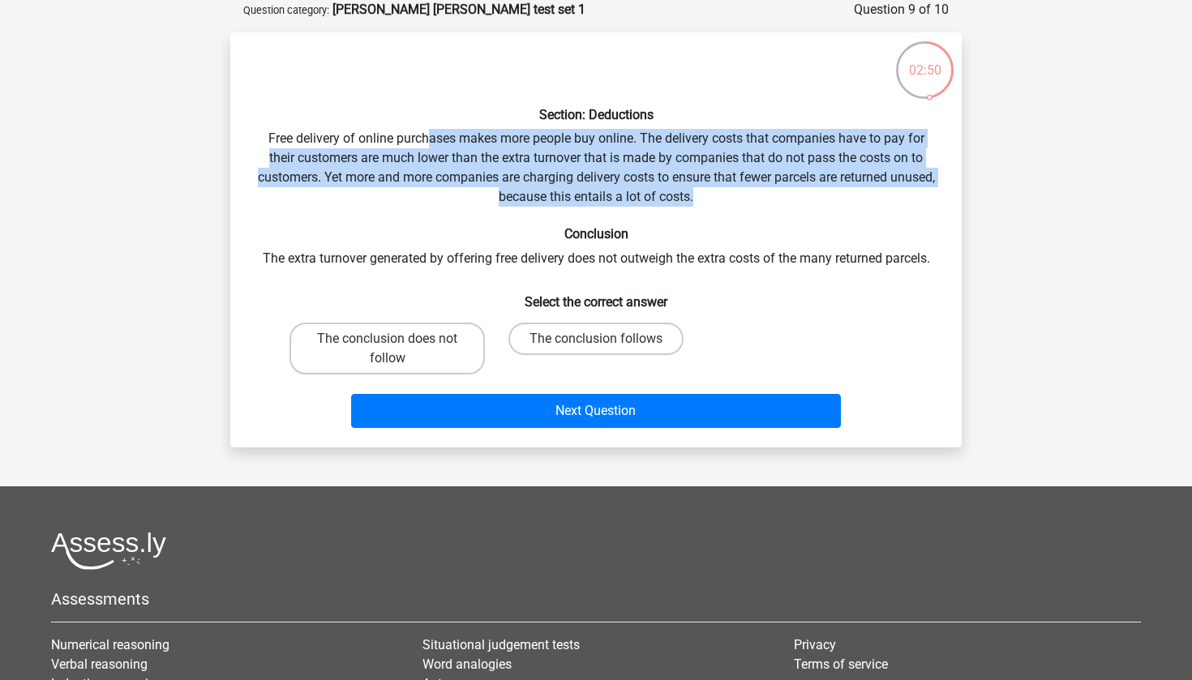
drag, startPoint x: 424, startPoint y: 140, endPoint x: 748, endPoint y: 199, distance: 329.6
click at [748, 199] on div "Section: Deductions Free delivery of online purchases makes more people buy onl…" at bounding box center [596, 239] width 718 height 389
drag, startPoint x: 720, startPoint y: 206, endPoint x: 712, endPoint y: 125, distance: 81.5
click at [712, 125] on div "Section: Deductions Free delivery of online purchases makes more people buy onl…" at bounding box center [596, 239] width 718 height 389
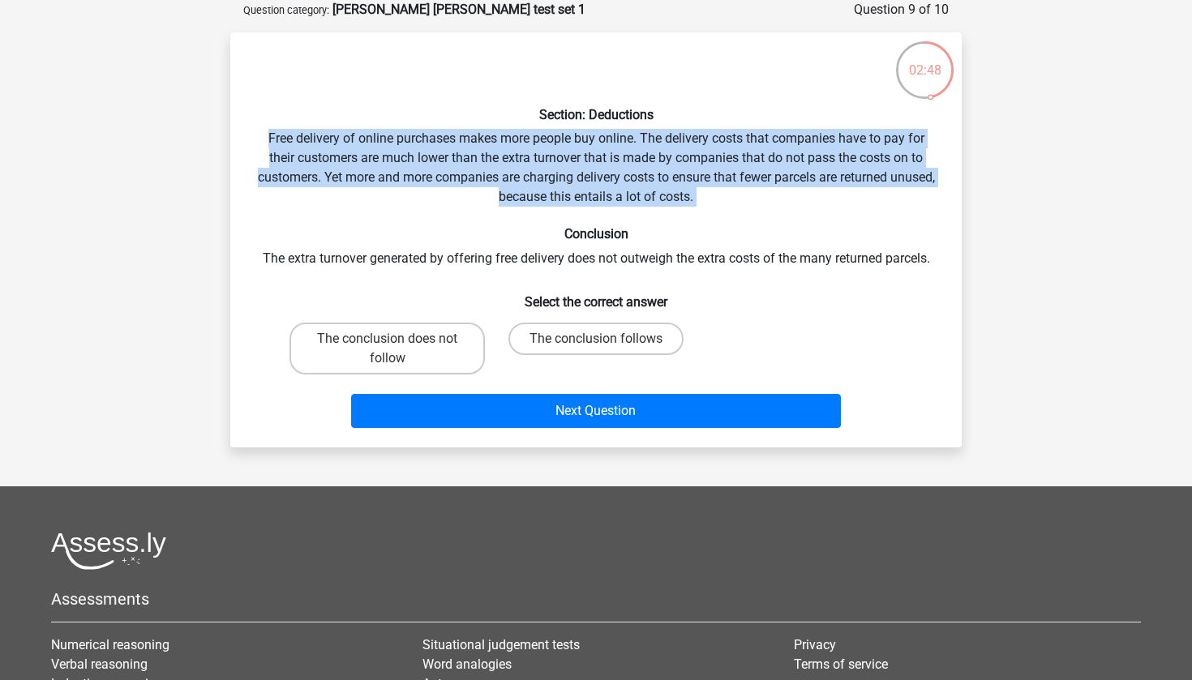
click at [712, 125] on div "Section: Deductions Free delivery of online purchases makes more people buy onl…" at bounding box center [596, 239] width 718 height 389
drag, startPoint x: 723, startPoint y: 125, endPoint x: 742, endPoint y: 193, distance: 70.6
click at [742, 193] on div "Section: Deductions Free delivery of online purchases makes more people buy onl…" at bounding box center [596, 239] width 718 height 389
click at [742, 192] on div "Section: Deductions Free delivery of online purchases makes more people buy onl…" at bounding box center [596, 239] width 718 height 389
drag, startPoint x: 752, startPoint y: 192, endPoint x: 734, endPoint y: 126, distance: 69.1
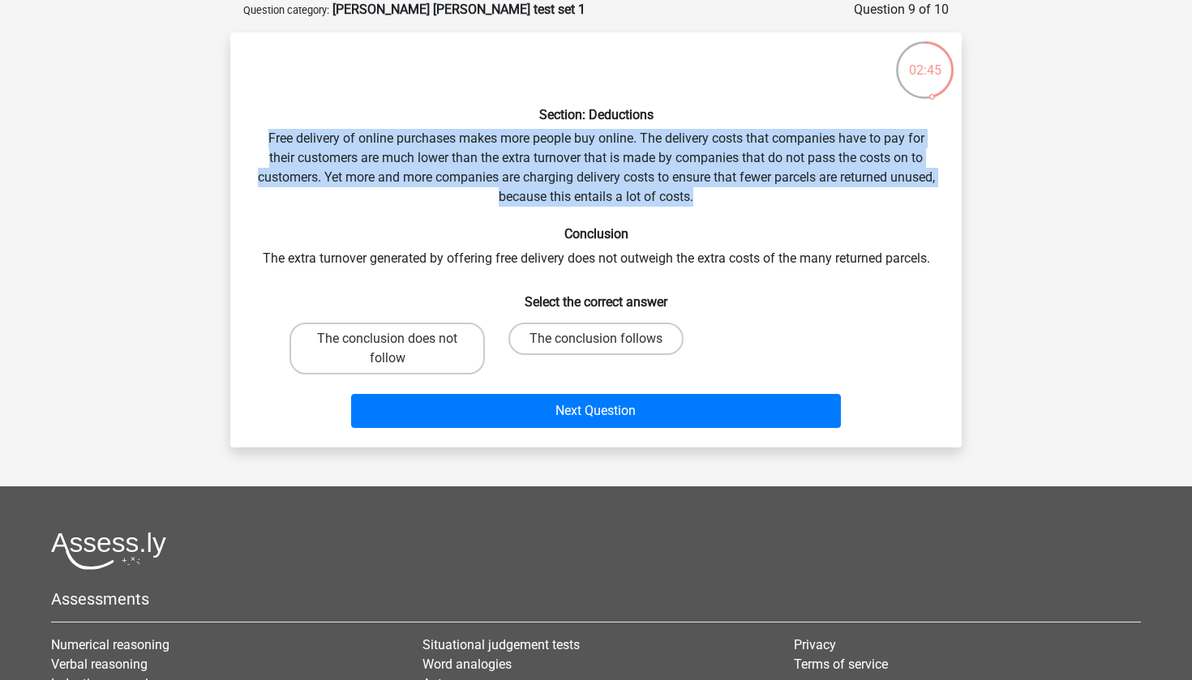
click at [734, 126] on div "Section: Deductions Free delivery of online purchases makes more people buy onl…" at bounding box center [596, 239] width 718 height 389
drag, startPoint x: 744, startPoint y: 126, endPoint x: 744, endPoint y: 191, distance: 65.7
click at [744, 192] on div "Section: Deductions Free delivery of online purchases makes more people buy onl…" at bounding box center [596, 239] width 718 height 389
click at [744, 191] on div "Section: Deductions Free delivery of online purchases makes more people buy onl…" at bounding box center [596, 239] width 718 height 389
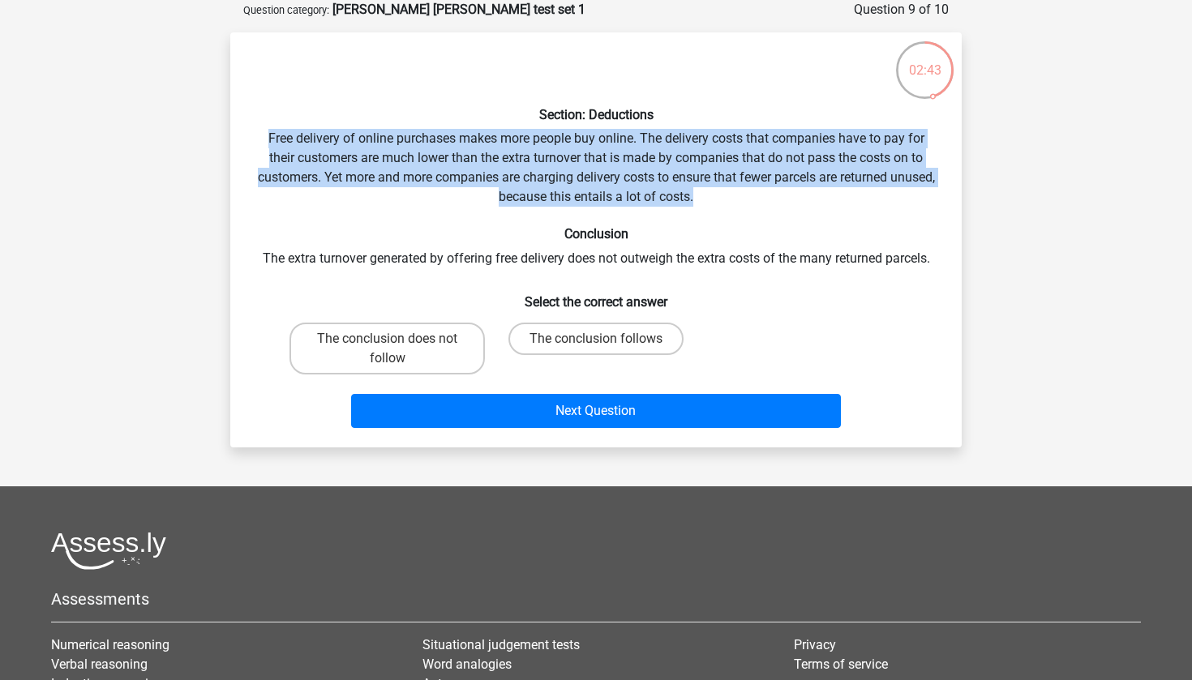
drag, startPoint x: 752, startPoint y: 191, endPoint x: 748, endPoint y: 122, distance: 69.9
click at [748, 122] on div "Section: Deductions Free delivery of online purchases makes more people buy onl…" at bounding box center [596, 239] width 718 height 389
click at [748, 122] on h6 "Section: Deductions" at bounding box center [595, 114] width 679 height 15
drag, startPoint x: 739, startPoint y: 124, endPoint x: 744, endPoint y: 193, distance: 69.1
click at [744, 193] on div "Section: Deductions Free delivery of online purchases makes more people buy onl…" at bounding box center [596, 239] width 718 height 389
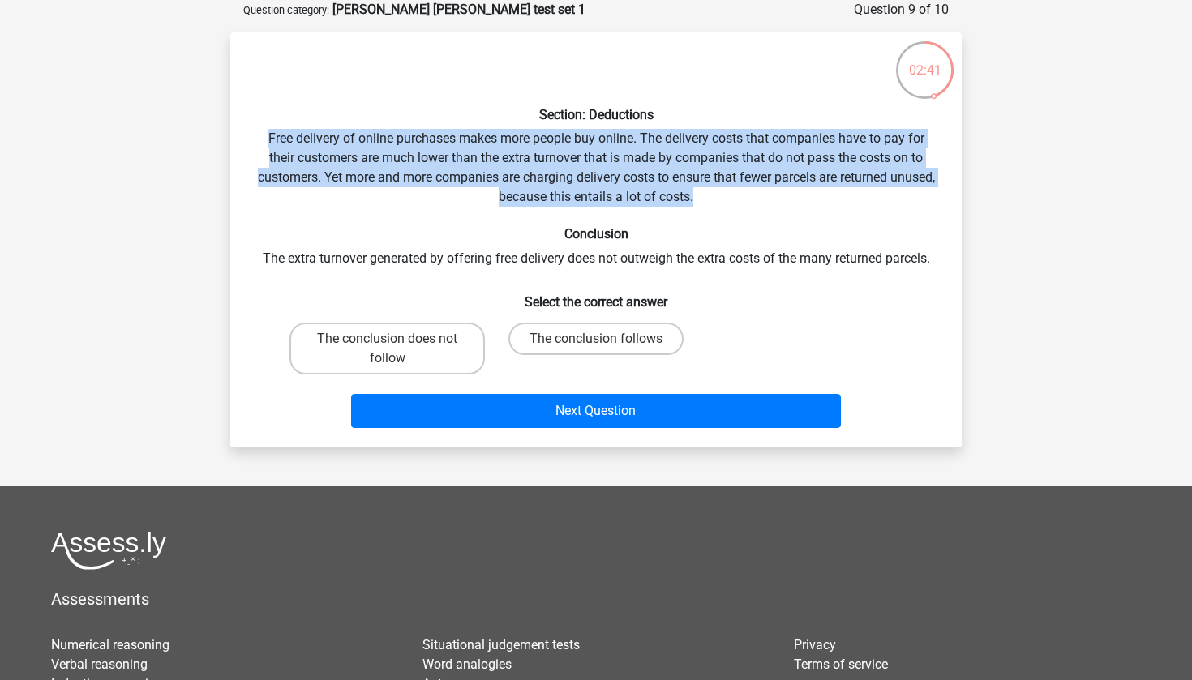
click at [744, 193] on div "Section: Deductions Free delivery of online purchases makes more people buy onl…" at bounding box center [596, 239] width 718 height 389
drag, startPoint x: 756, startPoint y: 193, endPoint x: 756, endPoint y: 127, distance: 65.7
click at [756, 127] on div "Section: Deductions Free delivery of online purchases makes more people buy onl…" at bounding box center [596, 239] width 718 height 389
drag, startPoint x: 760, startPoint y: 127, endPoint x: 749, endPoint y: 190, distance: 63.3
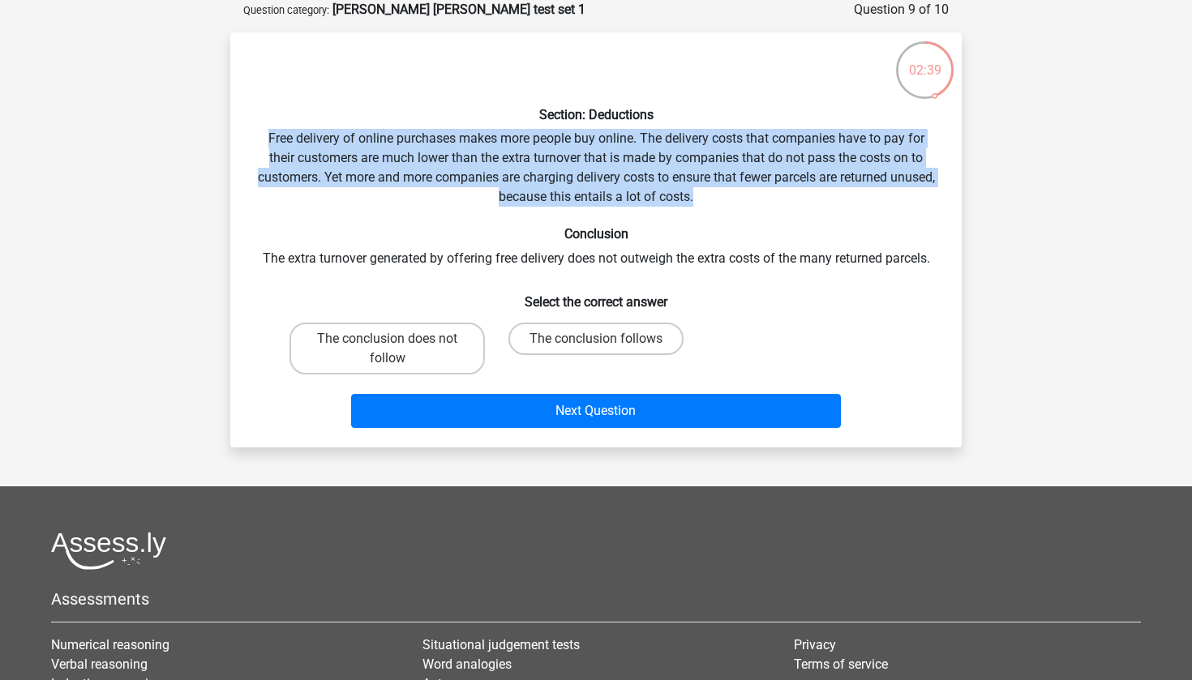
click at [749, 190] on div "Section: Deductions Free delivery of online purchases makes more people buy onl…" at bounding box center [596, 239] width 718 height 389
drag, startPoint x: 749, startPoint y: 190, endPoint x: 739, endPoint y: 126, distance: 64.0
click at [739, 126] on div "Section: Deductions Free delivery of online purchases makes more people buy onl…" at bounding box center [596, 239] width 718 height 389
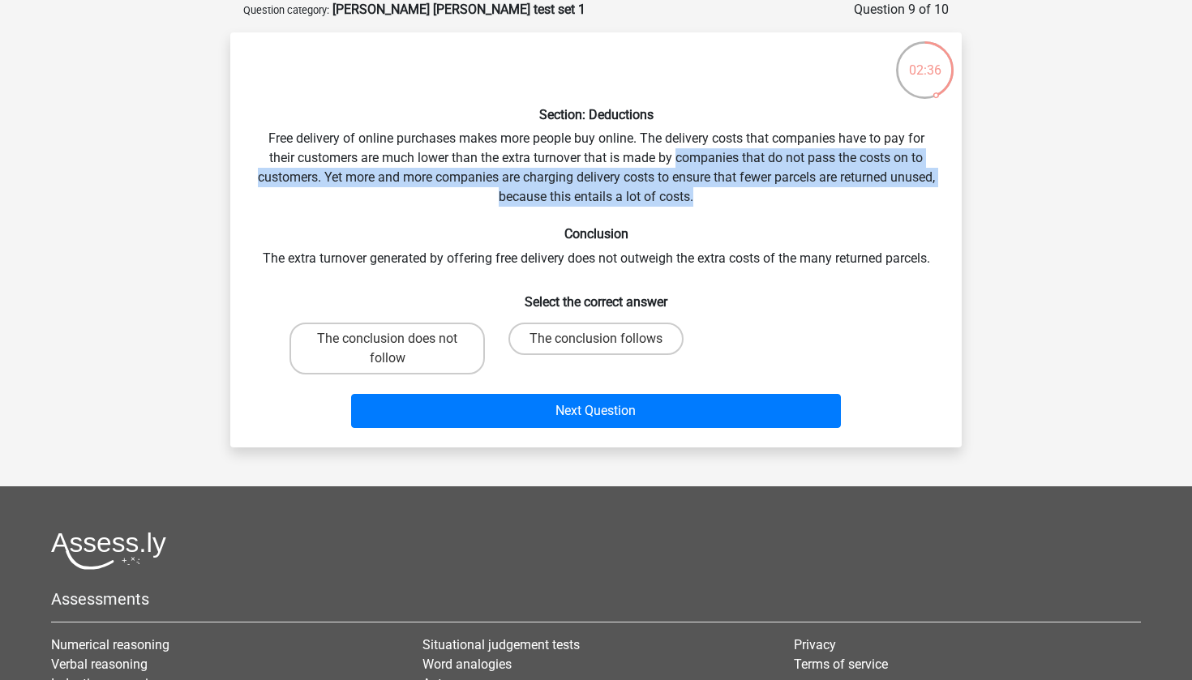
click at [694, 147] on div "Section: Deductions Free delivery of online purchases makes more people buy onl…" at bounding box center [596, 239] width 718 height 389
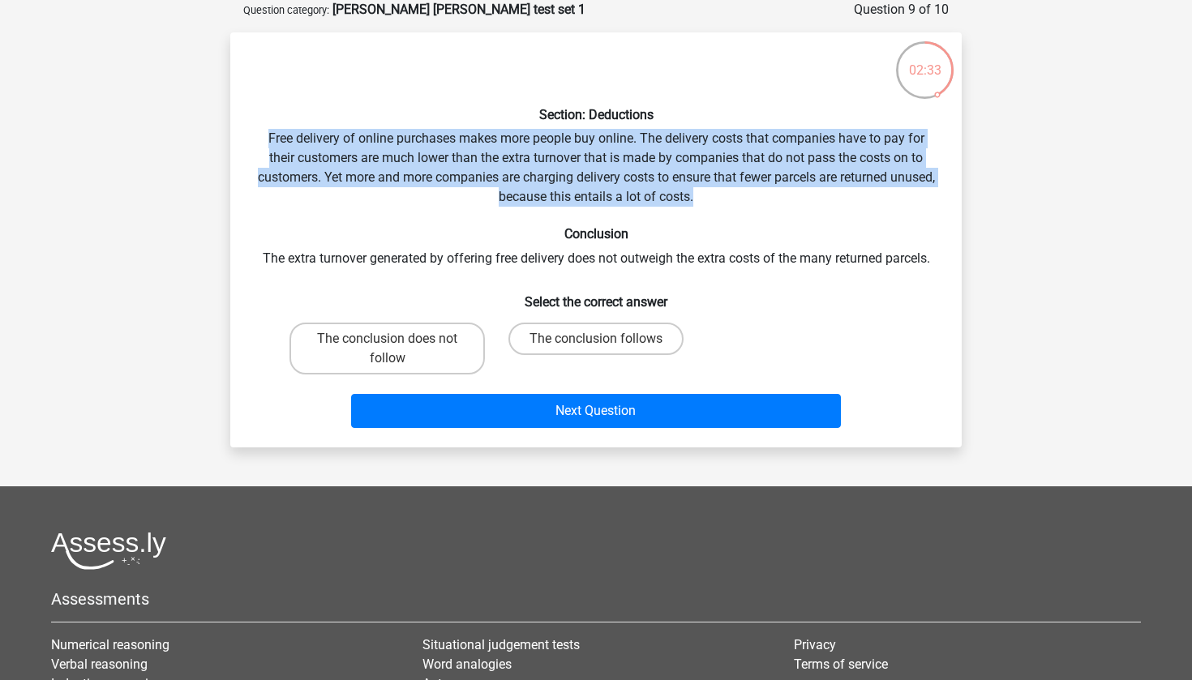
drag, startPoint x: 712, startPoint y: 129, endPoint x: 751, endPoint y: 191, distance: 72.9
click at [751, 191] on div "Section: Deductions Free delivery of online purchases makes more people buy onl…" at bounding box center [596, 239] width 718 height 389
drag, startPoint x: 765, startPoint y: 191, endPoint x: 749, endPoint y: 123, distance: 69.0
click at [749, 123] on div "Section: Deductions Free delivery of online purchases makes more people buy onl…" at bounding box center [596, 239] width 718 height 389
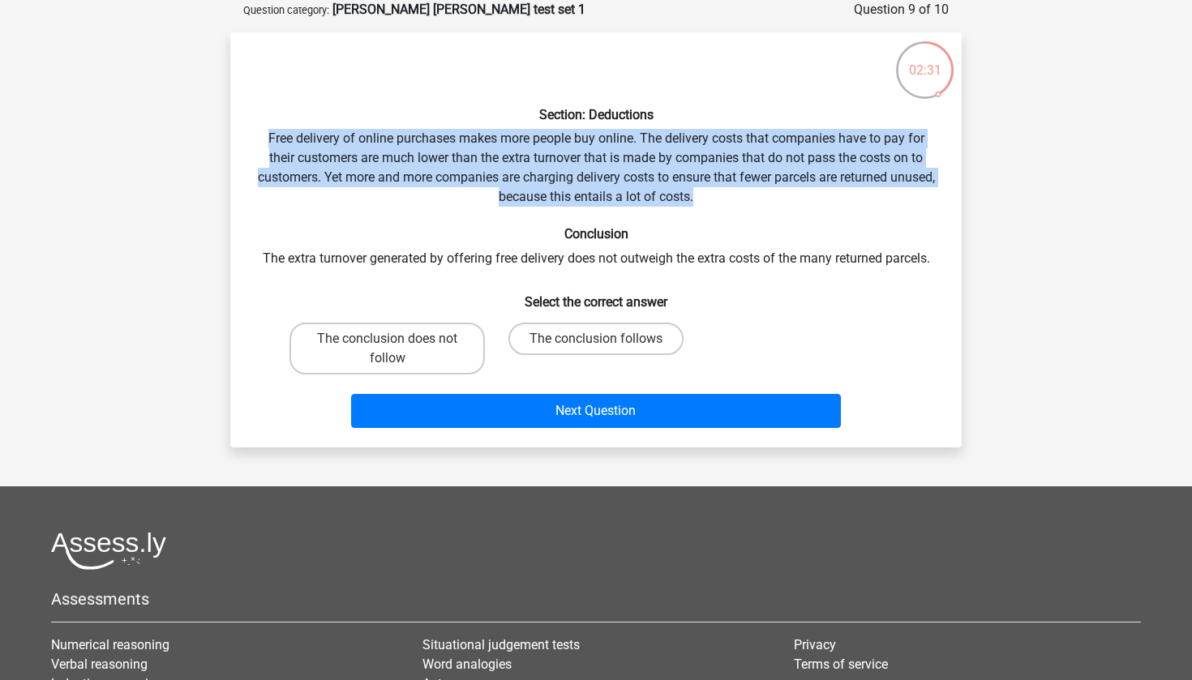
click at [749, 123] on div "Section: Deductions Free delivery of online purchases makes more people buy onl…" at bounding box center [596, 239] width 718 height 389
drag, startPoint x: 765, startPoint y: 123, endPoint x: 748, endPoint y: 195, distance: 74.0
click at [748, 195] on div "Section: Deductions Free delivery of online purchases makes more people buy onl…" at bounding box center [596, 239] width 718 height 389
drag, startPoint x: 745, startPoint y: 198, endPoint x: 747, endPoint y: 128, distance: 69.8
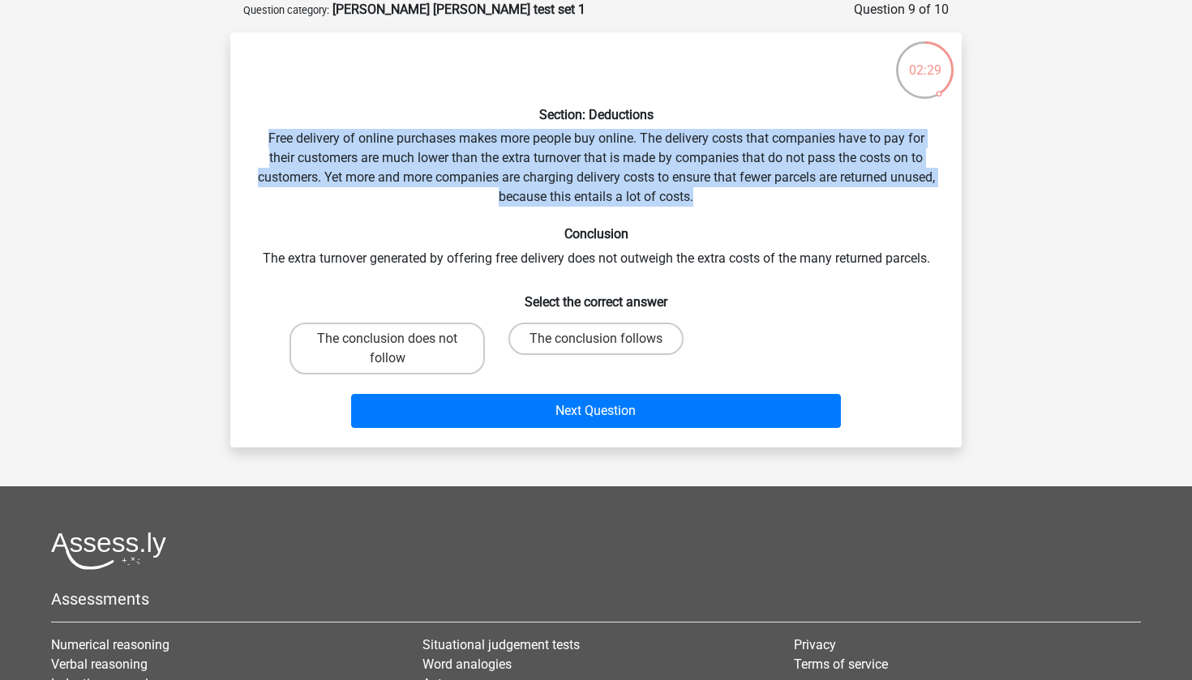
click at [747, 128] on div "Section: Deductions Free delivery of online purchases makes more people buy onl…" at bounding box center [596, 239] width 718 height 389
drag, startPoint x: 756, startPoint y: 128, endPoint x: 731, endPoint y: 195, distance: 71.8
click at [731, 195] on div "Section: Deductions Free delivery of online purchases makes more people buy onl…" at bounding box center [596, 239] width 718 height 389
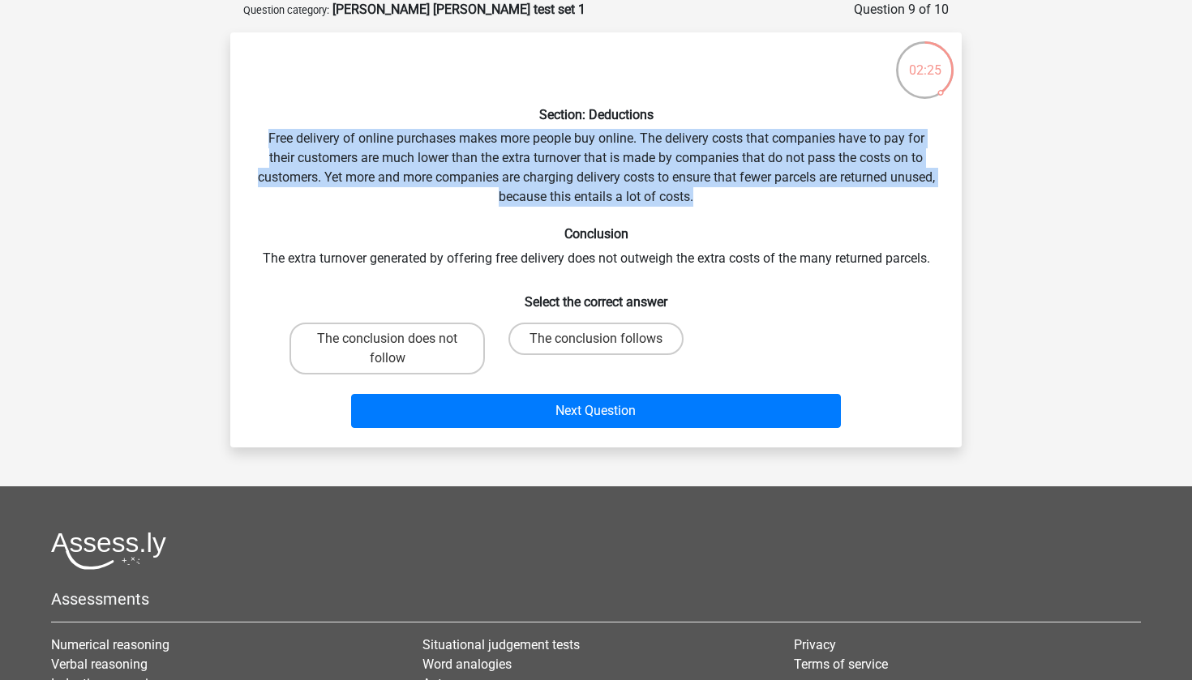
drag, startPoint x: 726, startPoint y: 199, endPoint x: 727, endPoint y: 129, distance: 70.6
click at [727, 129] on div "Section: Deductions Free delivery of online purchases makes more people buy onl…" at bounding box center [596, 239] width 718 height 389
drag, startPoint x: 735, startPoint y: 129, endPoint x: 705, endPoint y: 202, distance: 78.6
click at [705, 202] on div "Section: Deductions Free delivery of online purchases makes more people buy onl…" at bounding box center [596, 239] width 718 height 389
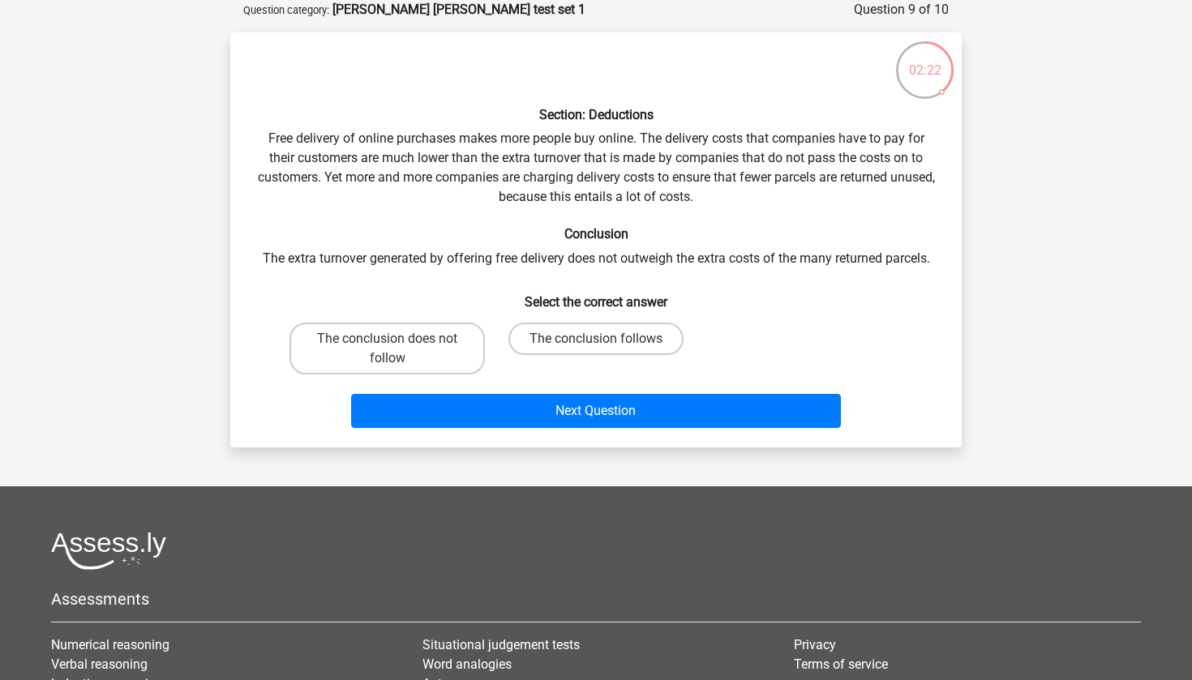
click at [739, 195] on div "Section: Deductions Free delivery of online purchases makes more people buy onl…" at bounding box center [596, 239] width 718 height 389
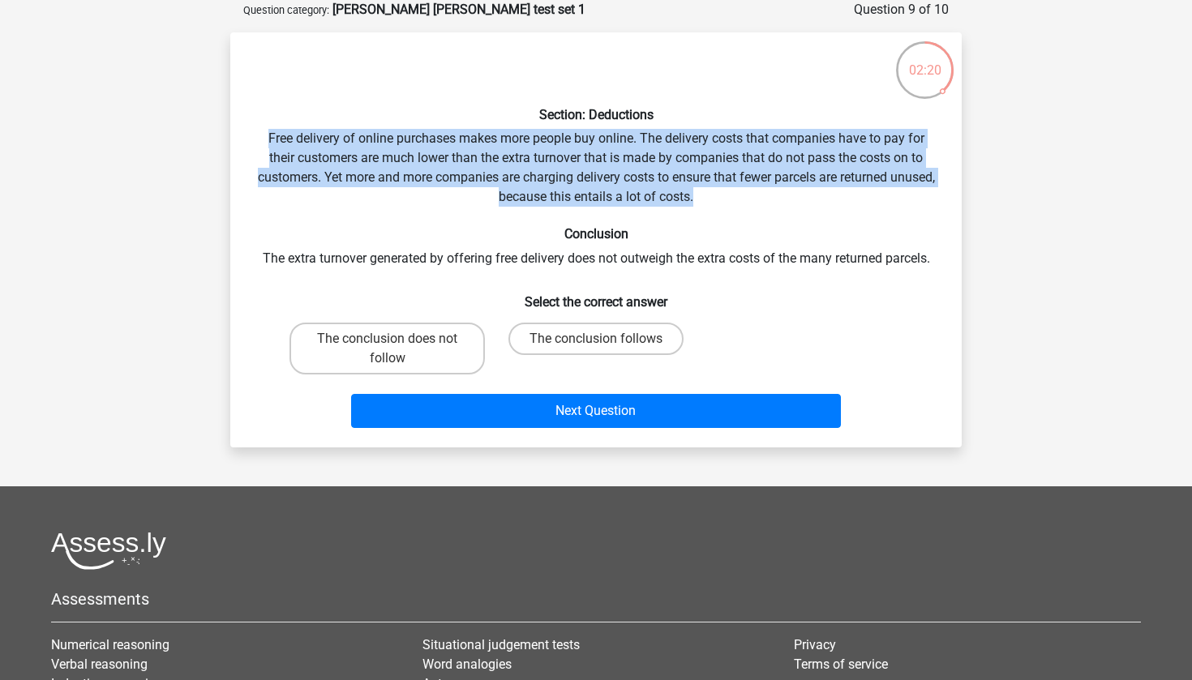
drag, startPoint x: 730, startPoint y: 198, endPoint x: 730, endPoint y: 124, distance: 73.8
click at [730, 124] on div "Section: Deductions Free delivery of online purchases makes more people buy onl…" at bounding box center [596, 239] width 718 height 389
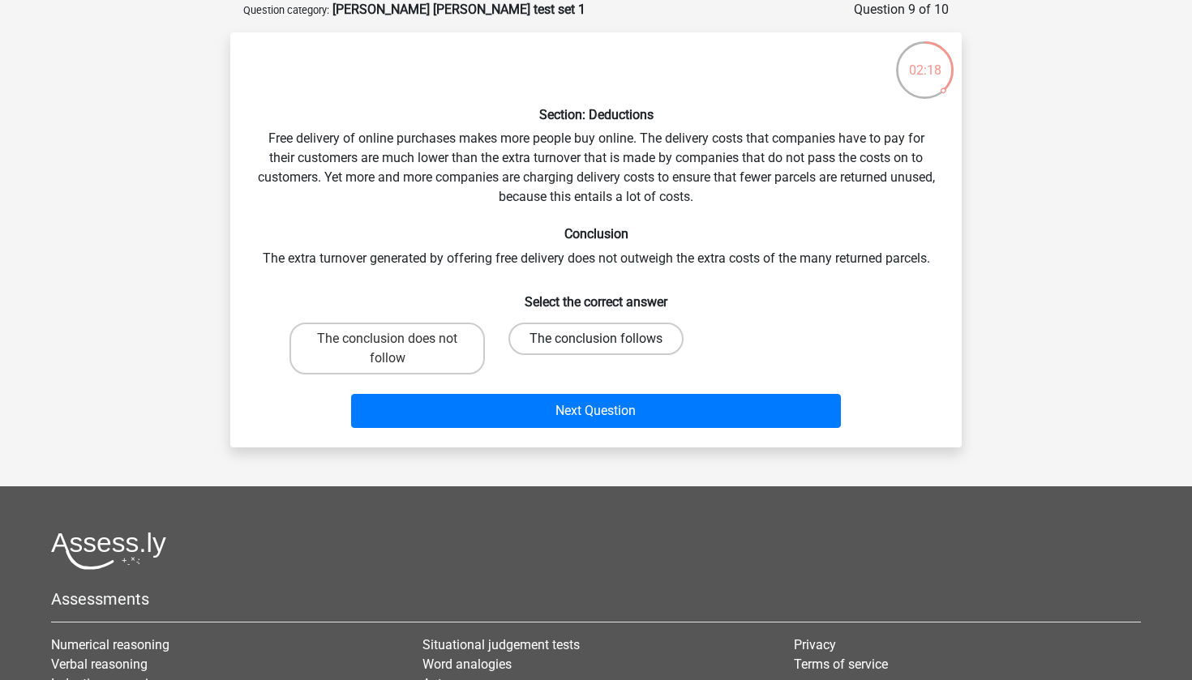
click at [556, 332] on label "The conclusion follows" at bounding box center [595, 339] width 175 height 32
click at [596, 339] on input "The conclusion follows" at bounding box center [601, 344] width 11 height 11
radio input "true"
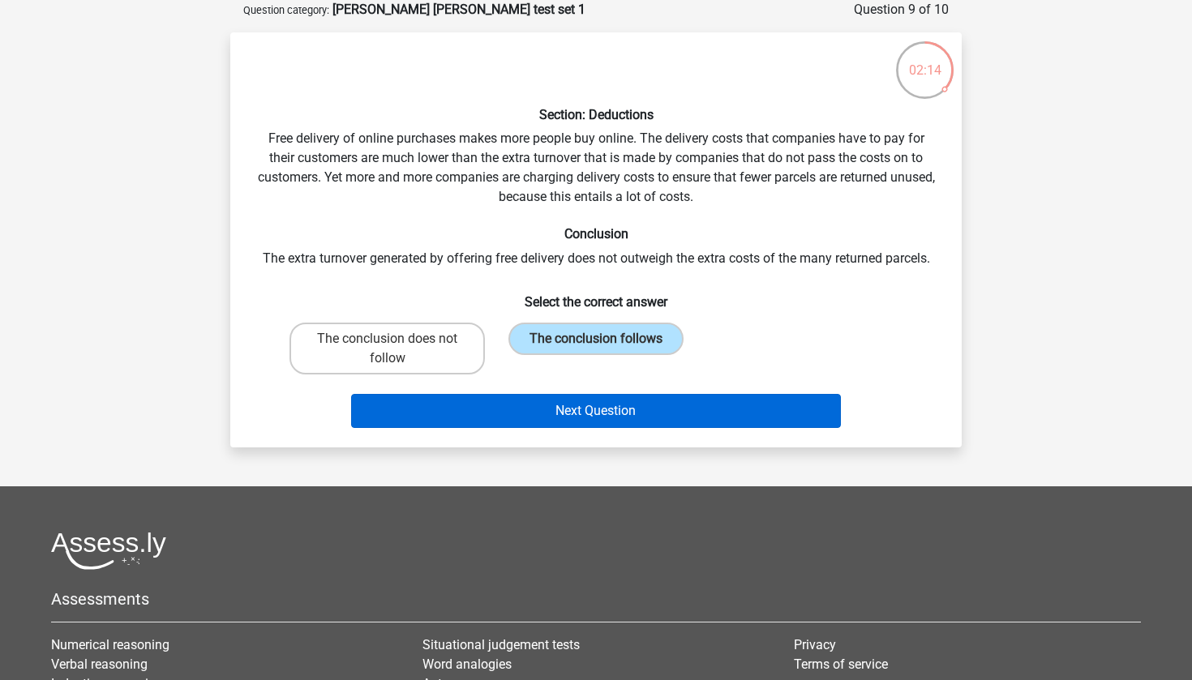
click at [542, 405] on button "Next Question" at bounding box center [596, 411] width 491 height 34
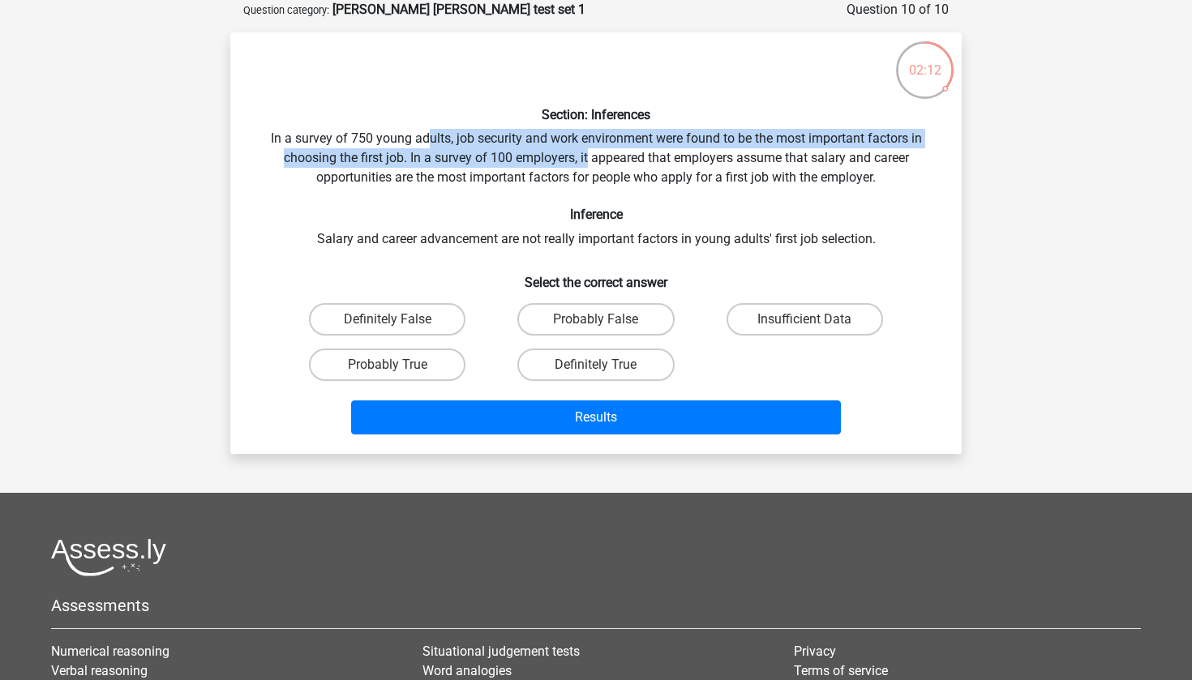
drag, startPoint x: 425, startPoint y: 142, endPoint x: 589, endPoint y: 157, distance: 164.5
click at [588, 157] on div "Section: Inferences In a survey of 750 young adults, job security and work envi…" at bounding box center [596, 243] width 718 height 396
click at [589, 157] on div "Section: Inferences In a survey of 750 young adults, job security and work envi…" at bounding box center [596, 243] width 718 height 396
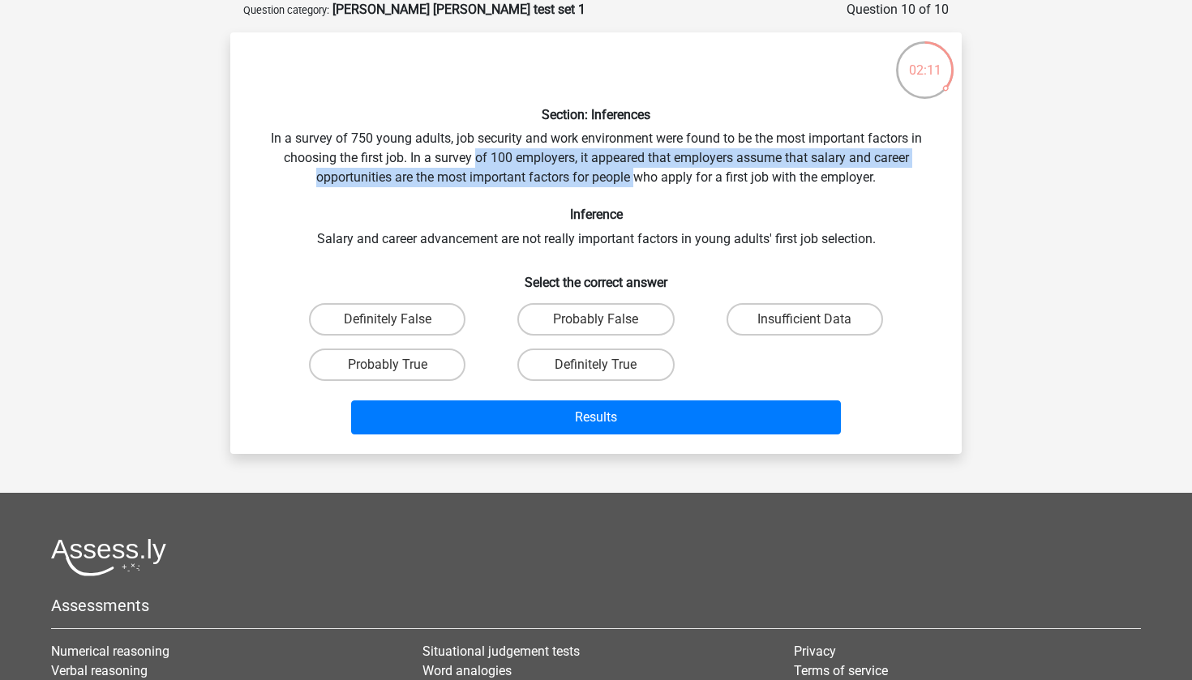
drag, startPoint x: 476, startPoint y: 156, endPoint x: 637, endPoint y: 167, distance: 160.9
click at [637, 167] on div "Section: Inferences In a survey of 750 young adults, job security and work envi…" at bounding box center [596, 243] width 718 height 396
drag, startPoint x: 637, startPoint y: 167, endPoint x: 615, endPoint y: 167, distance: 21.1
click at [632, 167] on div "Section: Inferences In a survey of 750 young adults, job security and work envi…" at bounding box center [596, 243] width 718 height 396
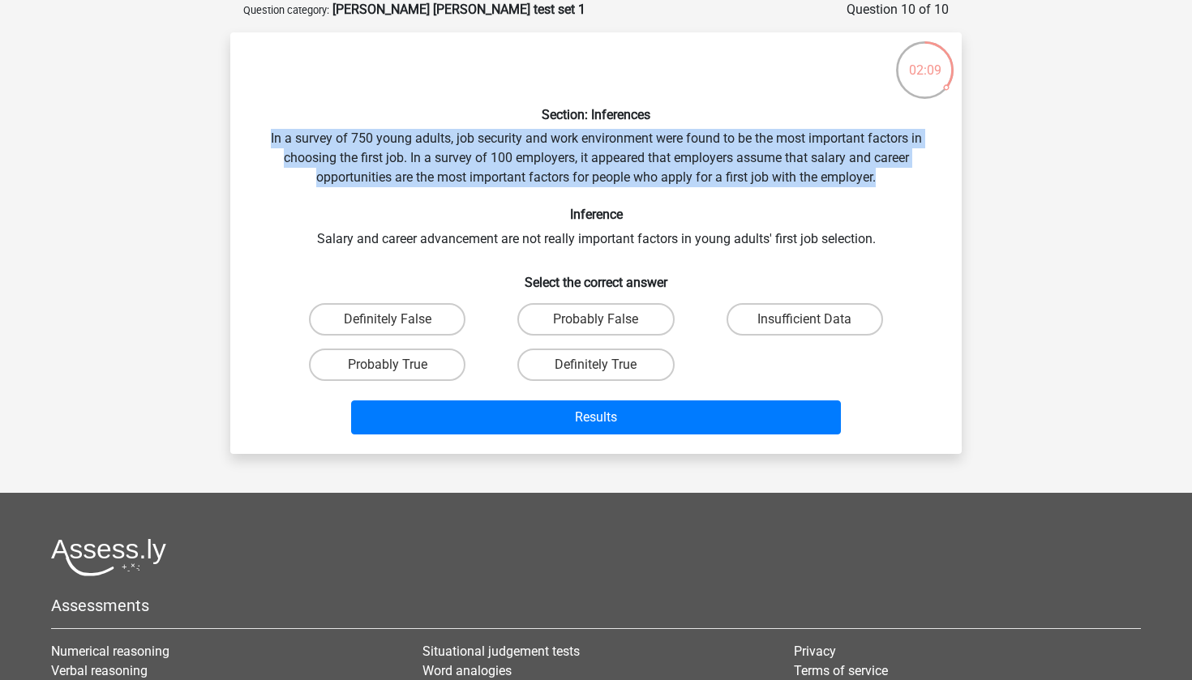
drag, startPoint x: 462, startPoint y: 128, endPoint x: 903, endPoint y: 174, distance: 443.4
click at [903, 174] on div "Section: Inferences In a survey of 750 young adults, job security and work envi…" at bounding box center [596, 243] width 718 height 396
drag, startPoint x: 889, startPoint y: 195, endPoint x: 883, endPoint y: 114, distance: 81.3
click at [883, 114] on div "Section: Inferences In a survey of 750 young adults, job security and work envi…" at bounding box center [596, 243] width 718 height 396
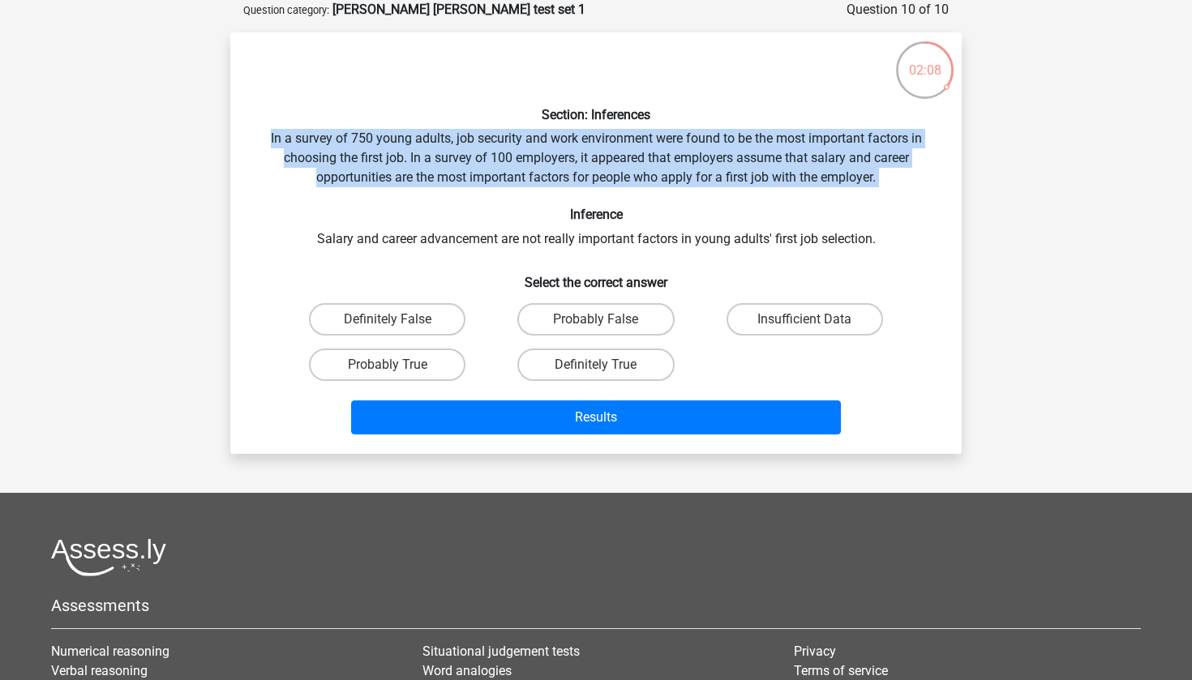
click at [883, 114] on h6 "Section: Inferences" at bounding box center [595, 114] width 679 height 15
drag, startPoint x: 883, startPoint y: 114, endPoint x: 888, endPoint y: 177, distance: 63.4
click at [888, 177] on div "Section: Inferences In a survey of 750 young adults, job security and work envi…" at bounding box center [596, 243] width 718 height 396
drag, startPoint x: 871, startPoint y: 195, endPoint x: 863, endPoint y: 118, distance: 77.5
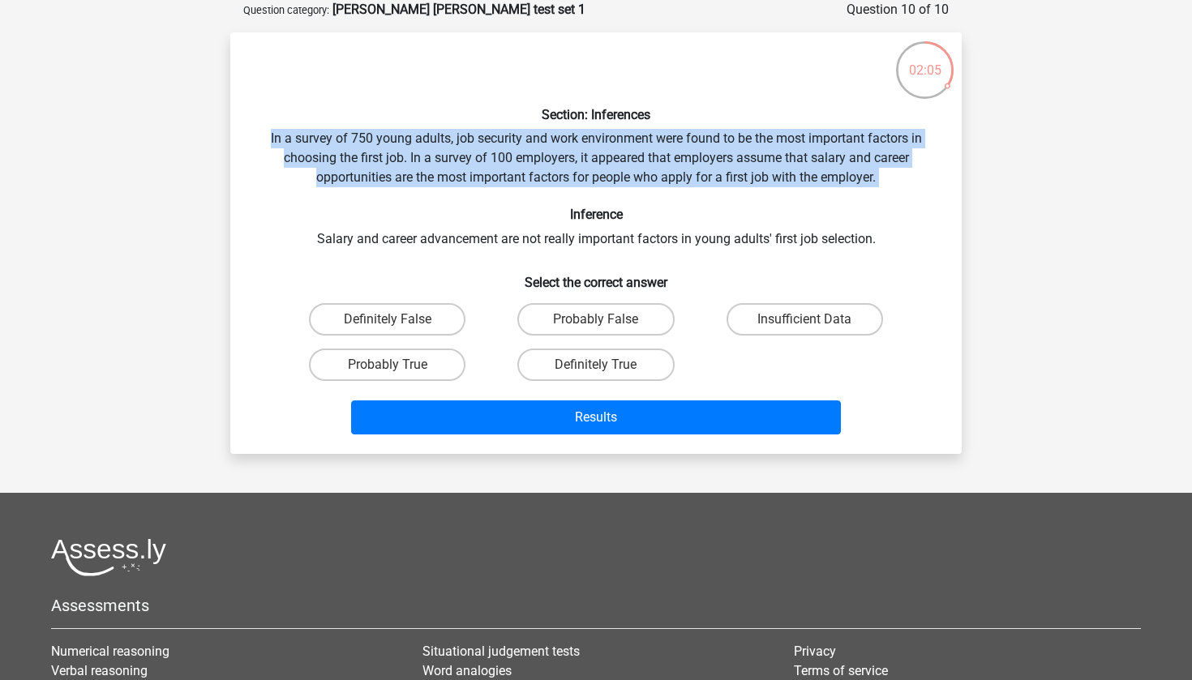
click at [863, 118] on div "Section: Inferences In a survey of 750 young adults, job security and work envi…" at bounding box center [596, 243] width 718 height 396
click at [863, 118] on h6 "Section: Inferences" at bounding box center [595, 114] width 679 height 15
drag, startPoint x: 828, startPoint y: 122, endPoint x: 901, endPoint y: 177, distance: 91.0
click at [901, 178] on div "Section: Inferences In a survey of 750 young adults, job security and work envi…" at bounding box center [596, 243] width 718 height 396
click at [901, 177] on div "Section: Inferences In a survey of 750 young adults, job security and work envi…" at bounding box center [596, 243] width 718 height 396
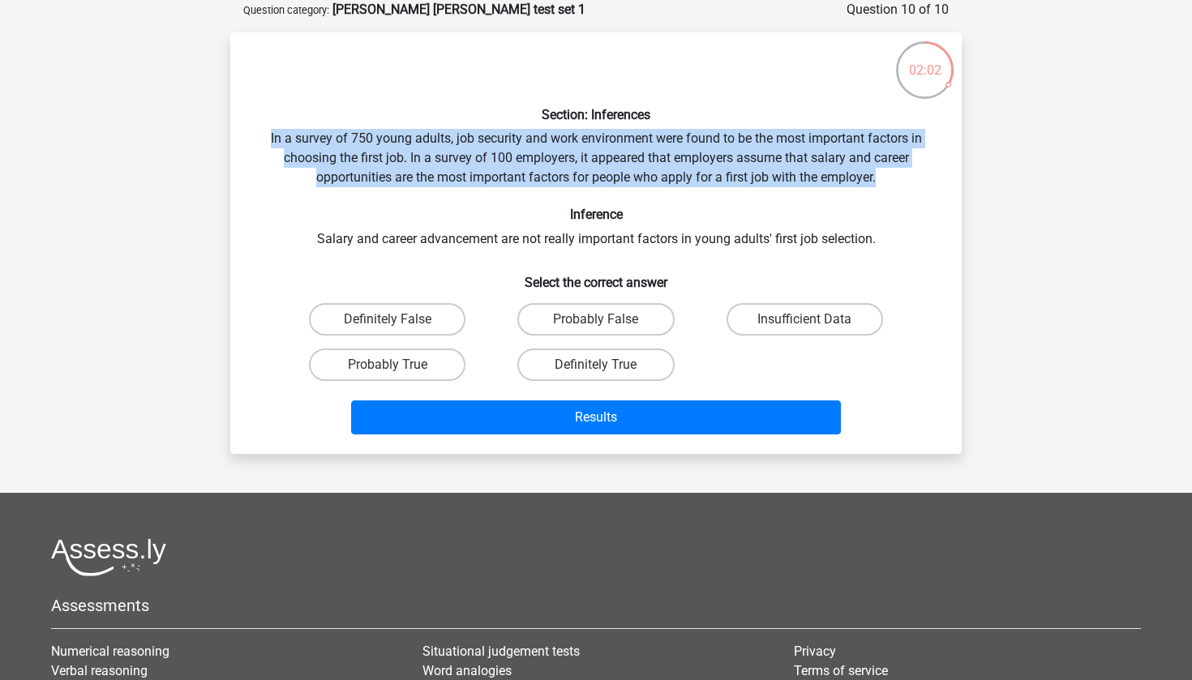
drag, startPoint x: 891, startPoint y: 183, endPoint x: 871, endPoint y: 123, distance: 63.3
click at [871, 123] on div "Section: Inferences In a survey of 750 young adults, job security and work envi…" at bounding box center [596, 243] width 718 height 396
drag, startPoint x: 871, startPoint y: 123, endPoint x: 905, endPoint y: 173, distance: 60.1
click at [905, 173] on div "Section: Inferences In a survey of 750 young adults, job security and work envi…" at bounding box center [596, 243] width 718 height 396
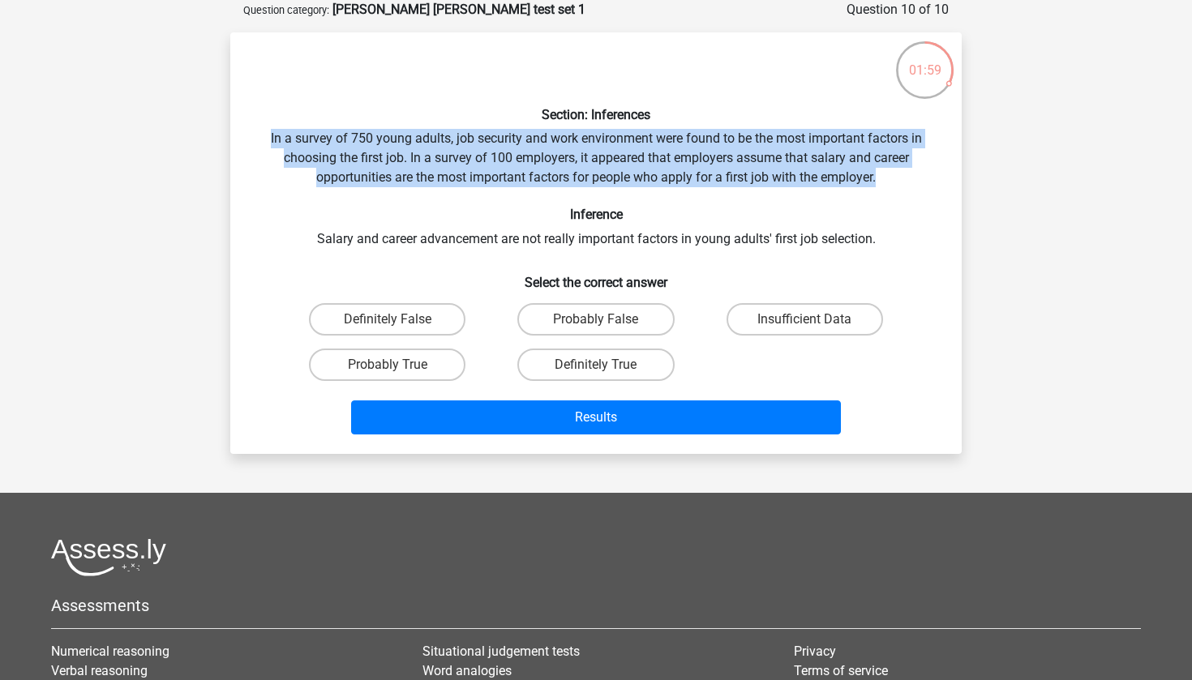
click at [905, 173] on div "Section: Inferences In a survey of 750 young adults, job security and work envi…" at bounding box center [596, 243] width 718 height 396
drag, startPoint x: 898, startPoint y: 174, endPoint x: 873, endPoint y: 126, distance: 52.9
click at [873, 126] on div "Section: Inferences In a survey of 750 young adults, job security and work envi…" at bounding box center [596, 243] width 718 height 396
drag, startPoint x: 879, startPoint y: 126, endPoint x: 907, endPoint y: 195, distance: 74.2
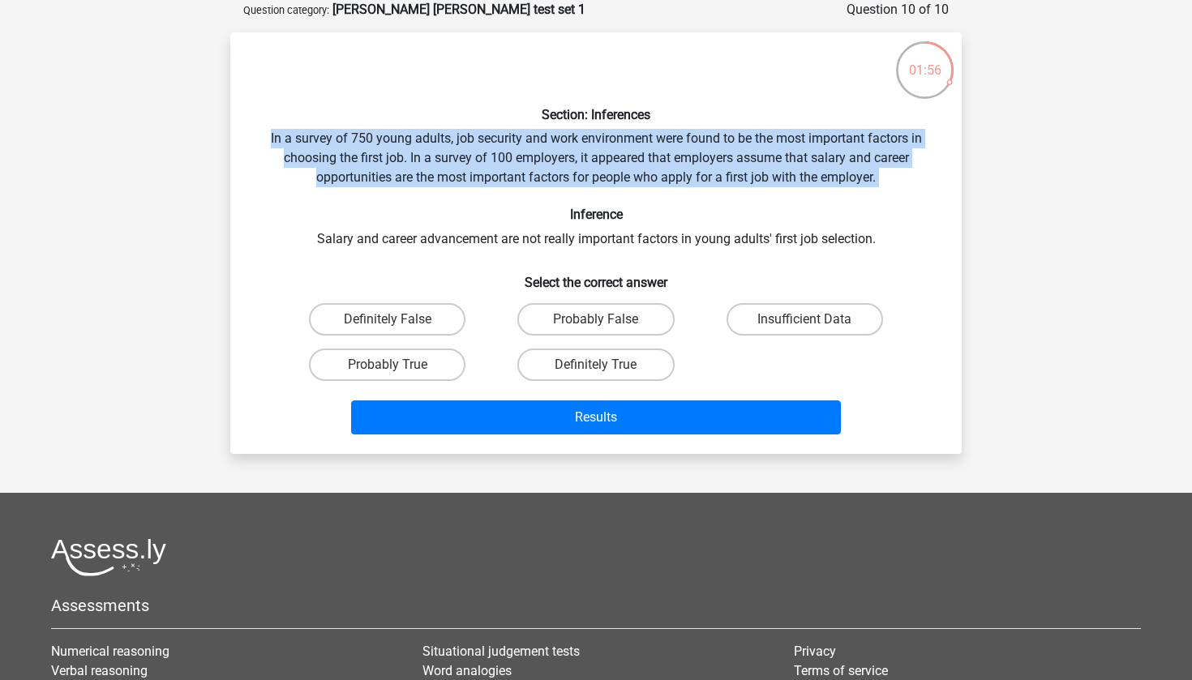
click at [907, 198] on div "Section: Inferences In a survey of 750 young adults, job security and work envi…" at bounding box center [596, 243] width 718 height 396
click at [907, 195] on div "Section: Inferences In a survey of 750 young adults, job security and work envi…" at bounding box center [596, 243] width 718 height 396
drag
click at [882, 124] on div "Section: Inferences In a survey of 750 young adults, job security and work envi…" at bounding box center [596, 243] width 718 height 396
click at [619, 321] on label "Probably False" at bounding box center [595, 319] width 156 height 32
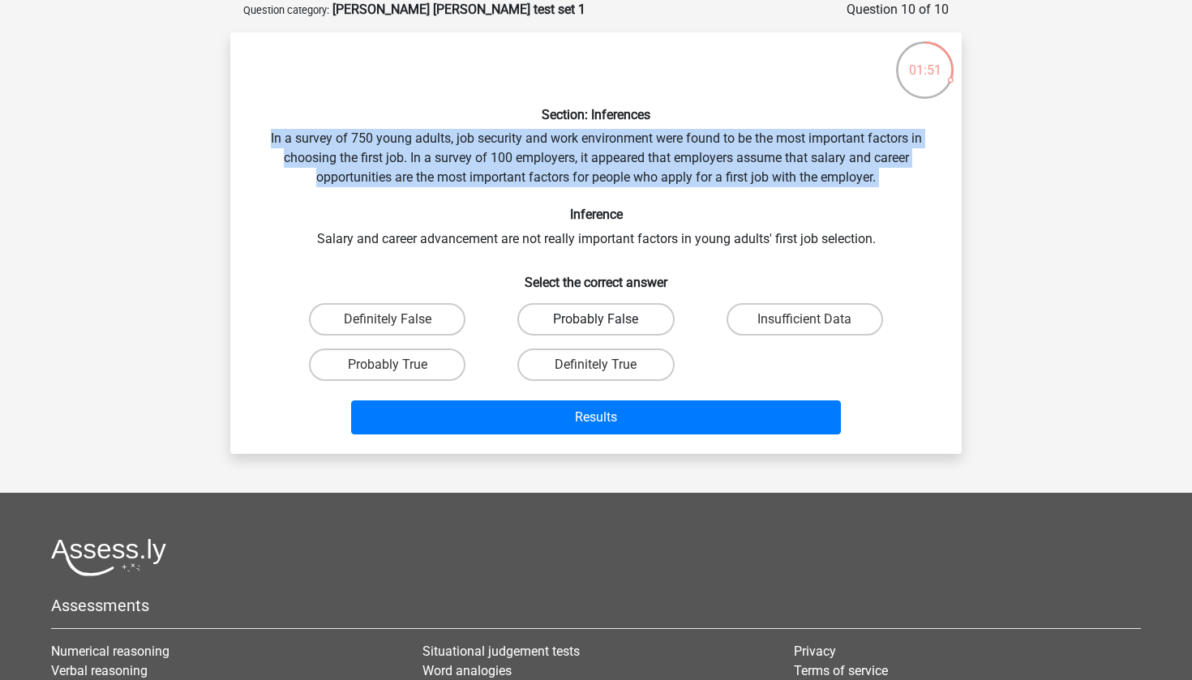
click at [607, 321] on input "Probably False" at bounding box center [601, 324] width 11 height 11
radio input "true"
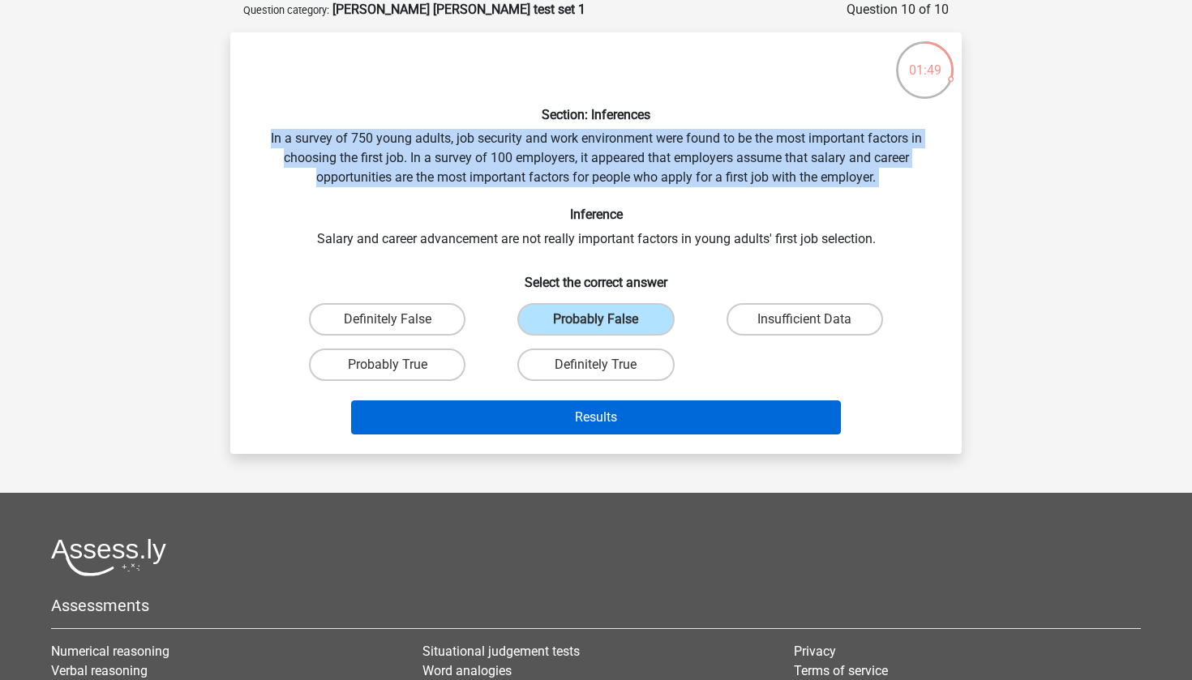
click at [597, 411] on button "Results" at bounding box center [596, 418] width 491 height 34
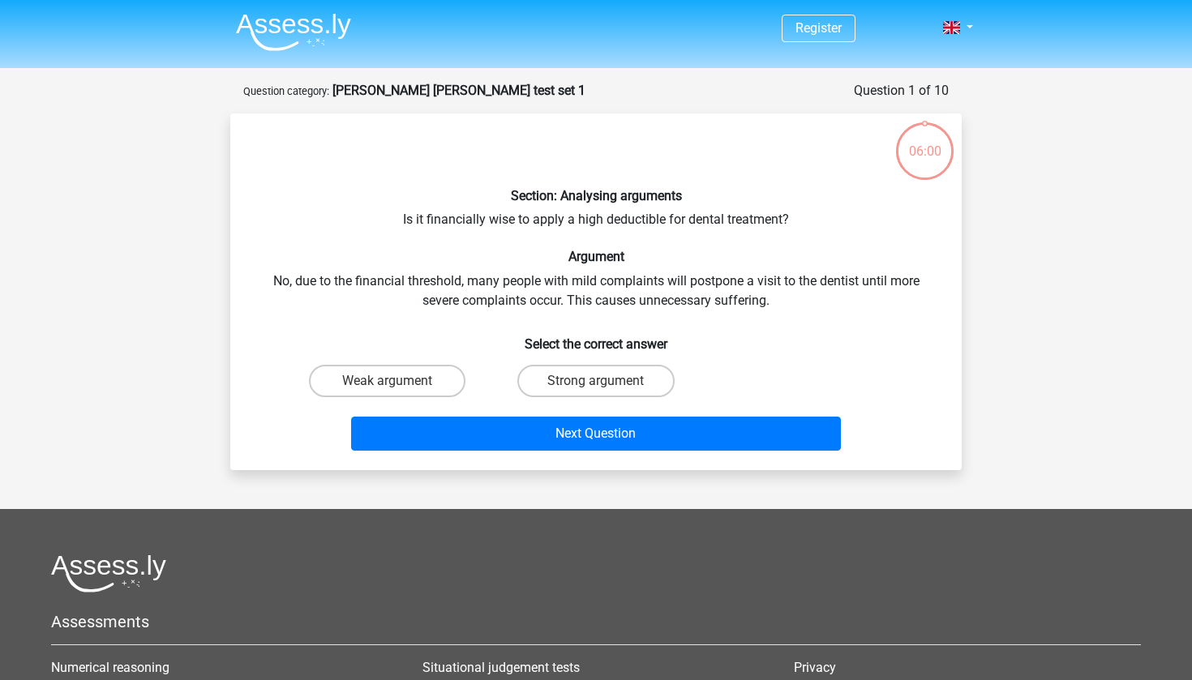
scroll to position [81, 0]
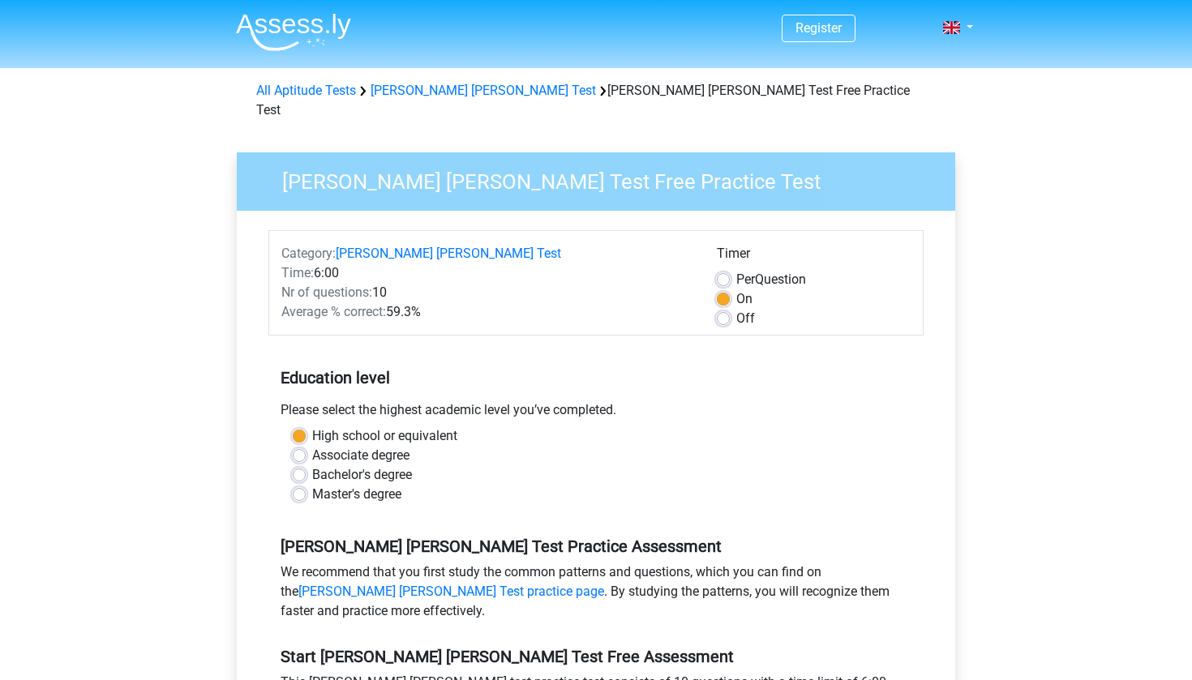
scroll to position [204, 0]
